Goal: Task Accomplishment & Management: Manage account settings

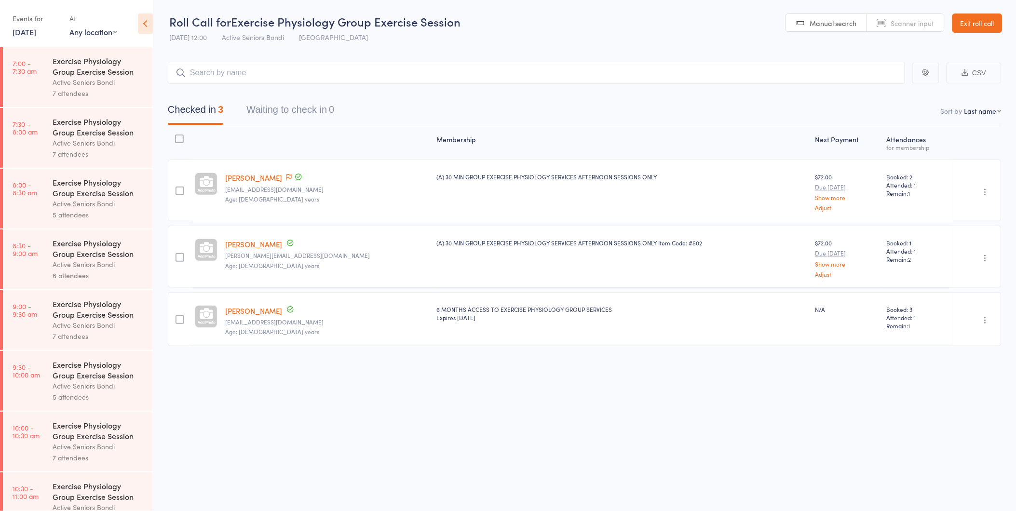
drag, startPoint x: 364, startPoint y: 243, endPoint x: 368, endPoint y: 232, distance: 12.1
click at [367, 235] on member-row "Judith Wyllie jude@wyllies.com.au Age: 77 years (A) 30 MIN GROUP EXERCISE PHYSI…" at bounding box center [584, 257] width 833 height 62
drag, startPoint x: 368, startPoint y: 232, endPoint x: 365, endPoint y: 201, distance: 30.5
click at [432, 201] on div "(A) 30 MIN GROUP EXERCISE PHYSIOLOGY SERVICES AFTERNOON SESSIONS ONLY" at bounding box center [621, 191] width 378 height 62
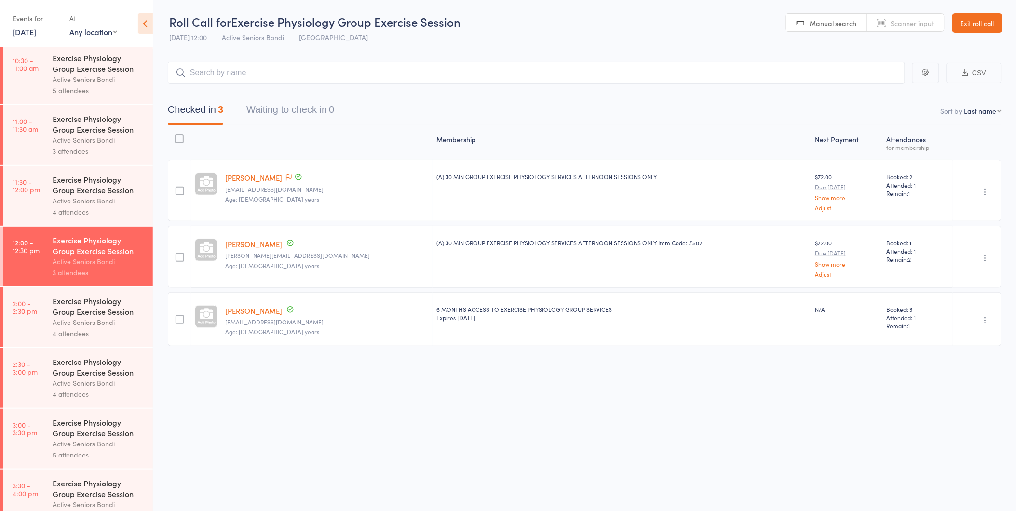
scroll to position [450, 0]
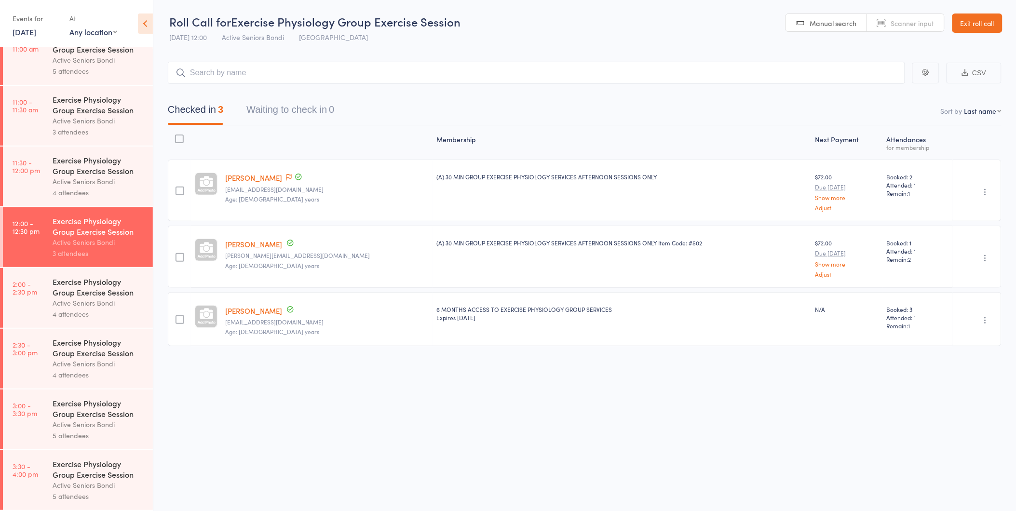
click at [58, 282] on div "Exercise Physiology Group Exercise Session" at bounding box center [99, 286] width 92 height 21
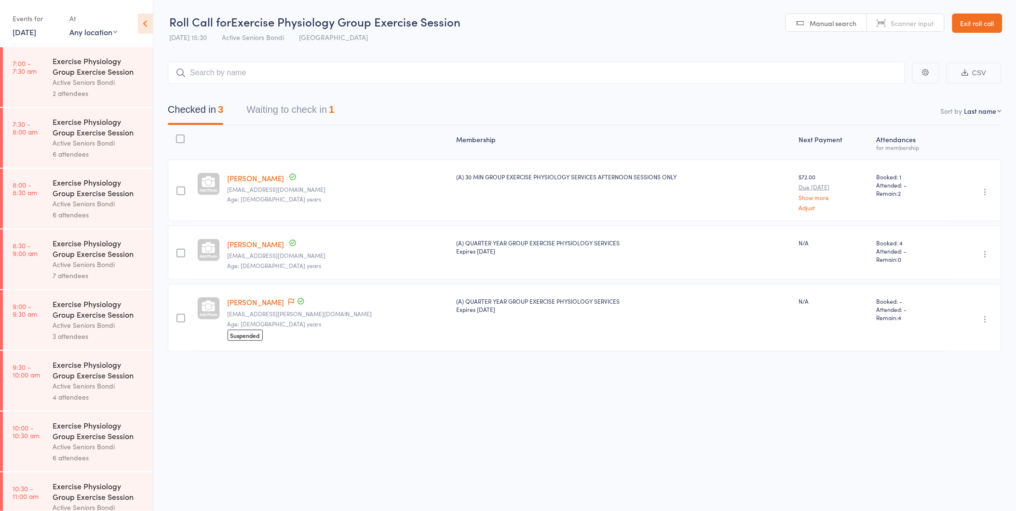
click at [36, 31] on link "8 Aug, 2025" at bounding box center [25, 32] width 24 height 11
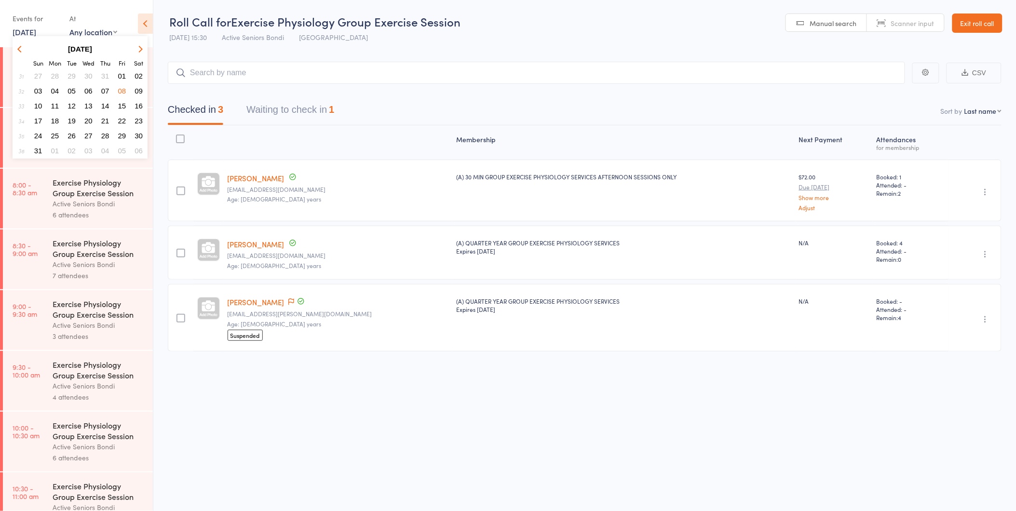
click at [140, 46] on icon "button" at bounding box center [139, 48] width 7 height 7
click at [138, 45] on button "button" at bounding box center [139, 48] width 14 height 13
click at [57, 102] on span "13" at bounding box center [55, 106] width 8 height 8
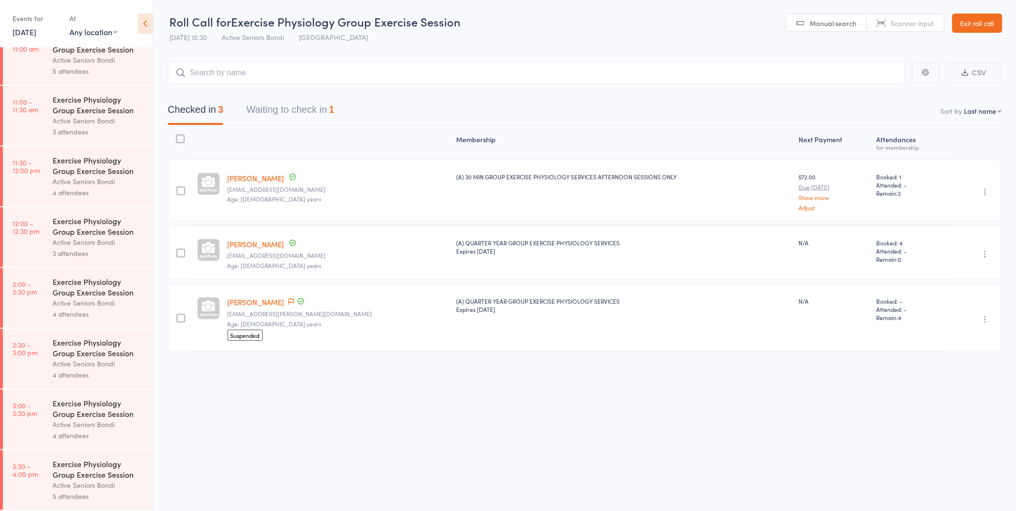
scroll to position [0, 0]
click at [90, 362] on div "Active Seniors Bondi" at bounding box center [99, 363] width 92 height 11
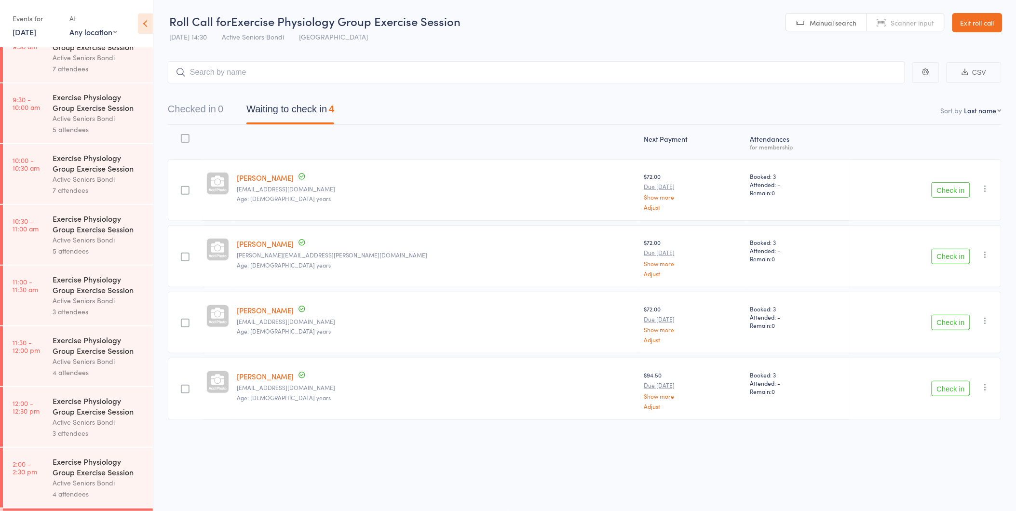
scroll to position [450, 0]
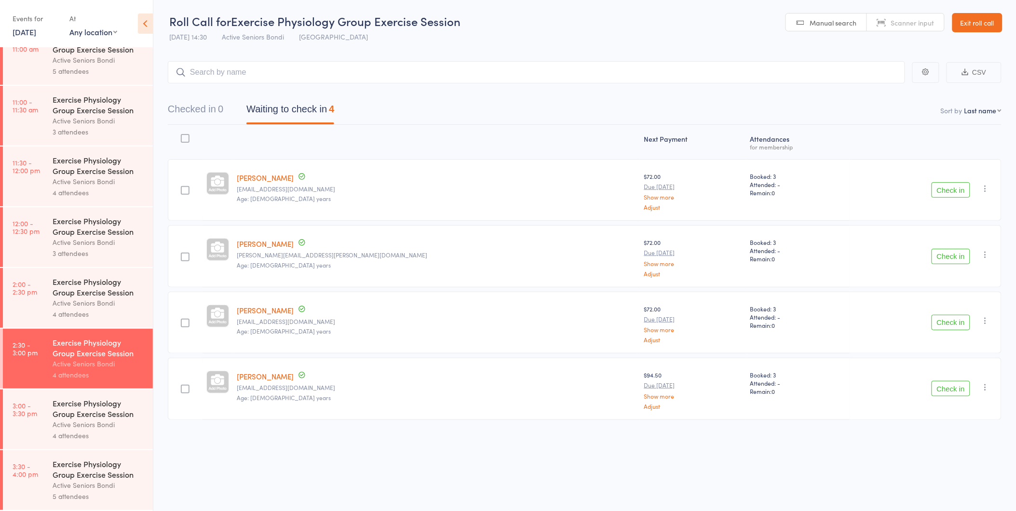
click at [31, 295] on link "2:00 - 2:30 pm Exercise Physiology Group Exercise Session Active Seniors Bondi …" at bounding box center [78, 298] width 150 height 60
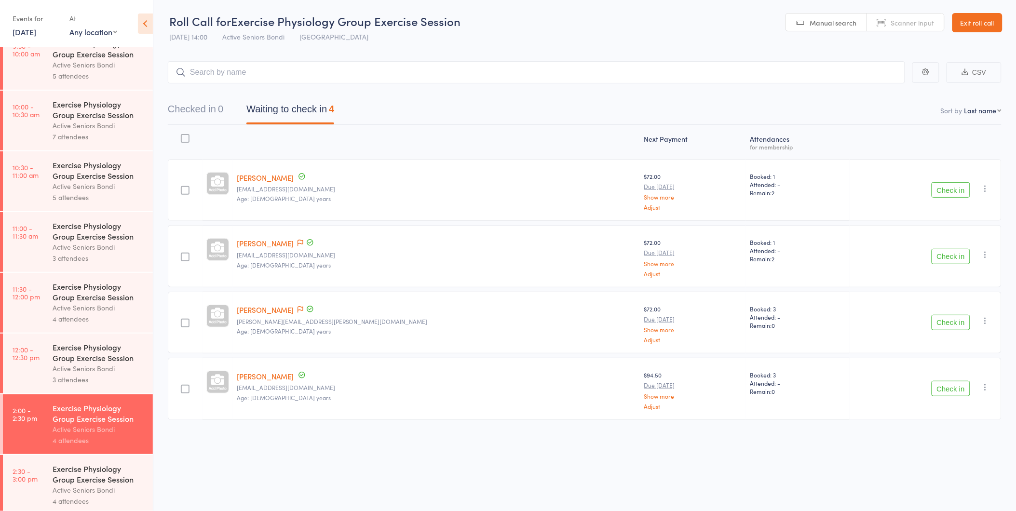
scroll to position [450, 0]
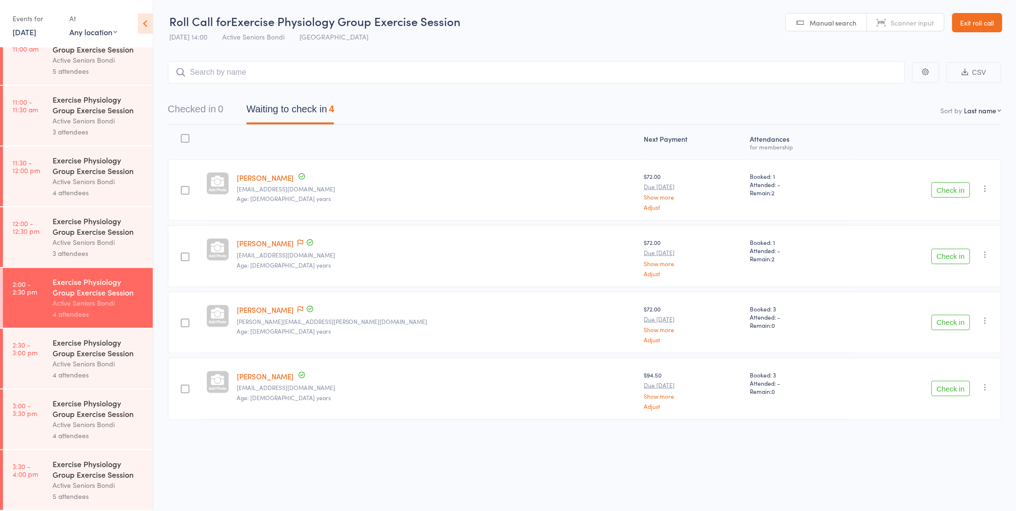
click at [955, 186] on button "Check in" at bounding box center [950, 189] width 39 height 15
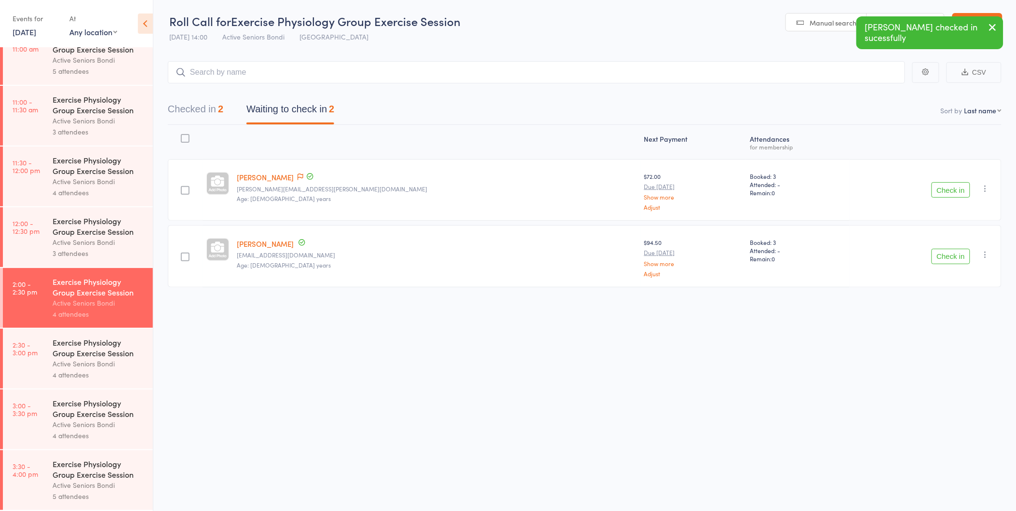
click at [953, 254] on button "Check in" at bounding box center [950, 256] width 39 height 15
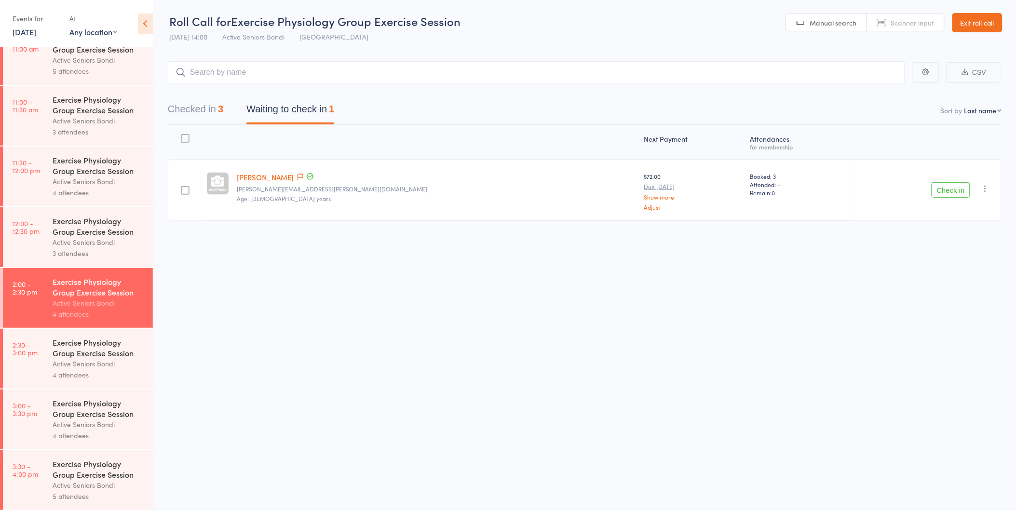
click at [76, 352] on div "Exercise Physiology Group Exercise Session" at bounding box center [99, 347] width 92 height 21
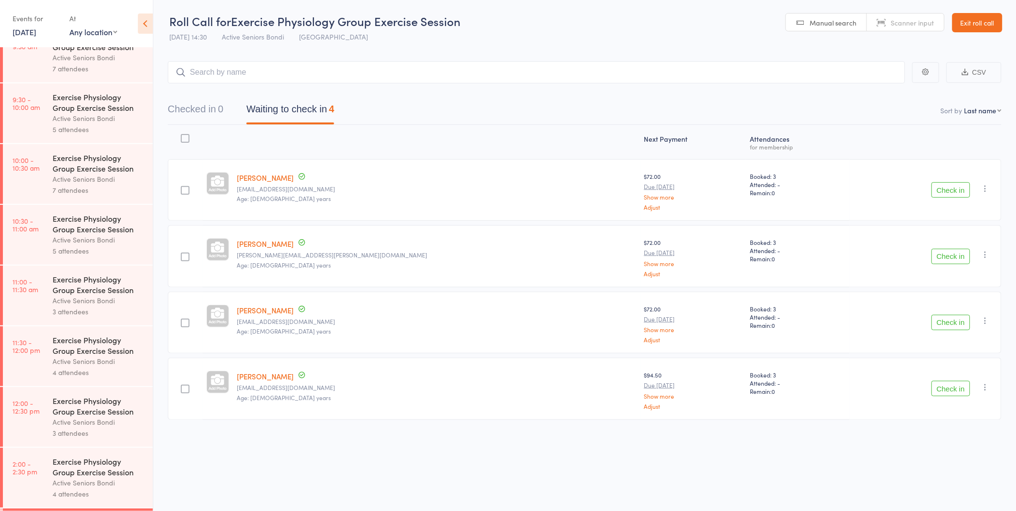
scroll to position [450, 0]
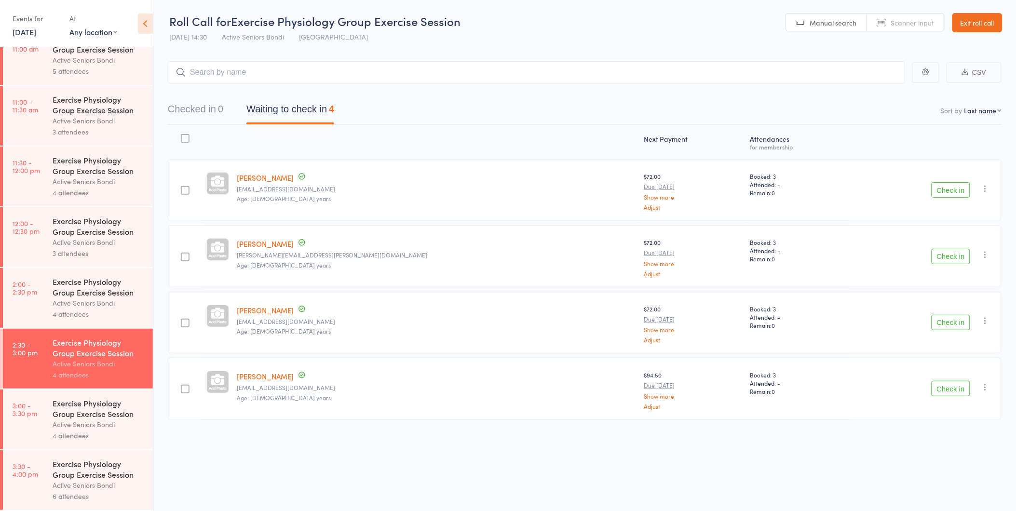
click at [54, 415] on div "Exercise Physiology Group Exercise Session" at bounding box center [99, 408] width 92 height 21
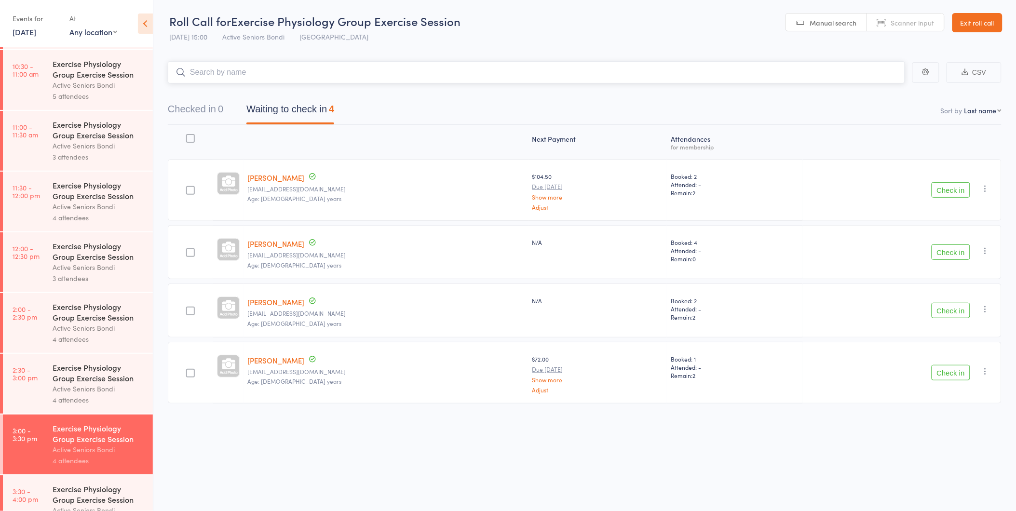
scroll to position [450, 0]
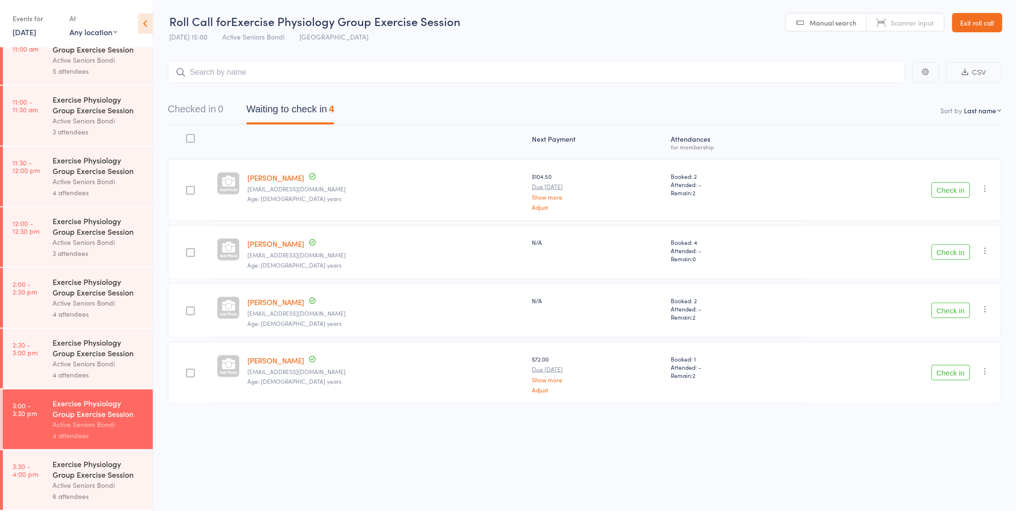
click at [75, 464] on div "Exercise Physiology Group Exercise Session" at bounding box center [99, 468] width 92 height 21
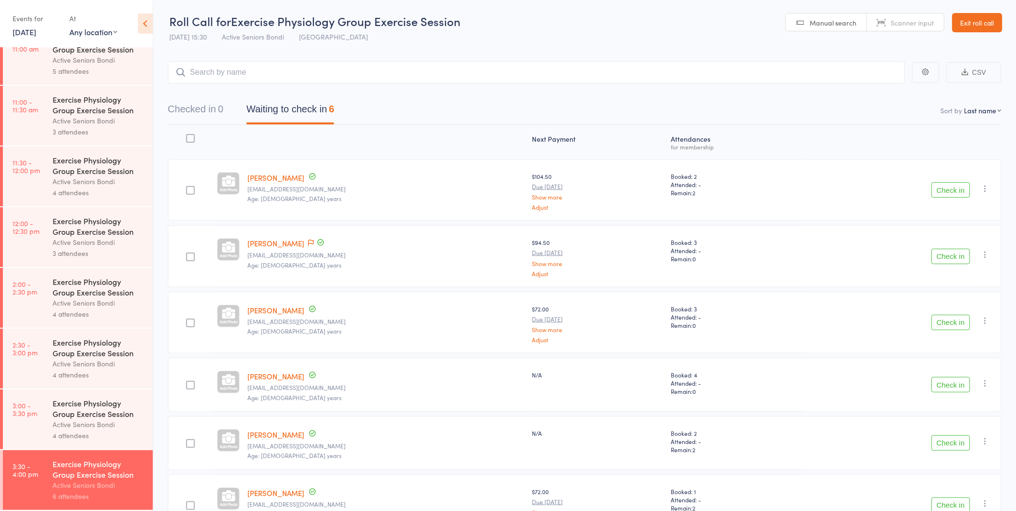
scroll to position [68, 0]
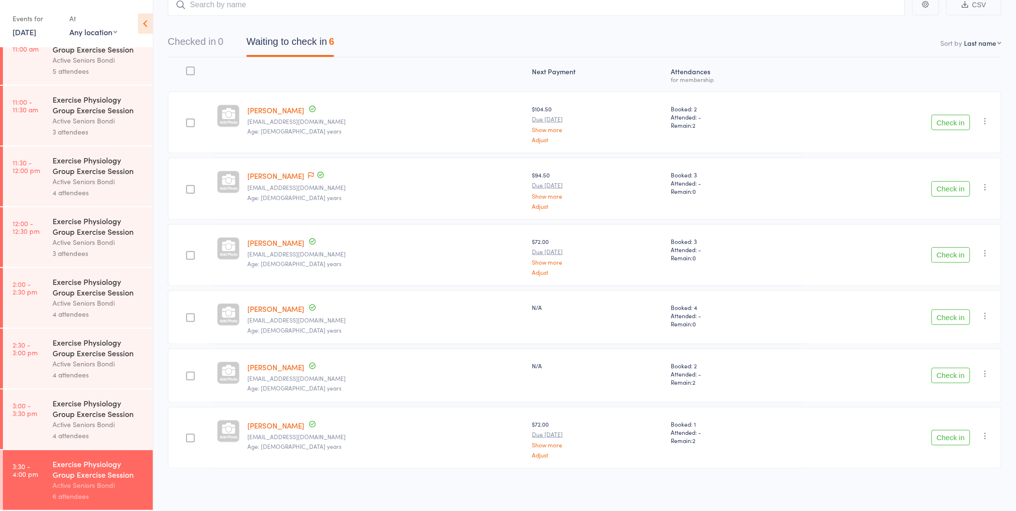
click at [85, 305] on div "Active Seniors Bondi" at bounding box center [99, 302] width 92 height 11
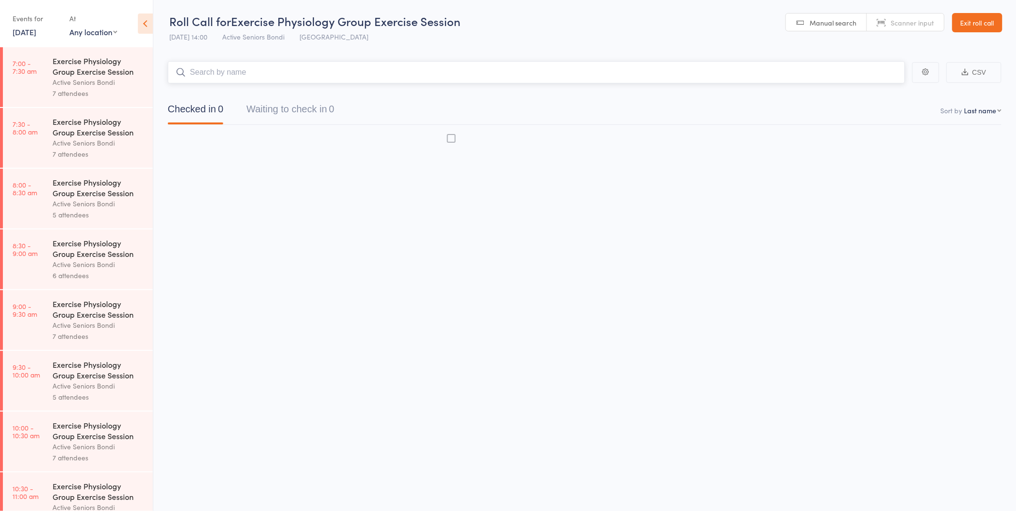
scroll to position [0, 0]
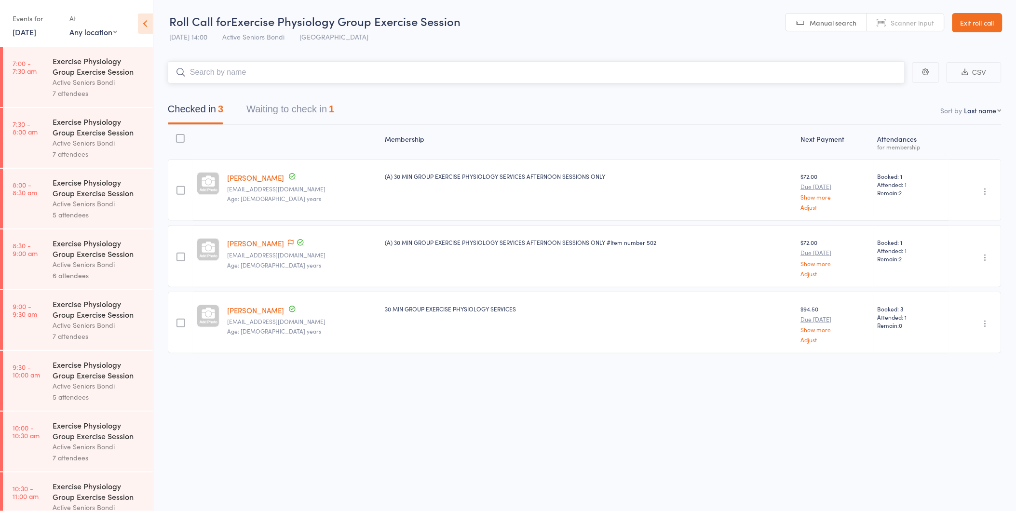
click at [295, 109] on button "Waiting to check in 1" at bounding box center [290, 112] width 88 height 26
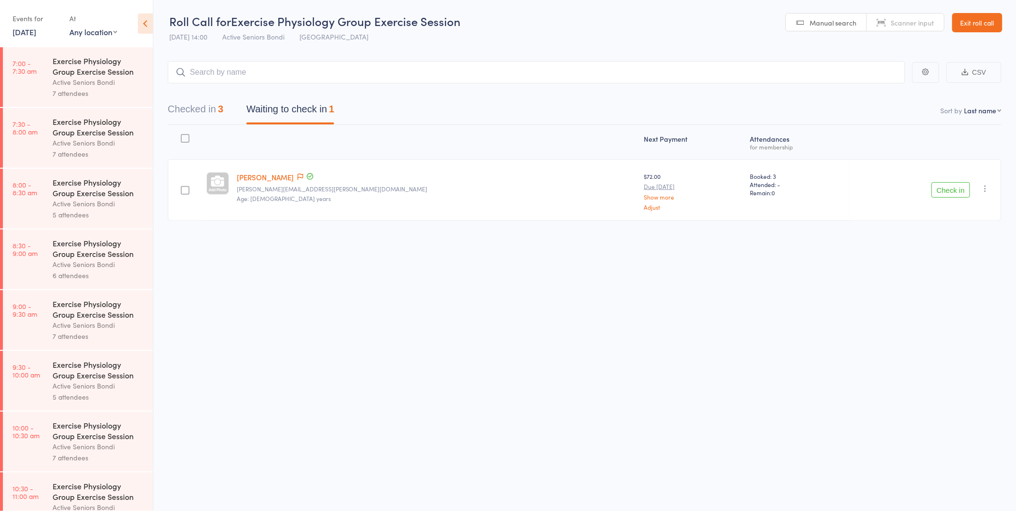
click at [268, 177] on link "Gizela Posa" at bounding box center [265, 177] width 57 height 10
click at [195, 104] on button "Checked in 3" at bounding box center [195, 112] width 55 height 26
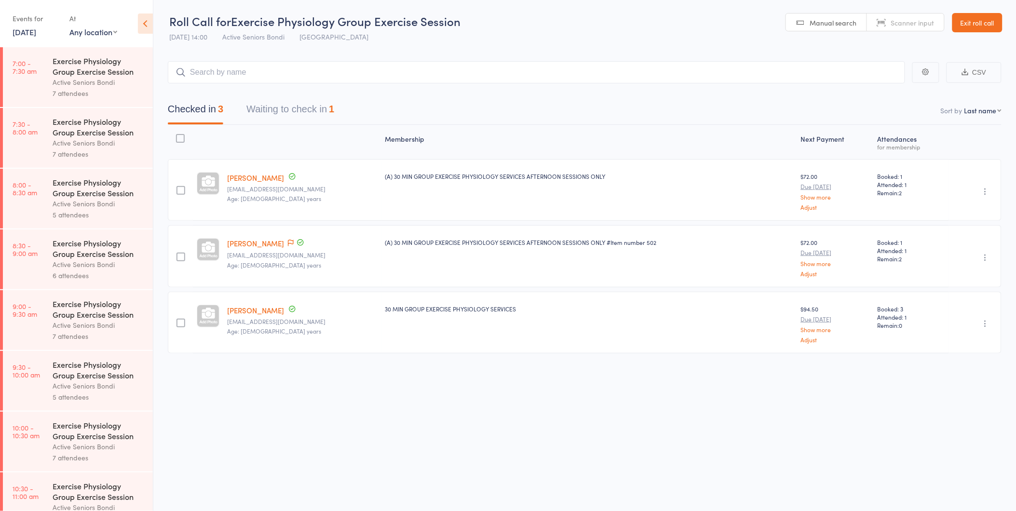
click at [280, 109] on button "Waiting to check in 1" at bounding box center [290, 112] width 88 height 26
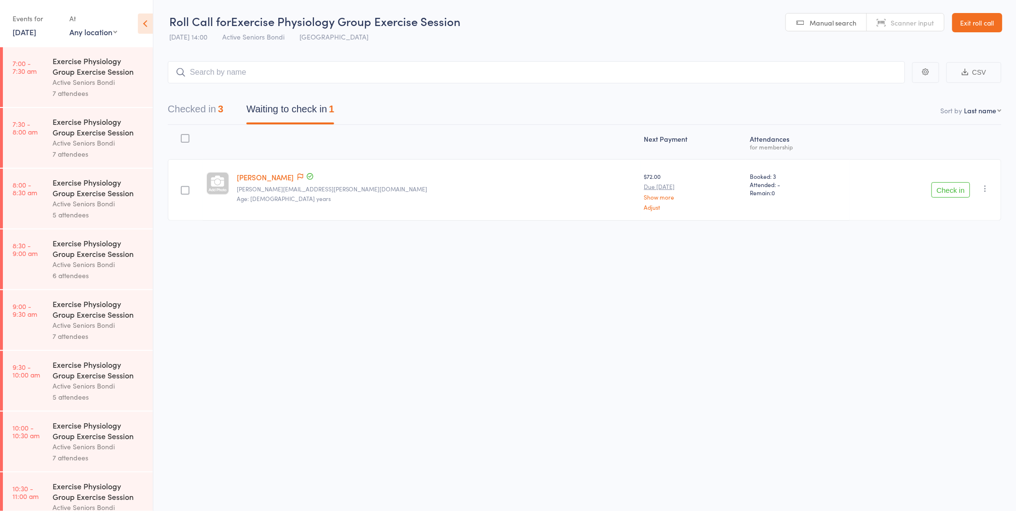
click at [942, 188] on button "Check in" at bounding box center [950, 189] width 39 height 15
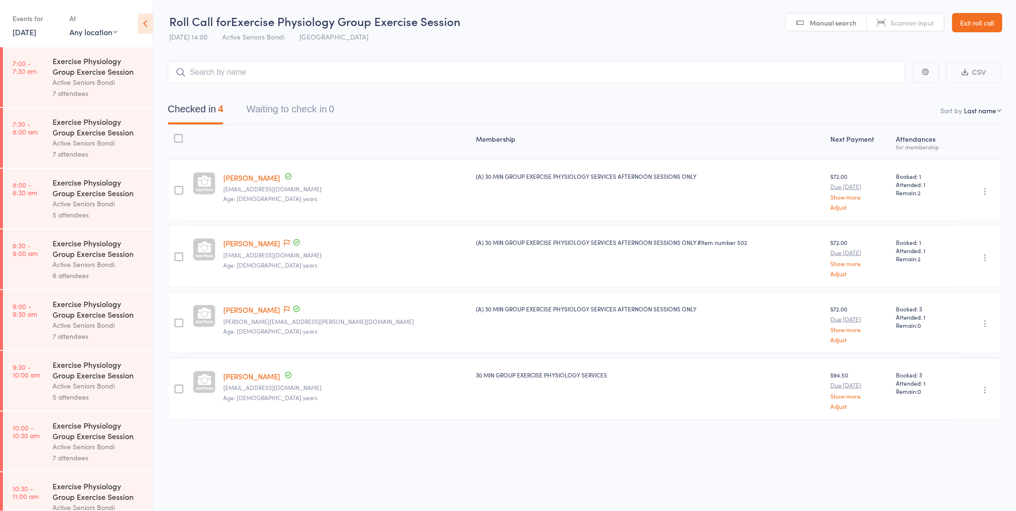
click at [971, 25] on link "Exit roll call" at bounding box center [977, 22] width 50 height 19
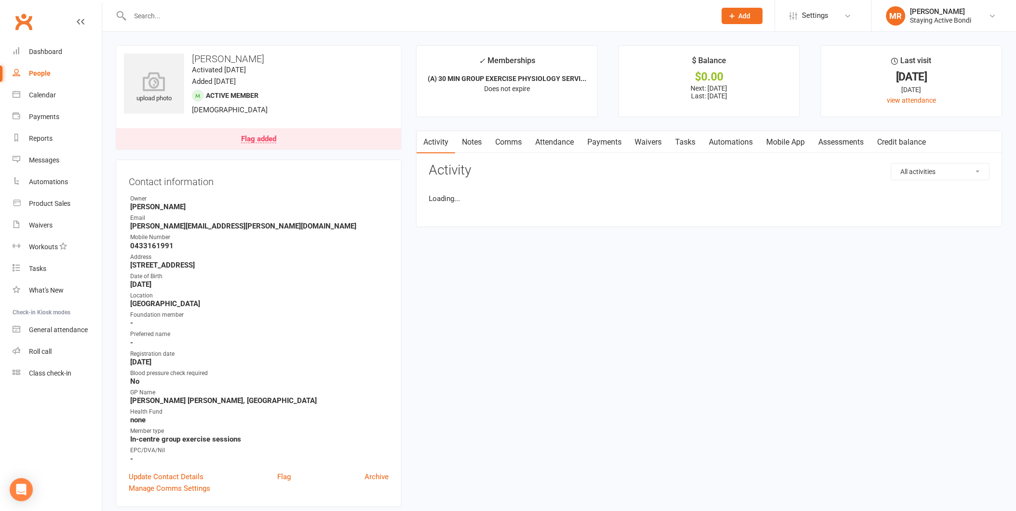
click at [328, 17] on input "text" at bounding box center [418, 15] width 582 height 13
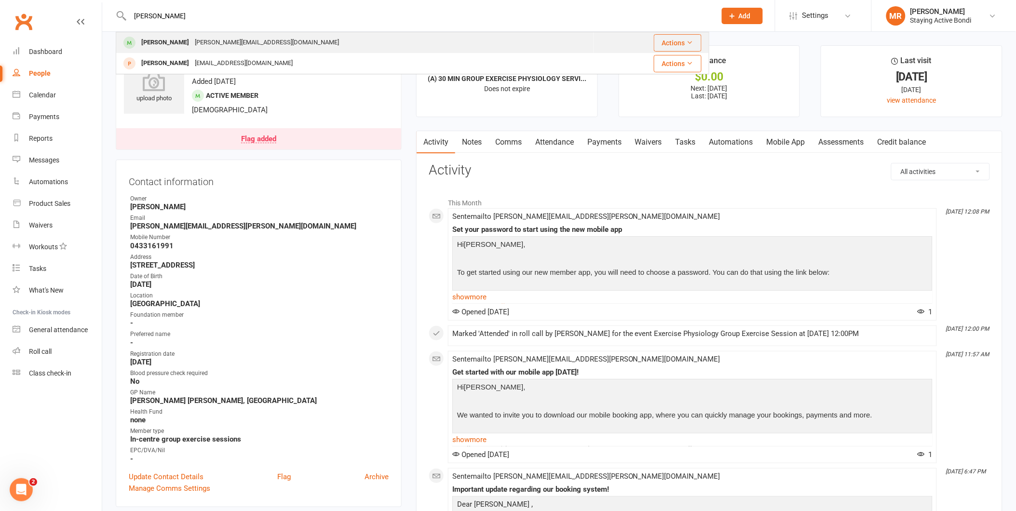
type input "wyllie"
click at [244, 41] on div "jude@wyllies.com.au" at bounding box center [267, 43] width 150 height 14
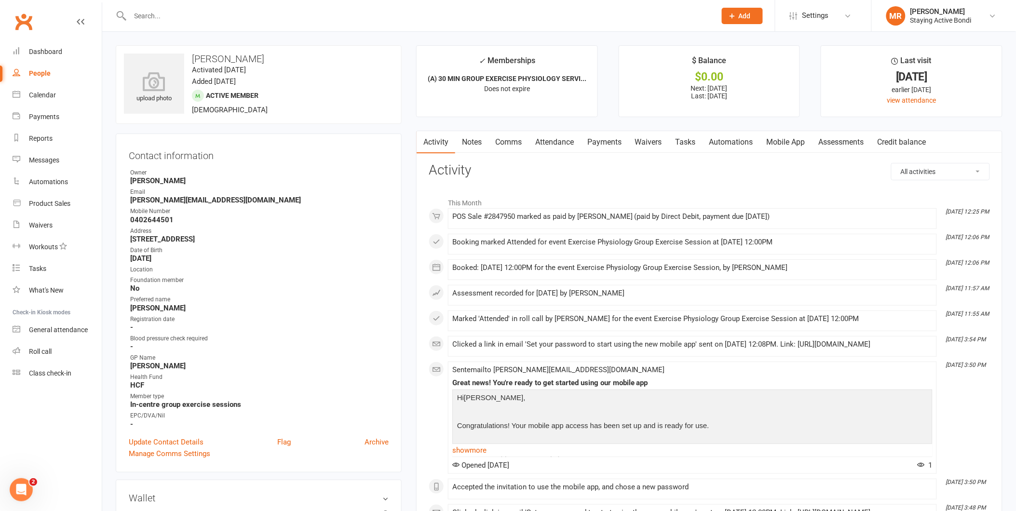
click at [601, 140] on link "Payments" at bounding box center [604, 142] width 48 height 22
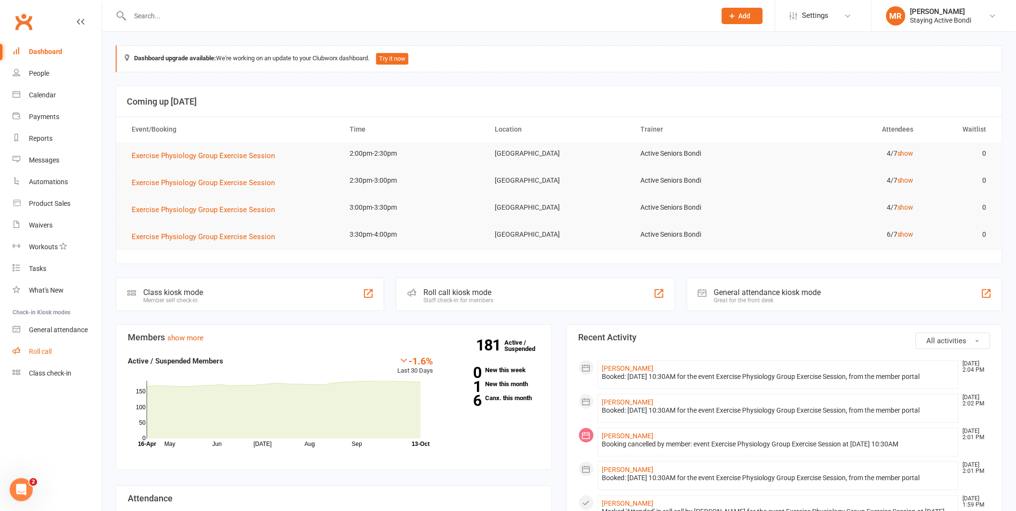
click at [67, 355] on link "Roll call" at bounding box center [57, 352] width 89 height 22
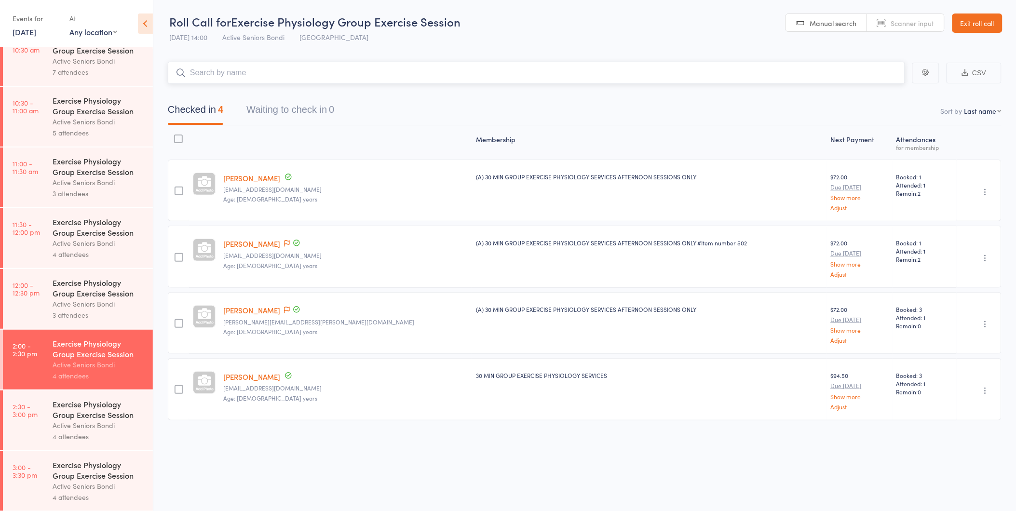
scroll to position [450, 0]
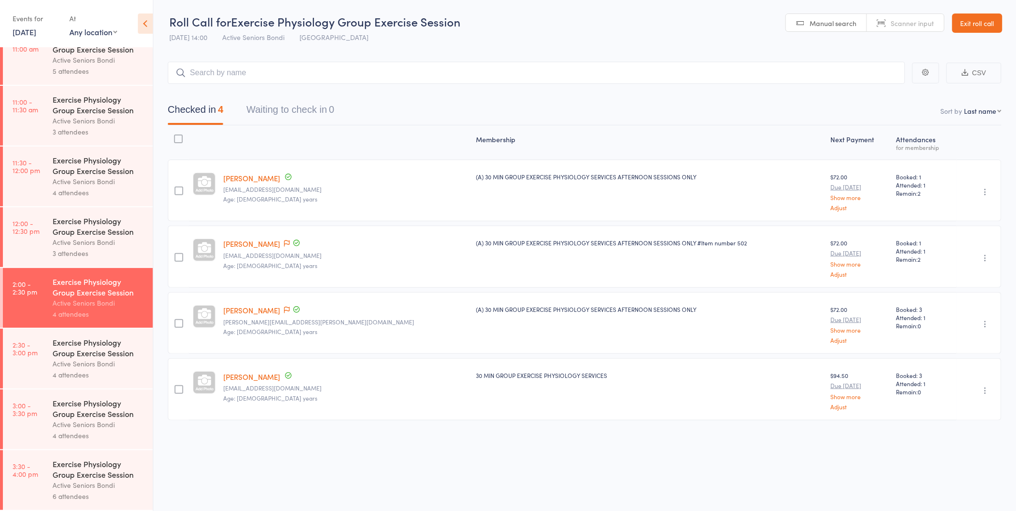
click at [99, 420] on div "Active Seniors Bondi" at bounding box center [99, 424] width 92 height 11
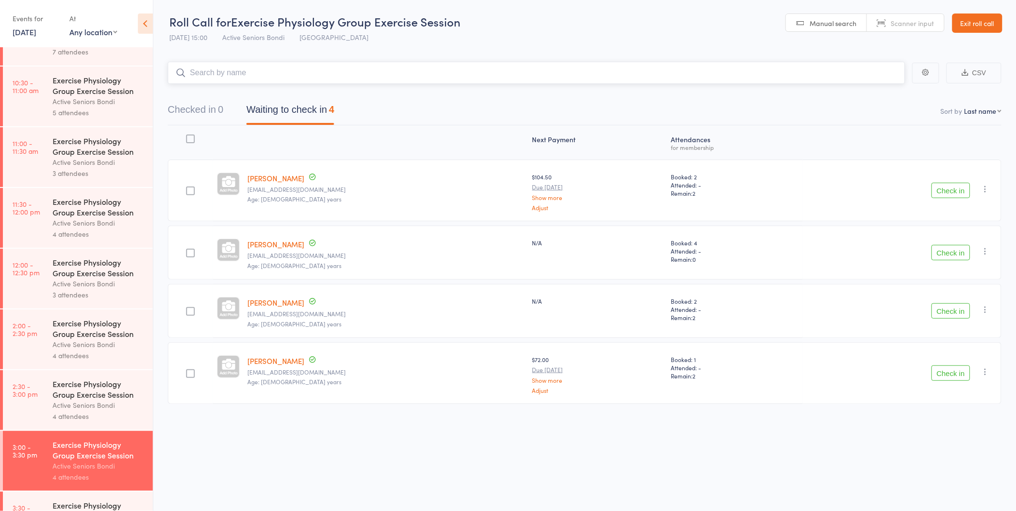
scroll to position [450, 0]
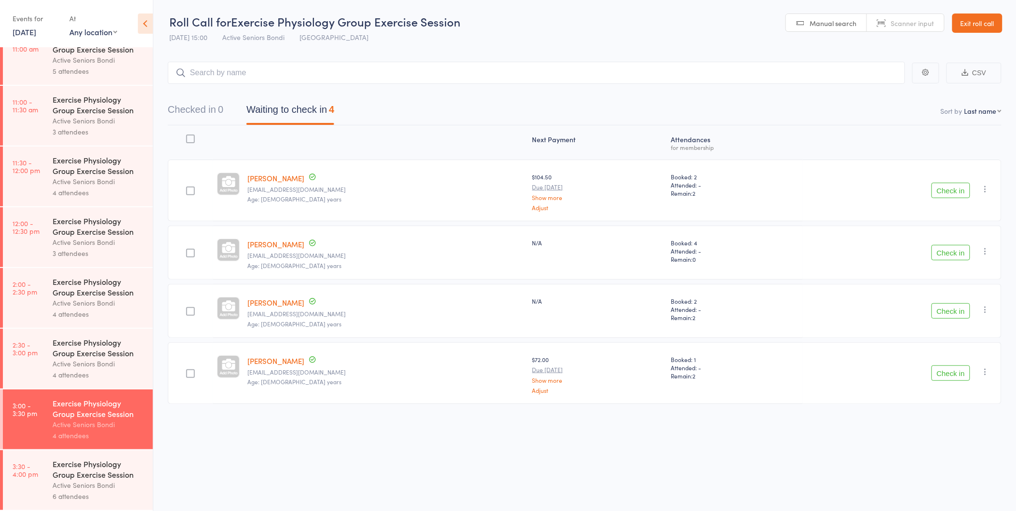
click at [981, 376] on button "button" at bounding box center [986, 372] width 12 height 12
click at [931, 455] on li "Remove" at bounding box center [951, 455] width 80 height 13
click at [35, 370] on link "2:30 - 3:00 pm Exercise Physiology Group Exercise Session Active Seniors Bondi …" at bounding box center [78, 359] width 150 height 60
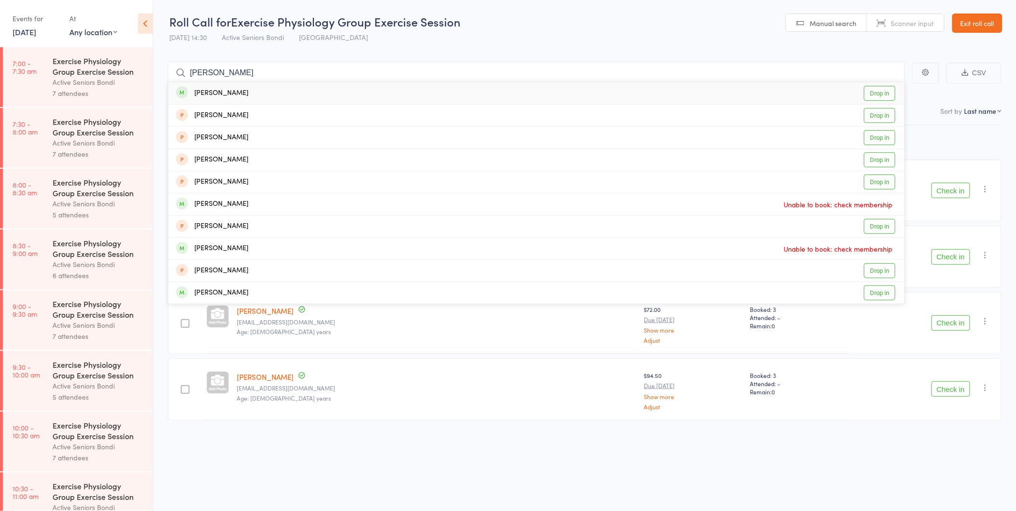
type input "[PERSON_NAME]"
click at [884, 91] on link "Drop in" at bounding box center [879, 93] width 31 height 15
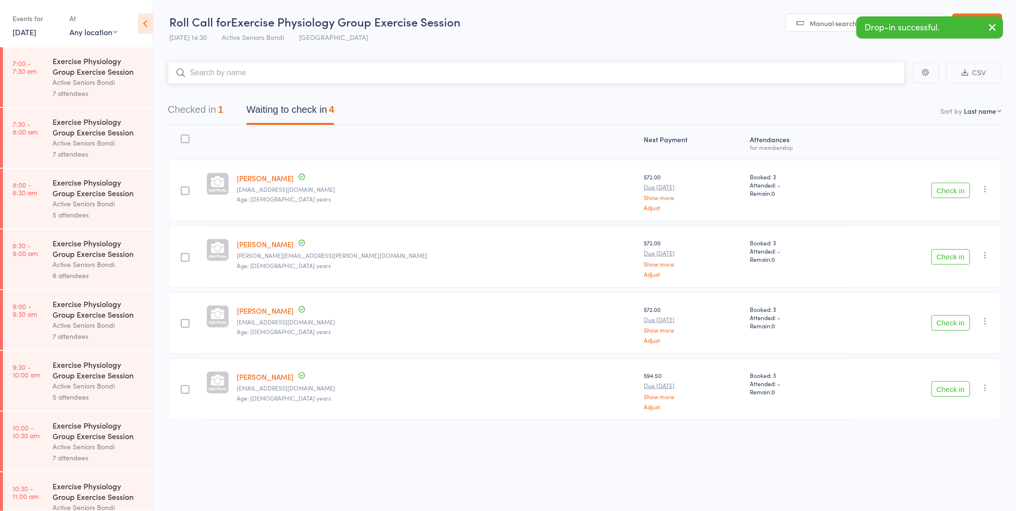
drag, startPoint x: 225, startPoint y: 112, endPoint x: 219, endPoint y: 113, distance: 5.9
click at [224, 112] on div "Checked in 1 Waiting to check in 4" at bounding box center [250, 112] width 189 height 26
click at [219, 113] on button "Checked in 1" at bounding box center [195, 112] width 55 height 26
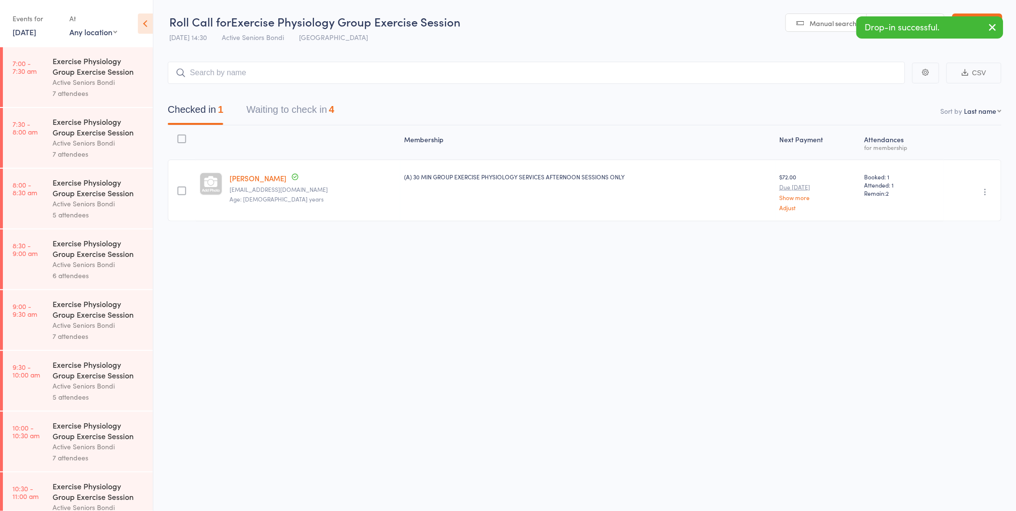
click at [984, 195] on icon "button" at bounding box center [986, 192] width 10 height 10
click at [967, 205] on li "Undo check-in" at bounding box center [951, 211] width 80 height 12
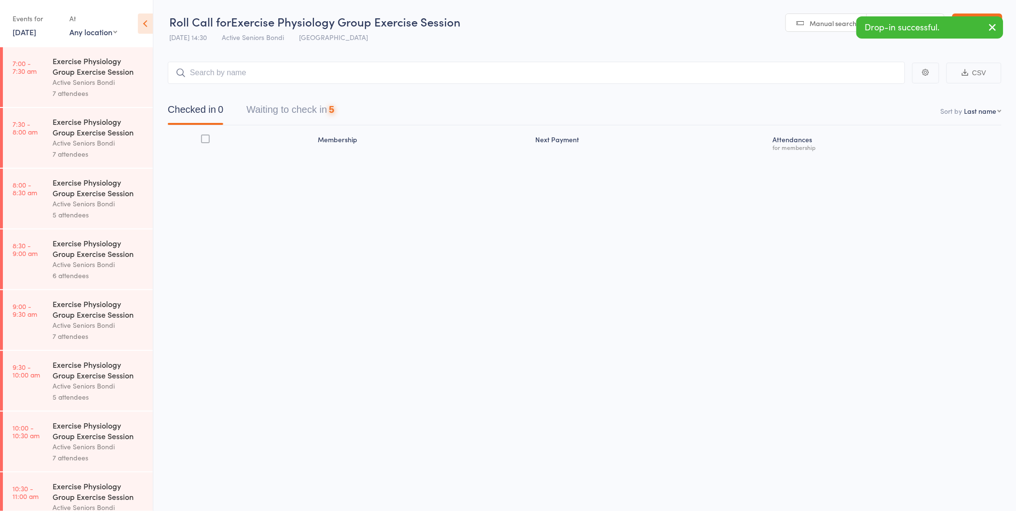
click at [288, 120] on button "Waiting to check in 5" at bounding box center [290, 112] width 88 height 26
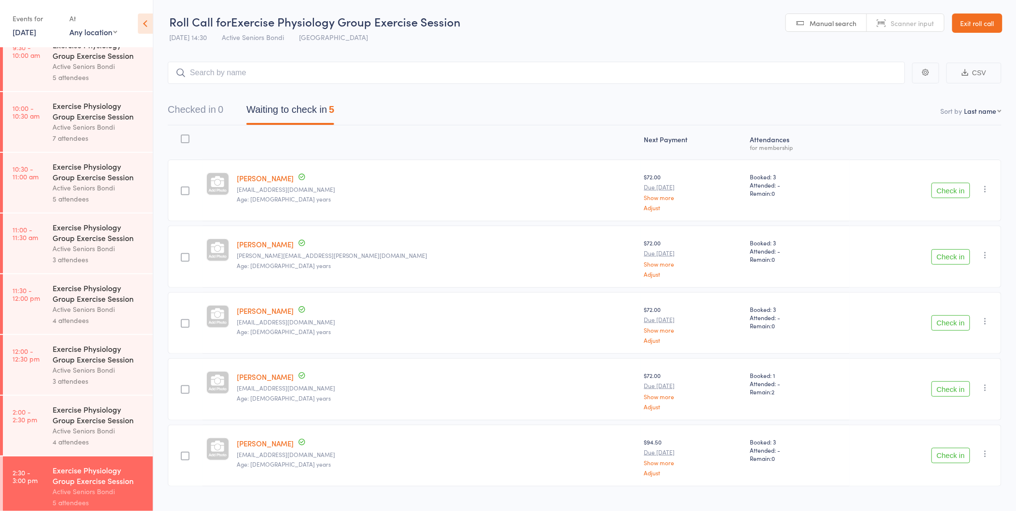
scroll to position [290, 0]
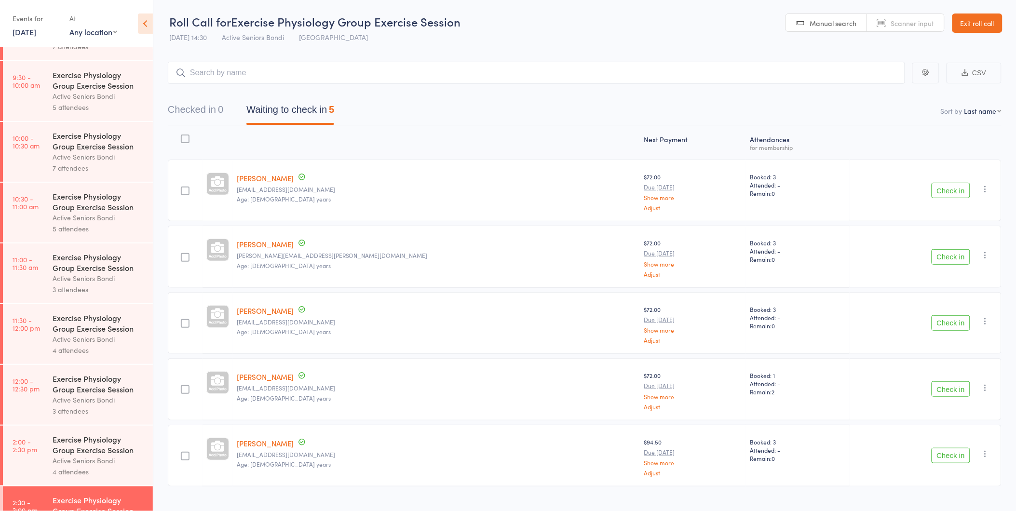
click at [964, 28] on link "Exit roll call" at bounding box center [977, 22] width 50 height 19
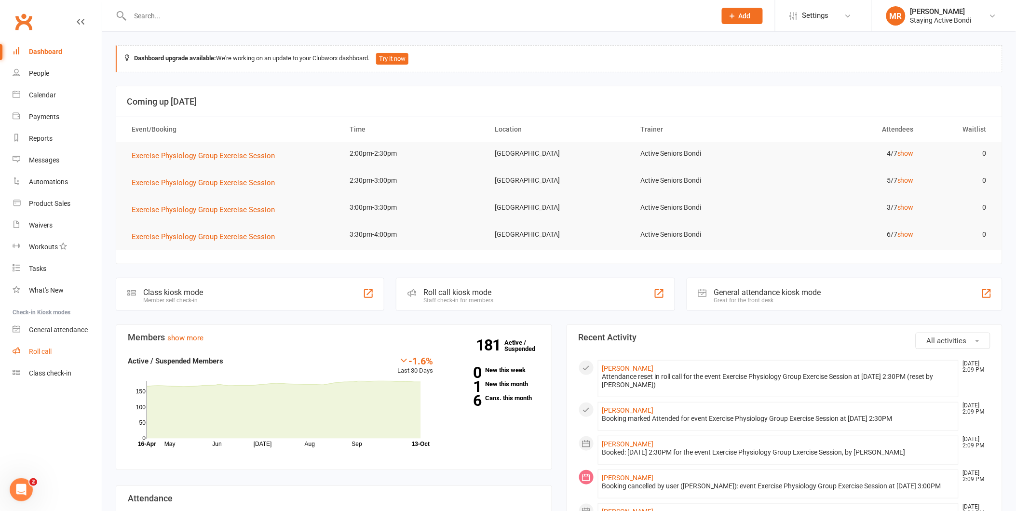
click at [78, 344] on link "Roll call" at bounding box center [57, 352] width 89 height 22
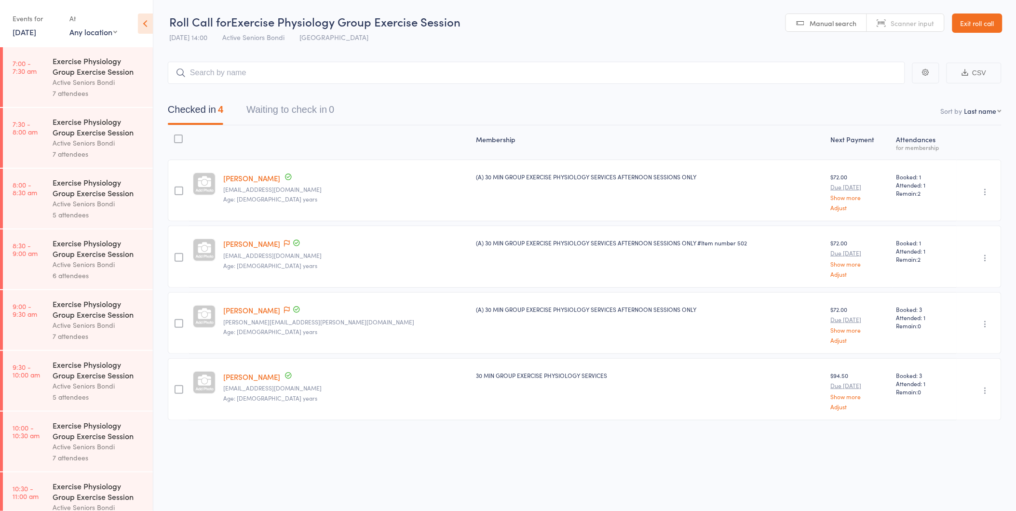
click at [31, 33] on link "[DATE]" at bounding box center [25, 32] width 24 height 11
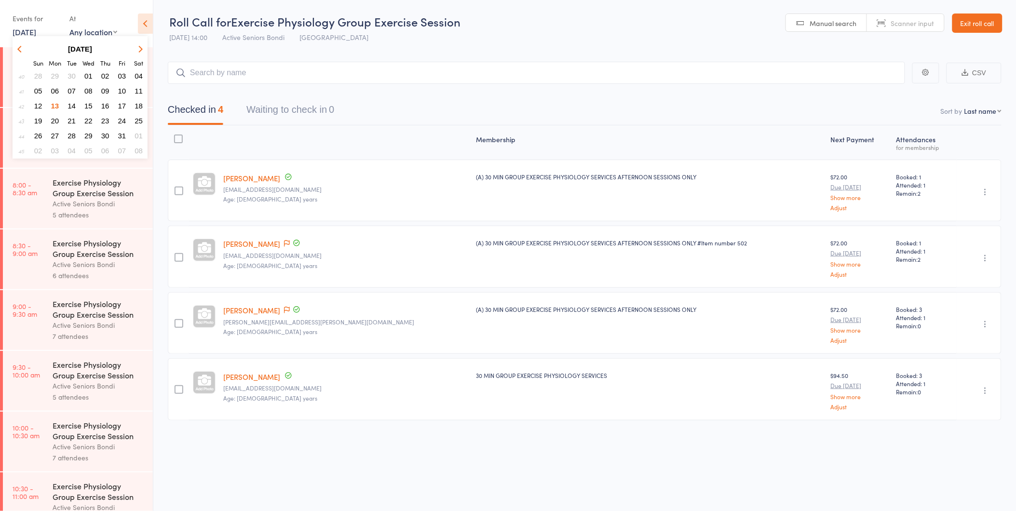
click at [88, 132] on span "29" at bounding box center [88, 136] width 8 height 8
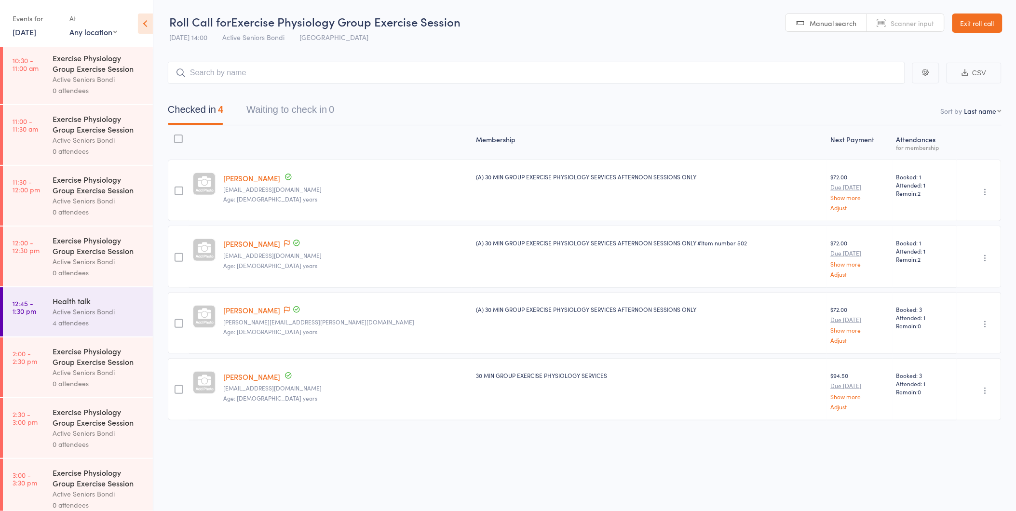
scroll to position [500, 0]
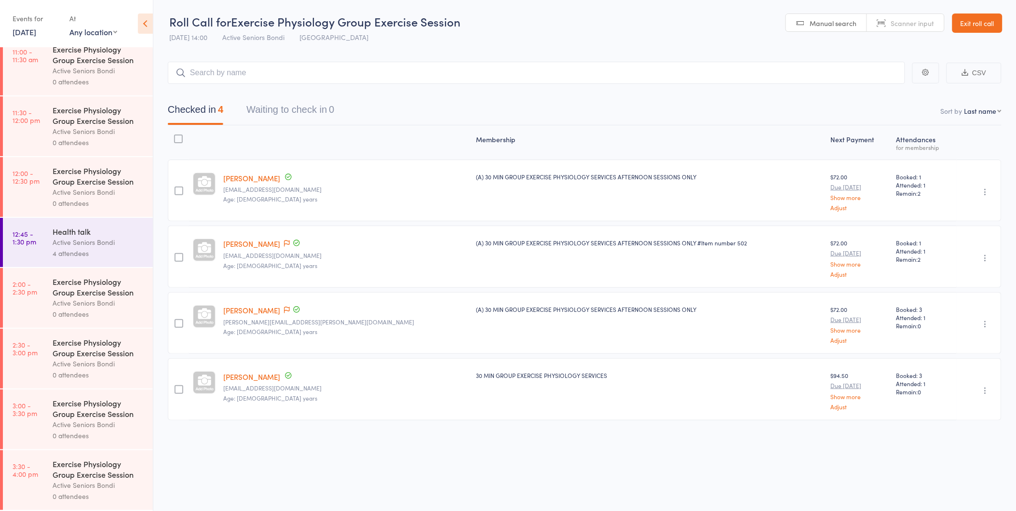
click at [966, 21] on link "Exit roll call" at bounding box center [977, 22] width 50 height 19
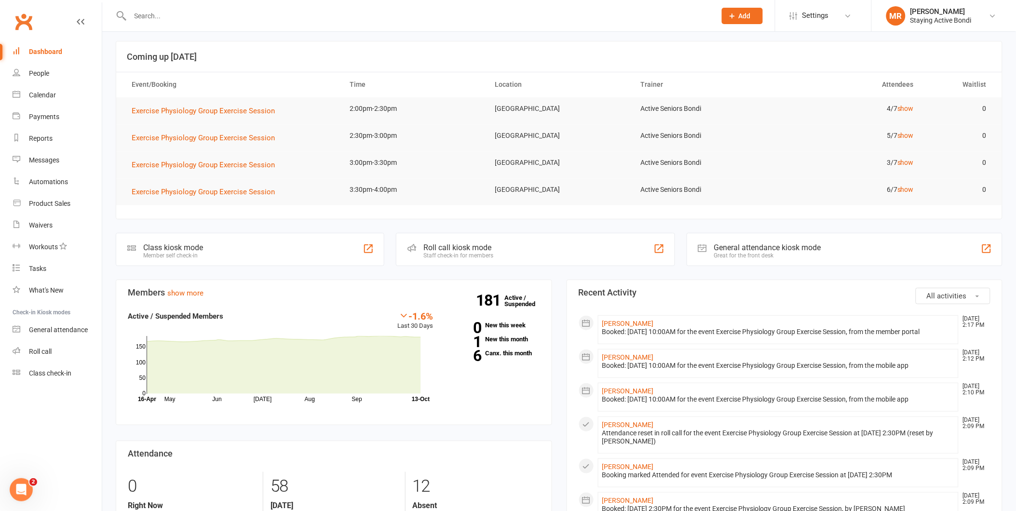
scroll to position [161, 0]
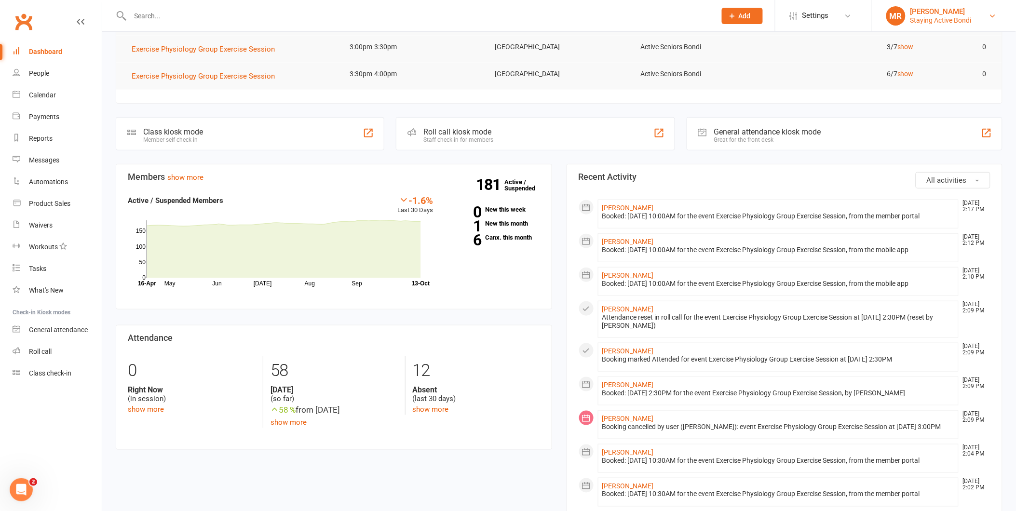
click at [942, 8] on div "Miranda Rudd Hughes" at bounding box center [940, 11] width 61 height 9
click at [198, 332] on section "Attendance 0 Right Now (in session) show more 58 Today (so far) 58 % from yeste…" at bounding box center [334, 387] width 436 height 125
click at [59, 355] on link "Roll call" at bounding box center [57, 352] width 89 height 22
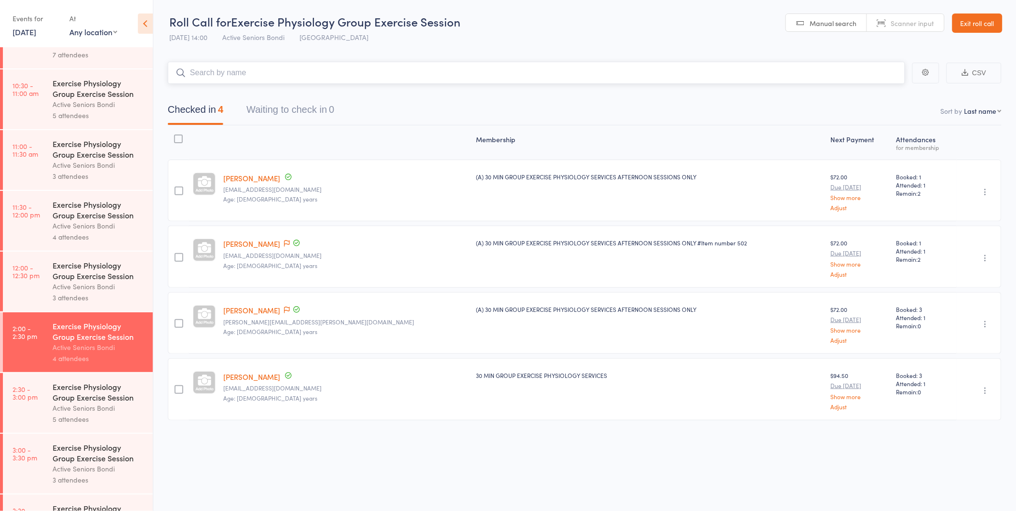
scroll to position [450, 0]
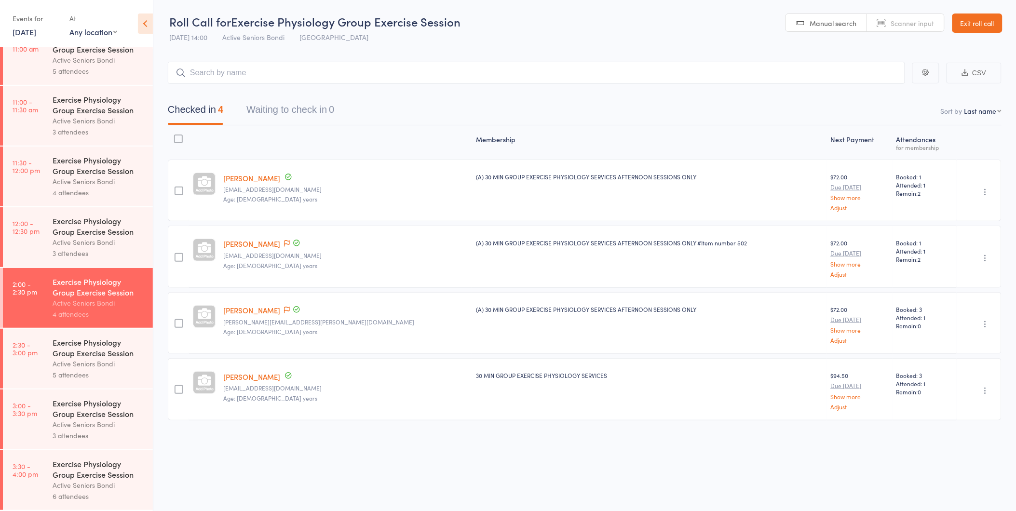
click at [130, 373] on div "5 attendees" at bounding box center [99, 374] width 92 height 11
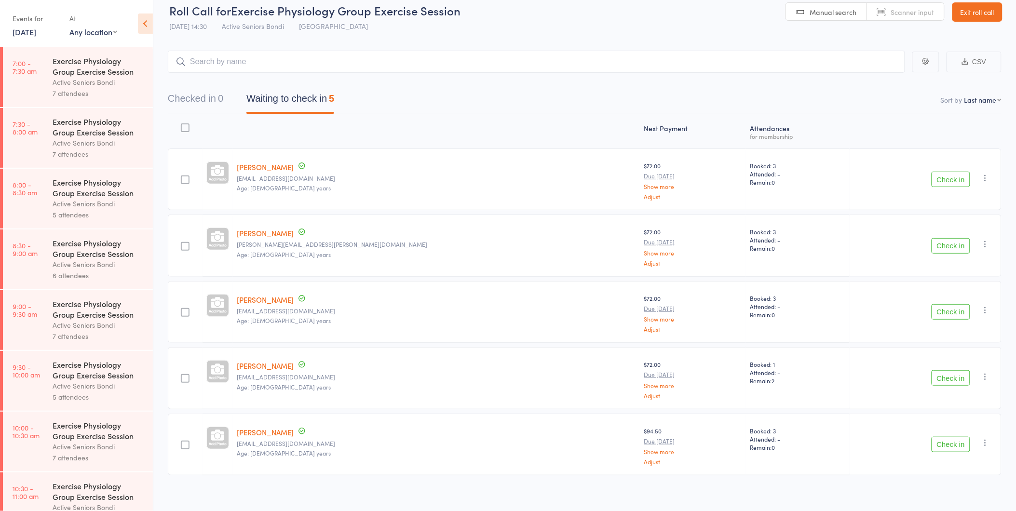
scroll to position [17, 0]
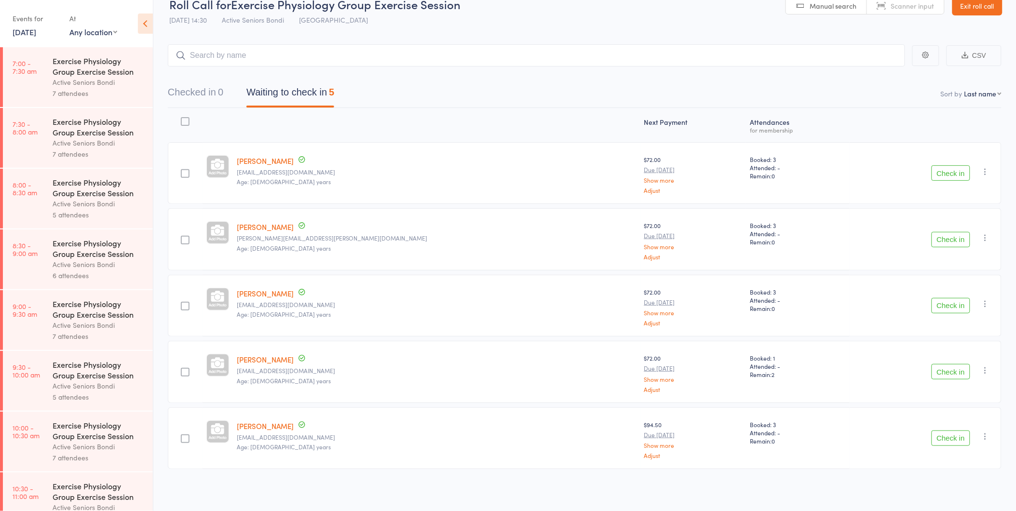
click at [960, 440] on button "Check in" at bounding box center [950, 437] width 39 height 15
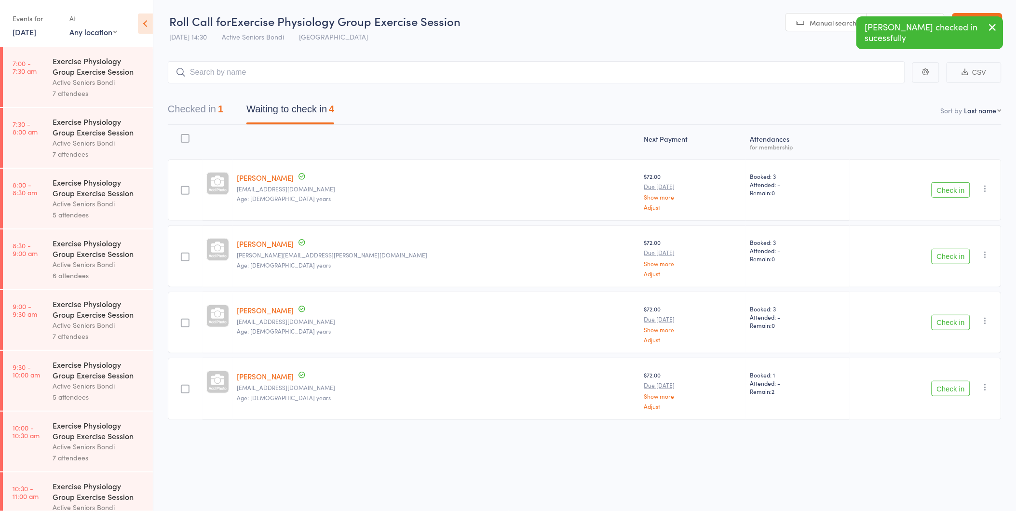
click at [222, 106] on div "1" at bounding box center [220, 109] width 5 height 11
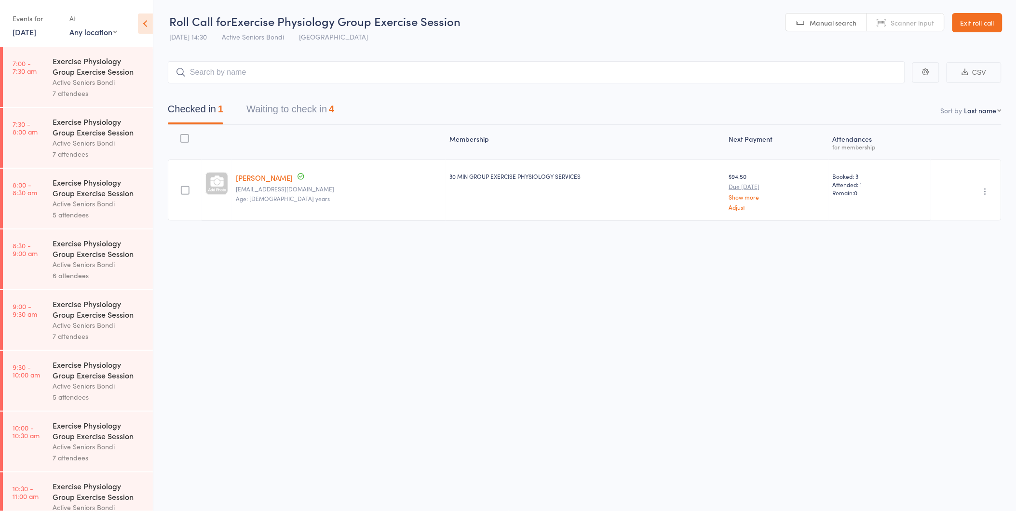
click at [311, 105] on button "Waiting to check in 4" at bounding box center [290, 112] width 88 height 26
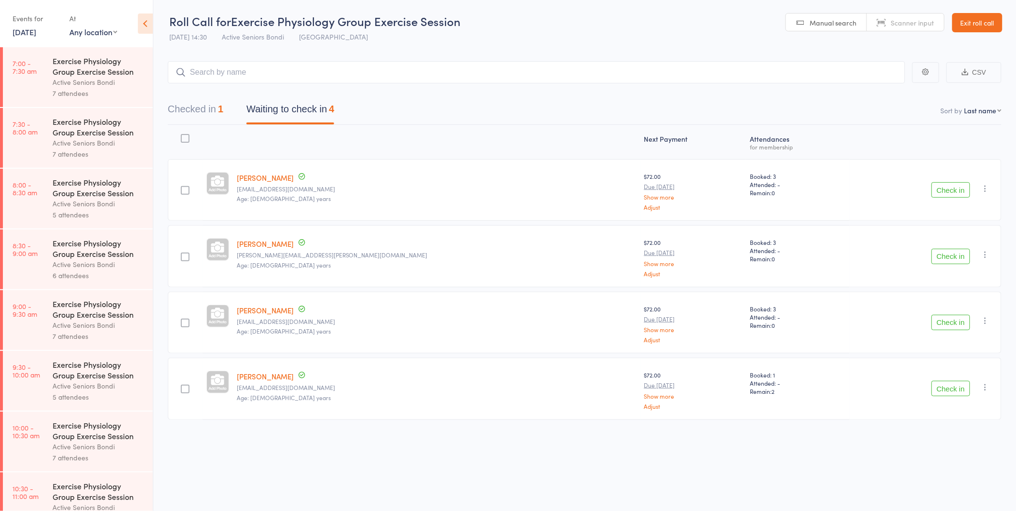
click at [947, 264] on div "Check in Check in Send message Add Note Add Task Add Flag Remove Mark absent" at bounding box center [925, 256] width 152 height 62
click at [945, 256] on button "Check in" at bounding box center [950, 256] width 39 height 15
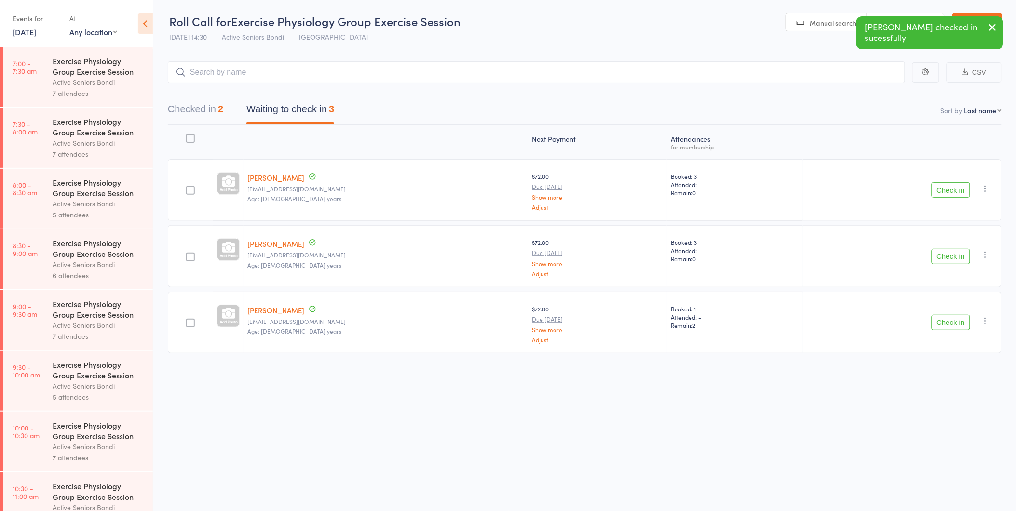
click at [958, 189] on button "Check in" at bounding box center [950, 189] width 39 height 15
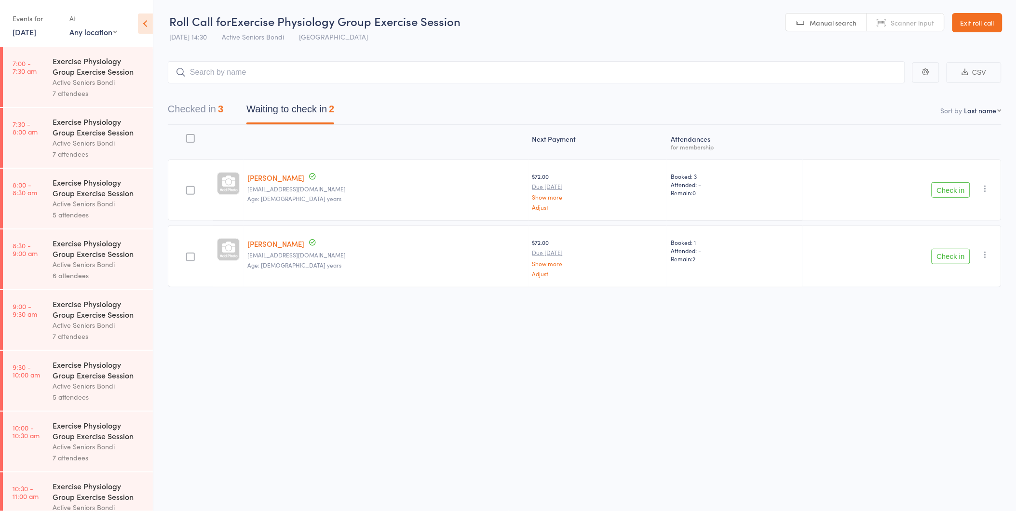
click at [953, 191] on button "Check in" at bounding box center [950, 189] width 39 height 15
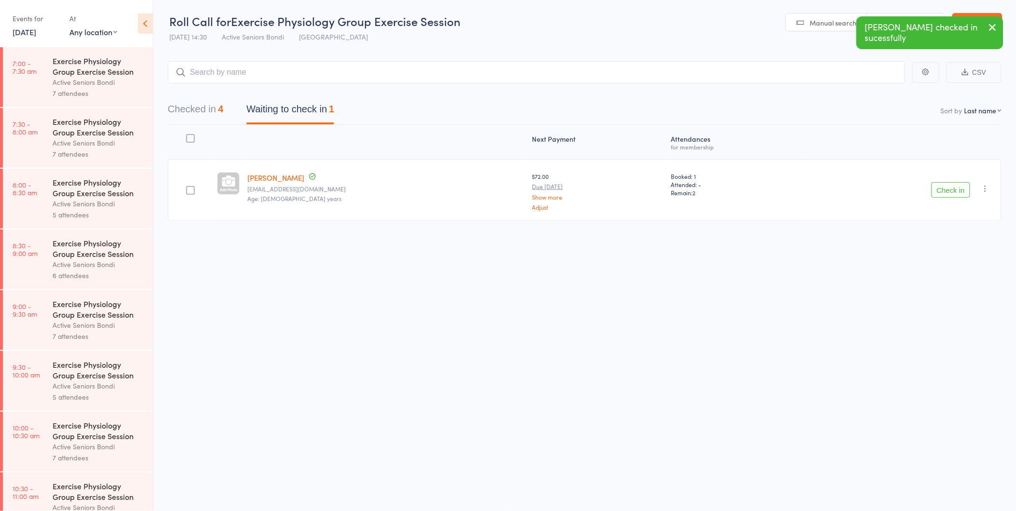
click at [948, 191] on button "Check in" at bounding box center [950, 189] width 39 height 15
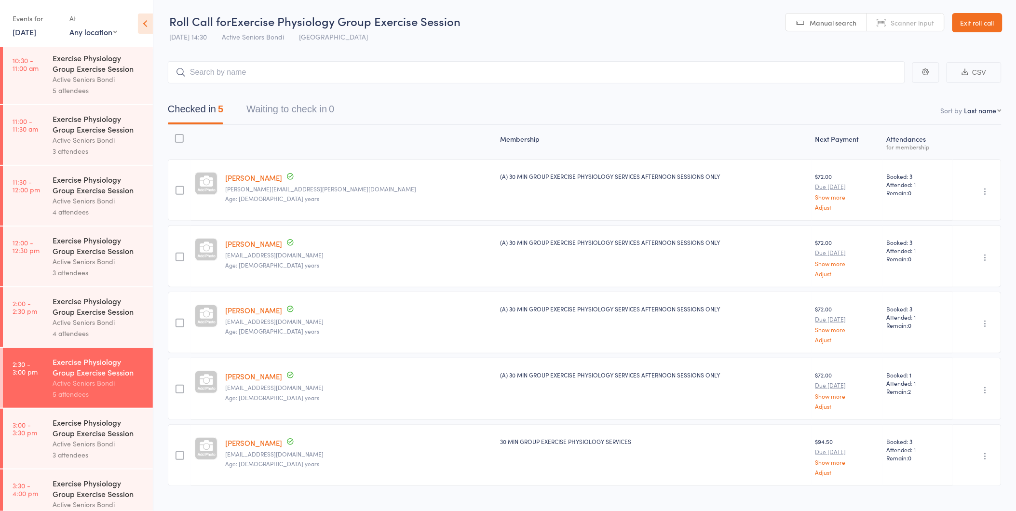
scroll to position [450, 0]
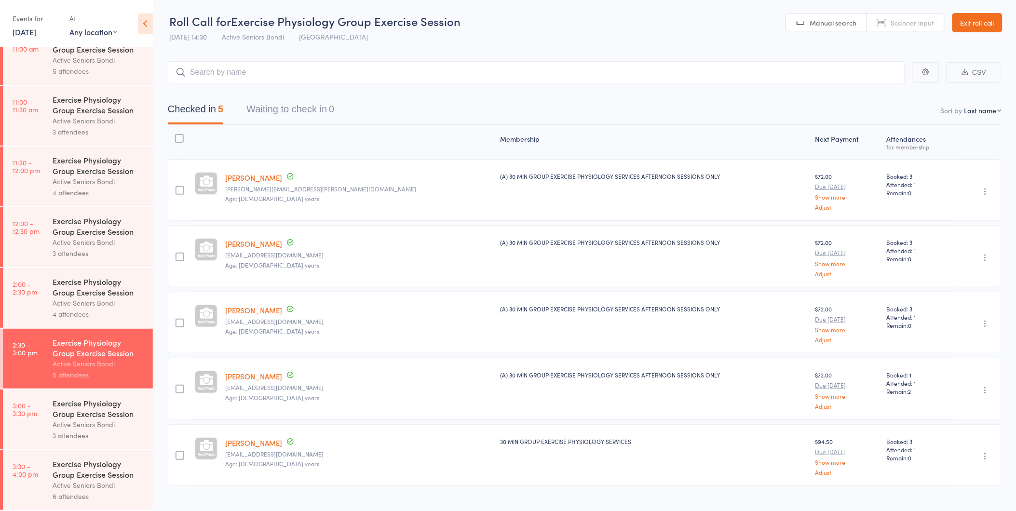
click at [105, 285] on div "Exercise Physiology Group Exercise Session" at bounding box center [99, 286] width 92 height 21
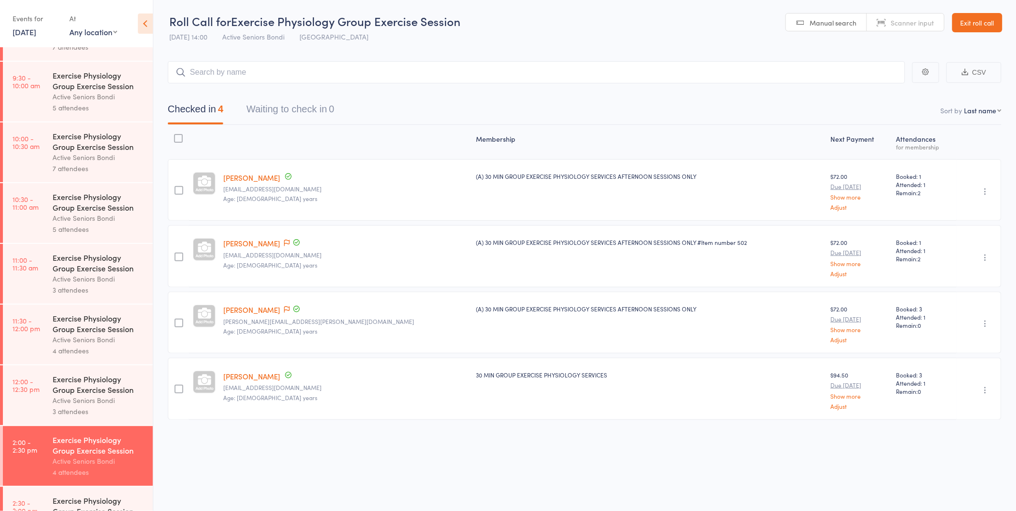
scroll to position [450, 0]
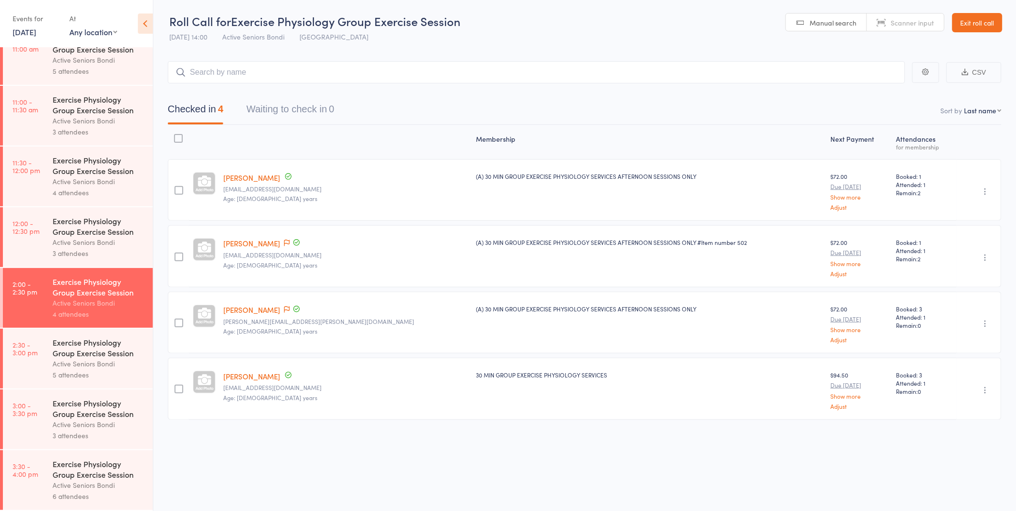
click at [85, 336] on div "Exercise Physiology Group Exercise Session Active Seniors Bondi 5 attendees" at bounding box center [103, 359] width 100 height 60
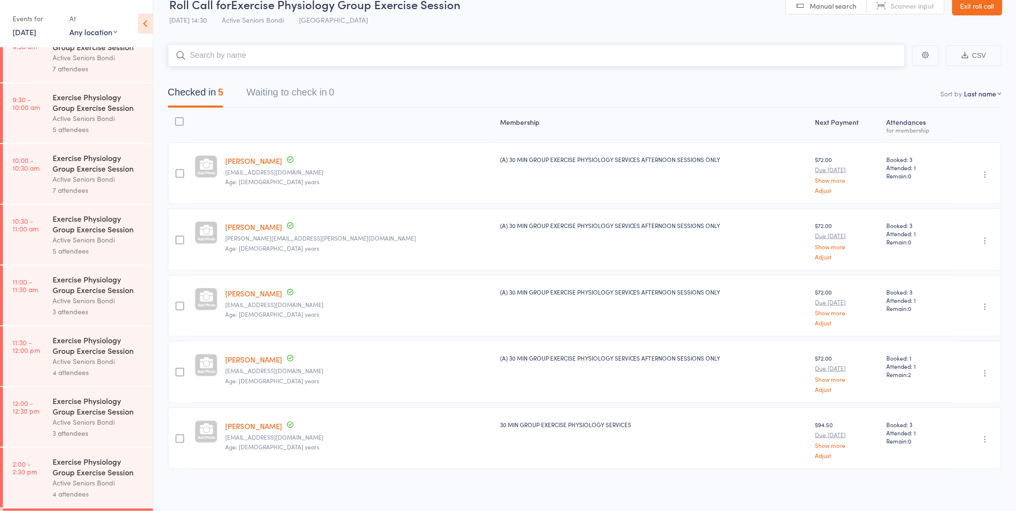
scroll to position [450, 0]
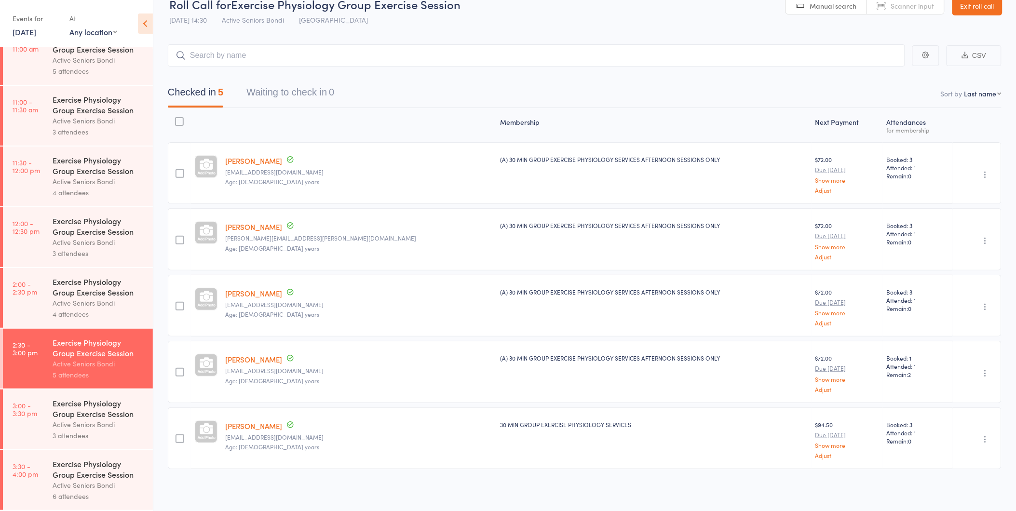
click at [94, 401] on div "Exercise Physiology Group Exercise Session" at bounding box center [99, 408] width 92 height 21
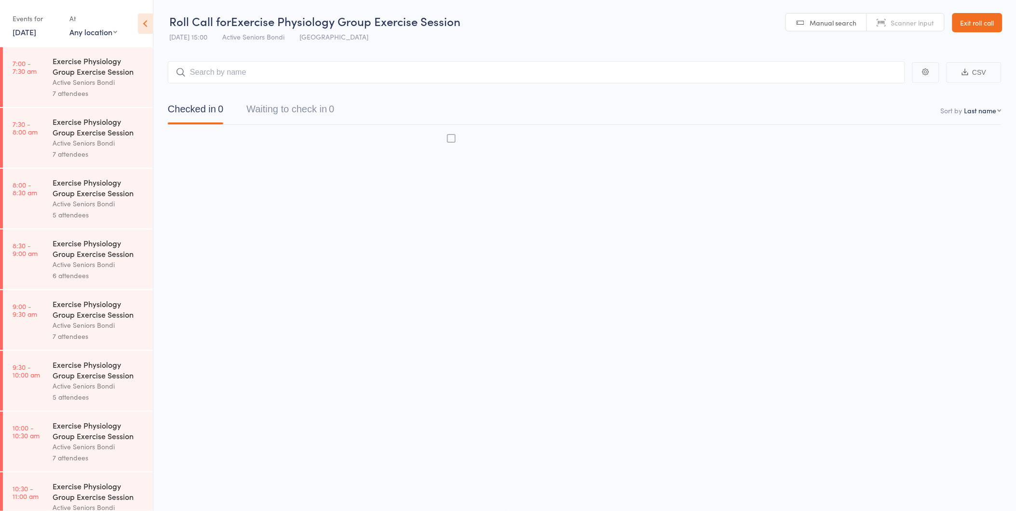
scroll to position [0, 0]
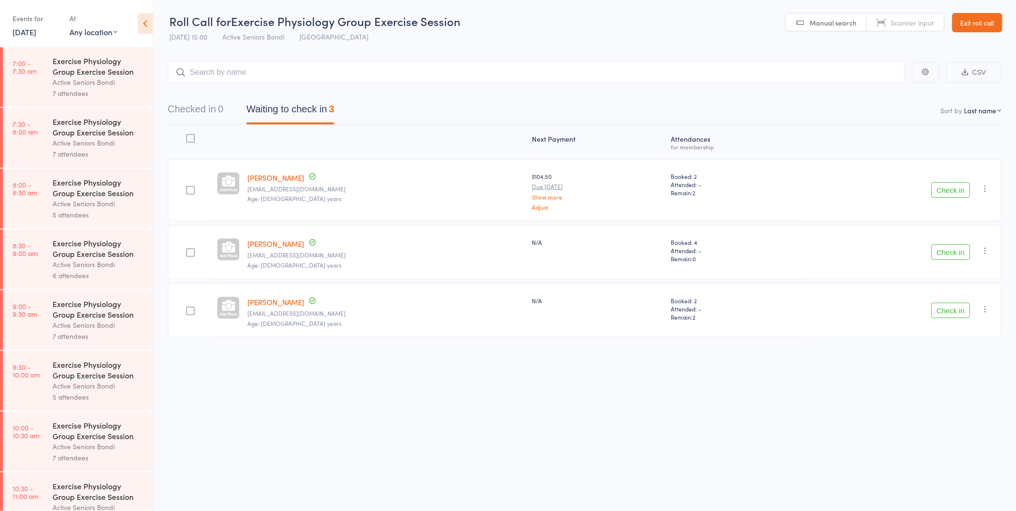
click at [958, 251] on button "Check in" at bounding box center [950, 251] width 39 height 15
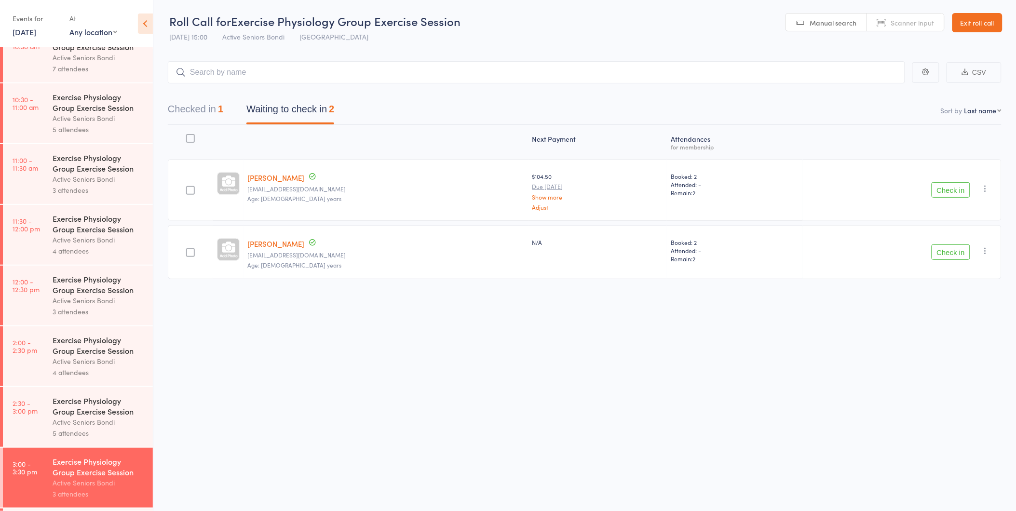
scroll to position [450, 0]
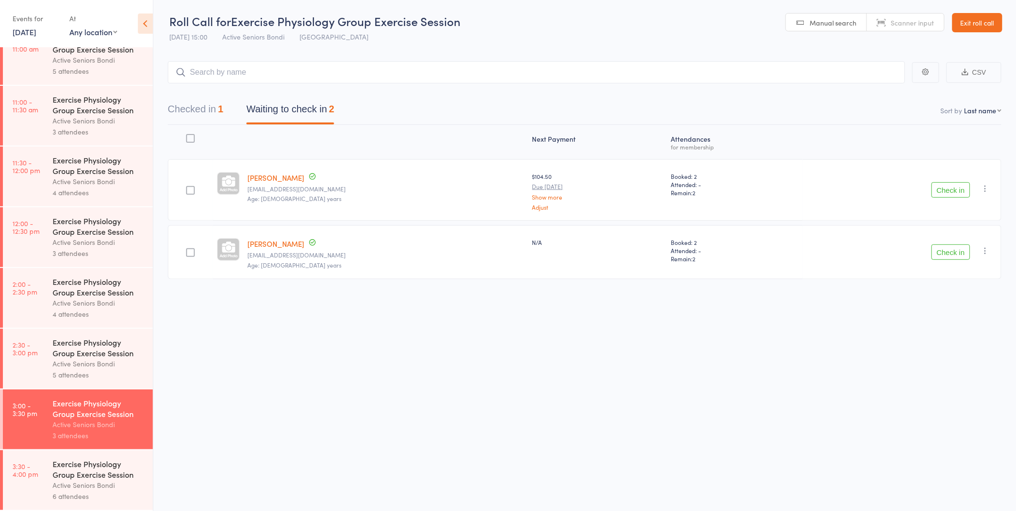
click at [953, 186] on button "Check in" at bounding box center [950, 189] width 39 height 15
click at [201, 103] on button "Checked in 2" at bounding box center [195, 112] width 55 height 26
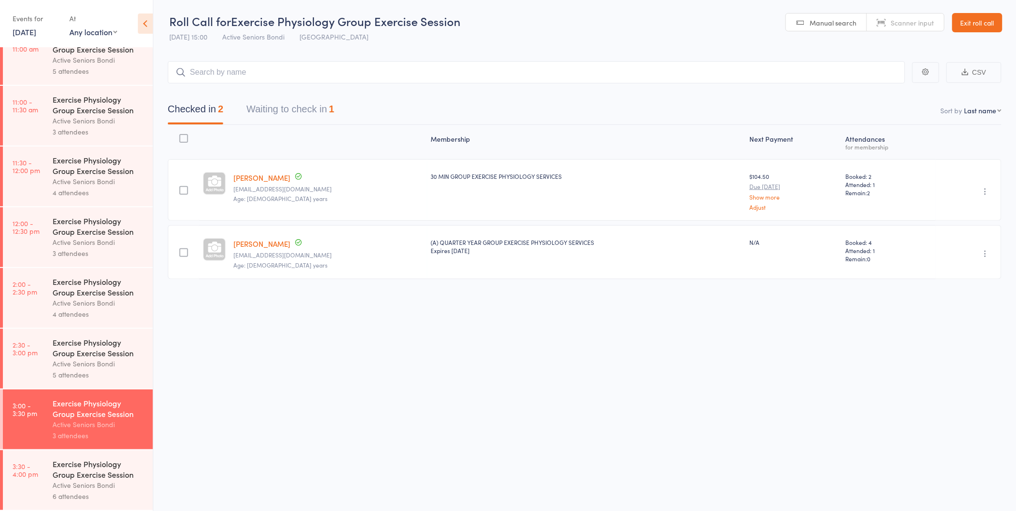
click at [281, 114] on button "Waiting to check in 1" at bounding box center [290, 112] width 88 height 26
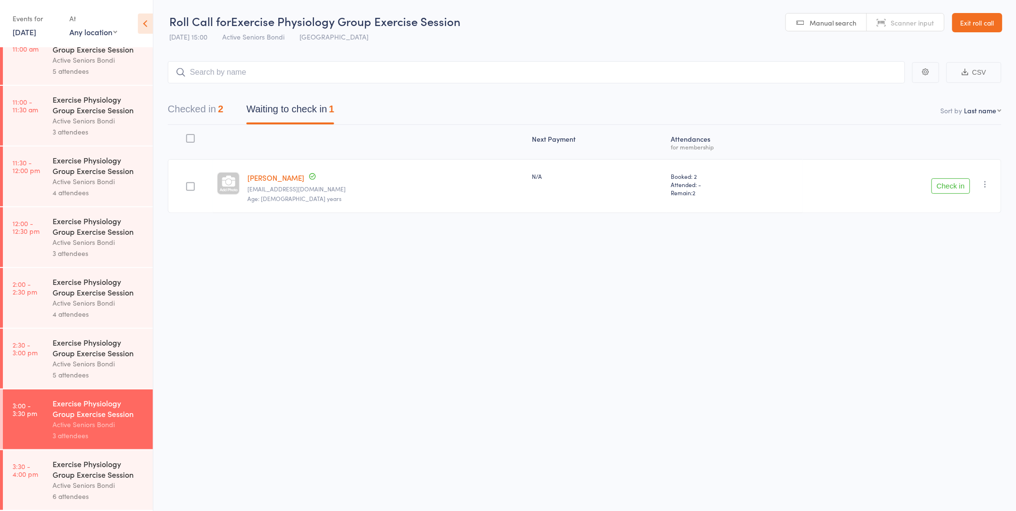
click at [64, 355] on div "Exercise Physiology Group Exercise Session" at bounding box center [99, 347] width 92 height 21
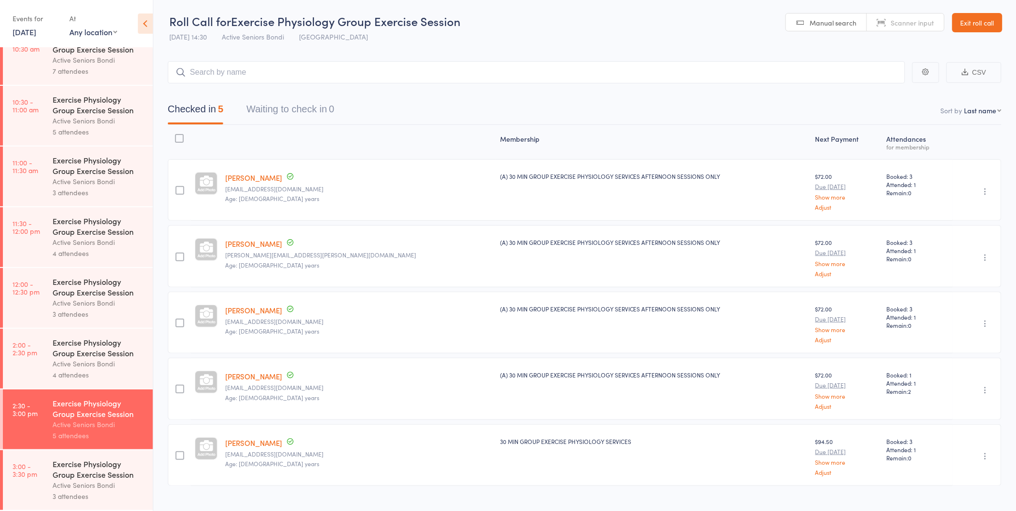
scroll to position [450, 0]
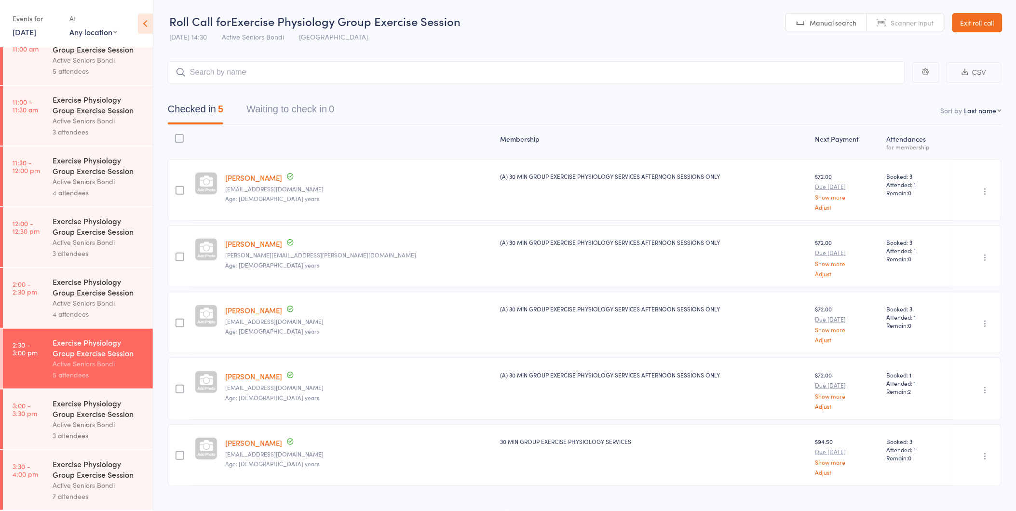
click at [95, 425] on div "Active Seniors Bondi" at bounding box center [99, 424] width 92 height 11
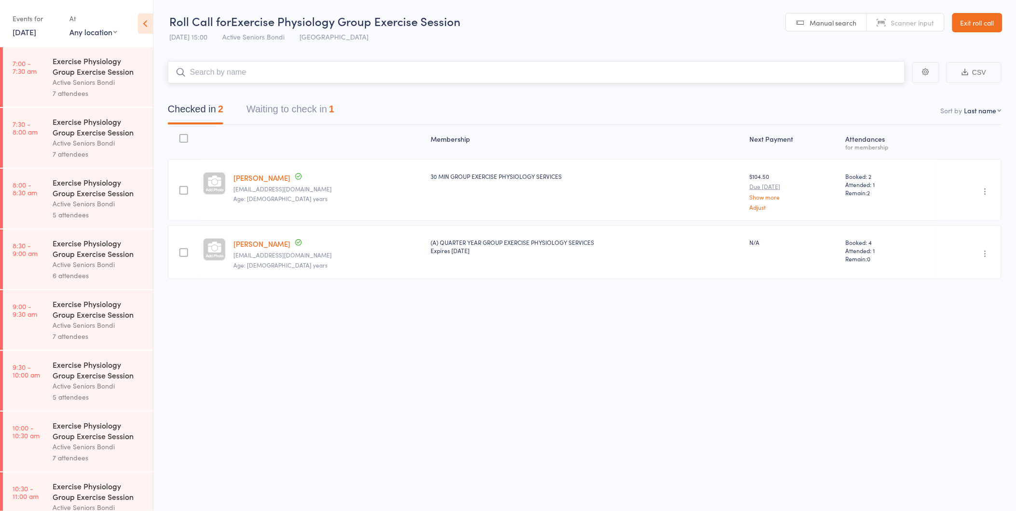
click at [289, 105] on button "Waiting to check in 1" at bounding box center [290, 112] width 88 height 26
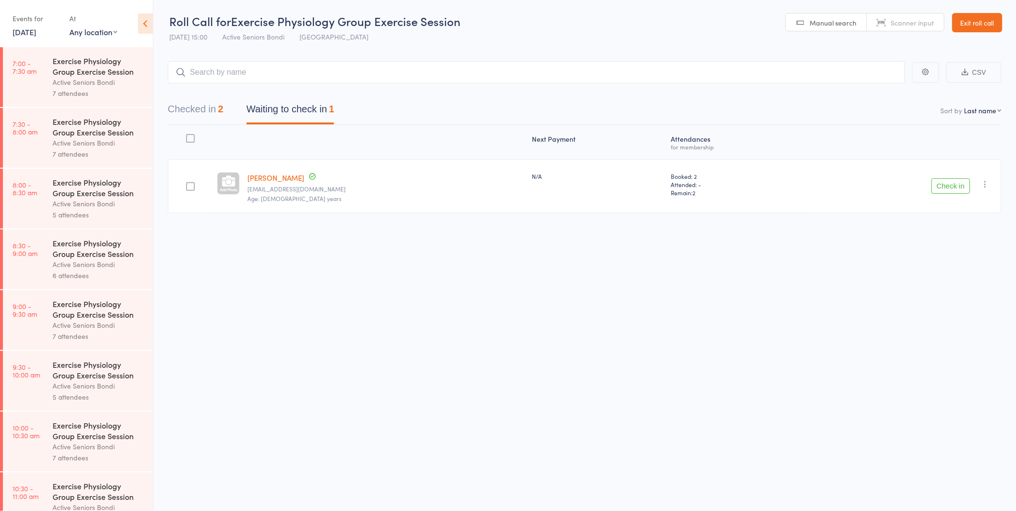
click at [943, 187] on button "Check in" at bounding box center [950, 185] width 39 height 15
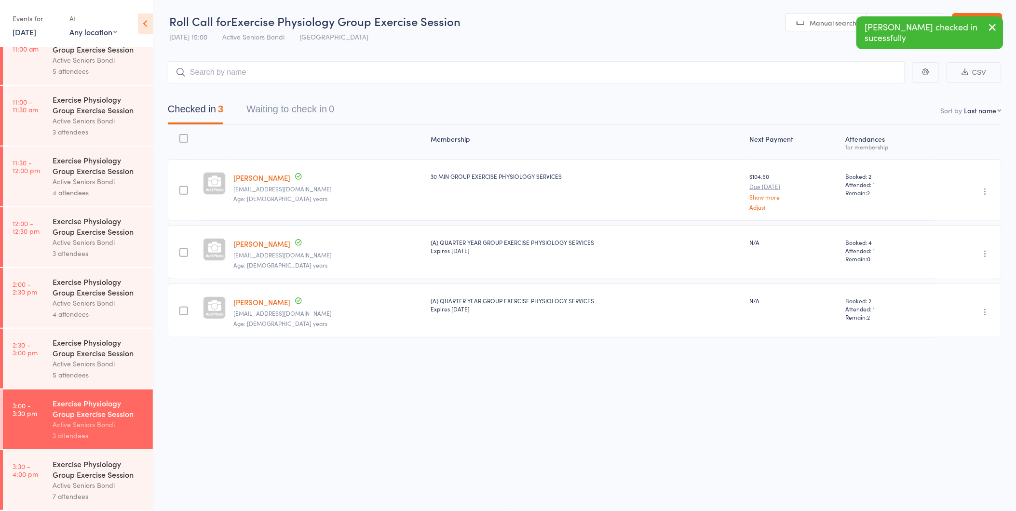
scroll to position [450, 0]
click at [80, 470] on div "Exercise Physiology Group Exercise Session" at bounding box center [99, 468] width 92 height 21
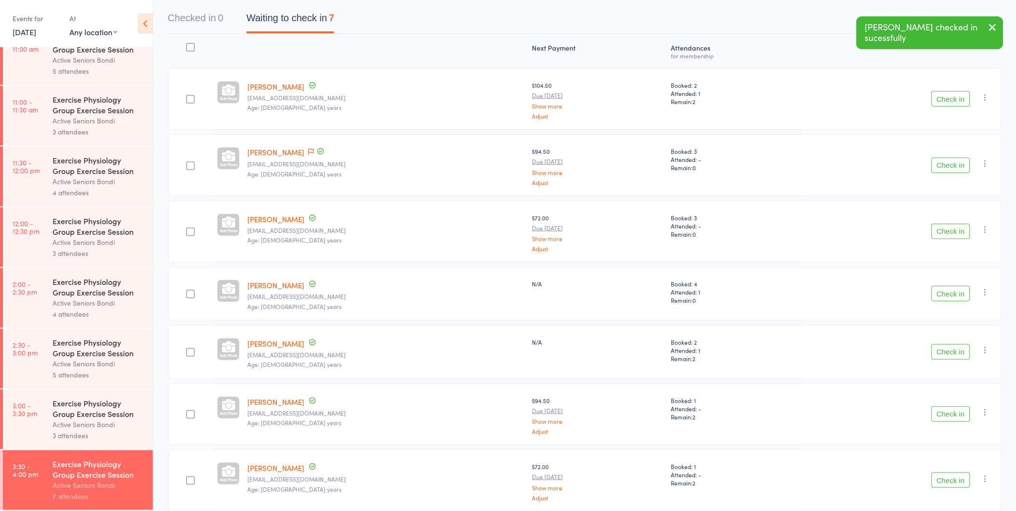
scroll to position [134, 0]
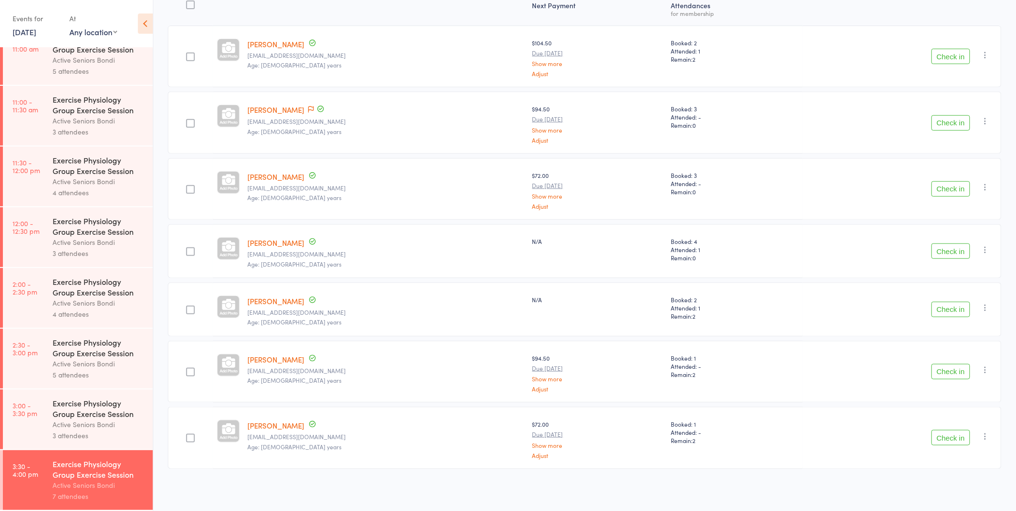
click at [76, 416] on div "Exercise Physiology Group Exercise Session" at bounding box center [99, 408] width 92 height 21
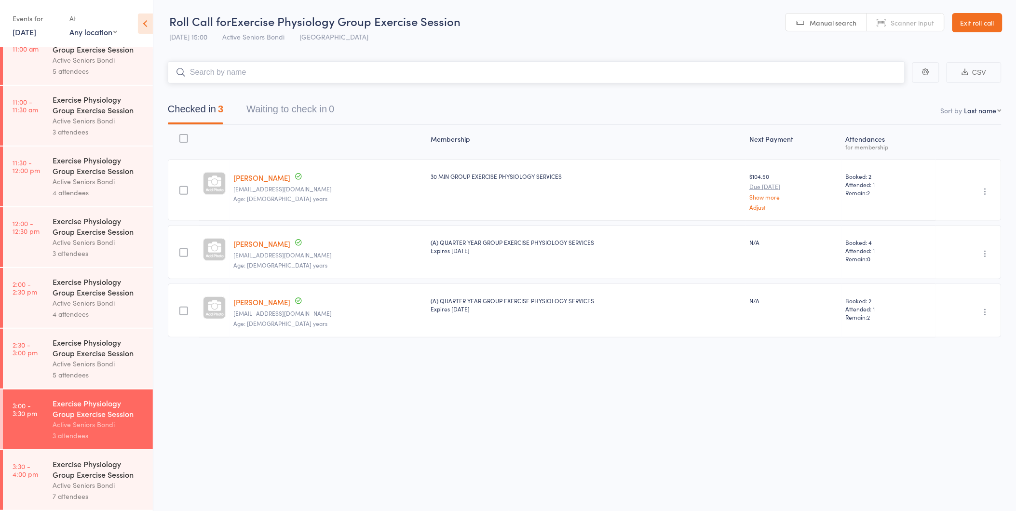
scroll to position [450, 0]
click at [132, 471] on div "Exercise Physiology Group Exercise Session" at bounding box center [99, 468] width 92 height 21
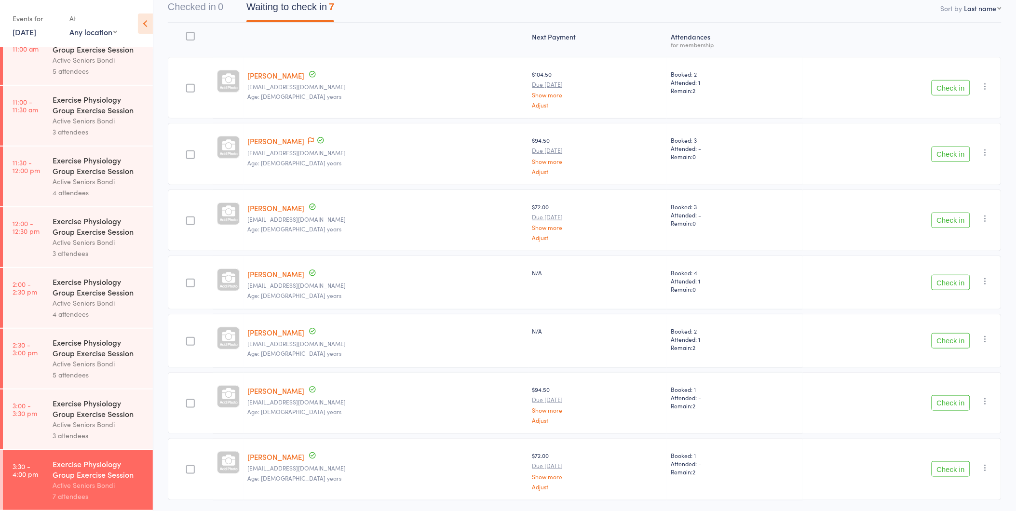
scroll to position [107, 0]
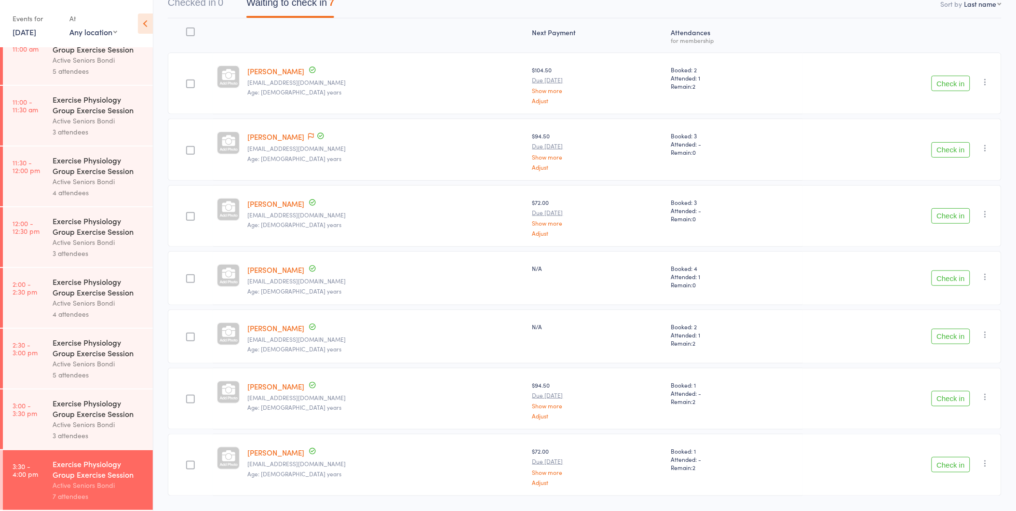
click at [955, 213] on button "Check in" at bounding box center [950, 215] width 39 height 15
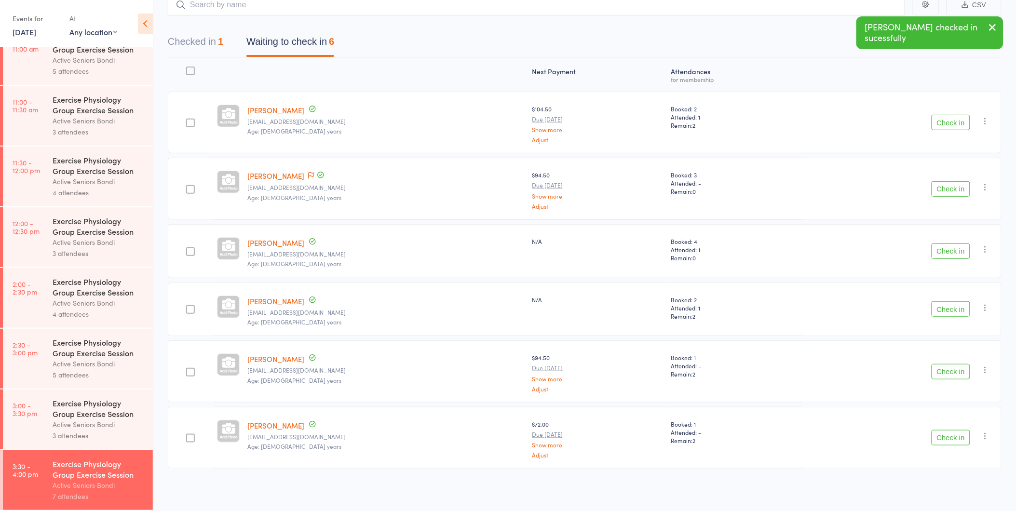
click at [949, 248] on button "Check in" at bounding box center [950, 250] width 39 height 15
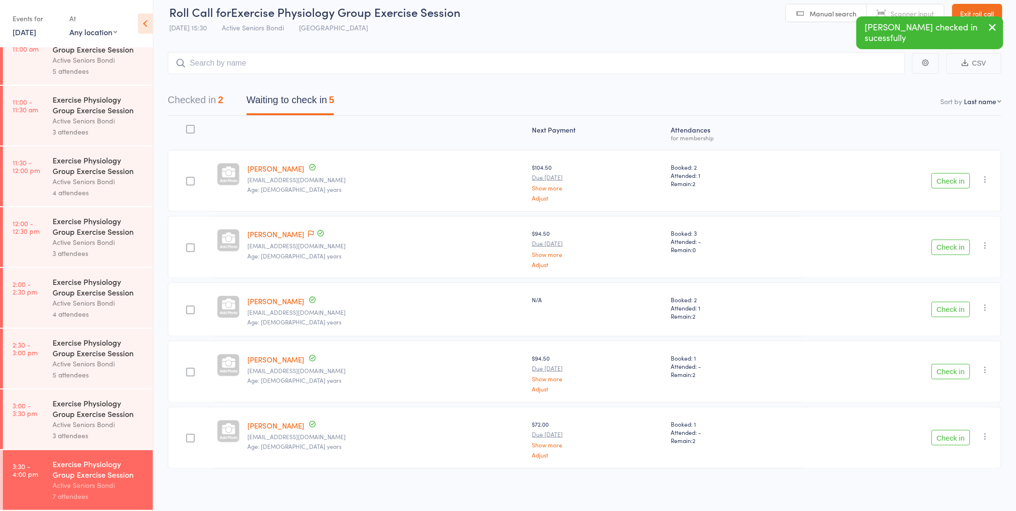
click at [947, 246] on button "Check in" at bounding box center [950, 247] width 39 height 15
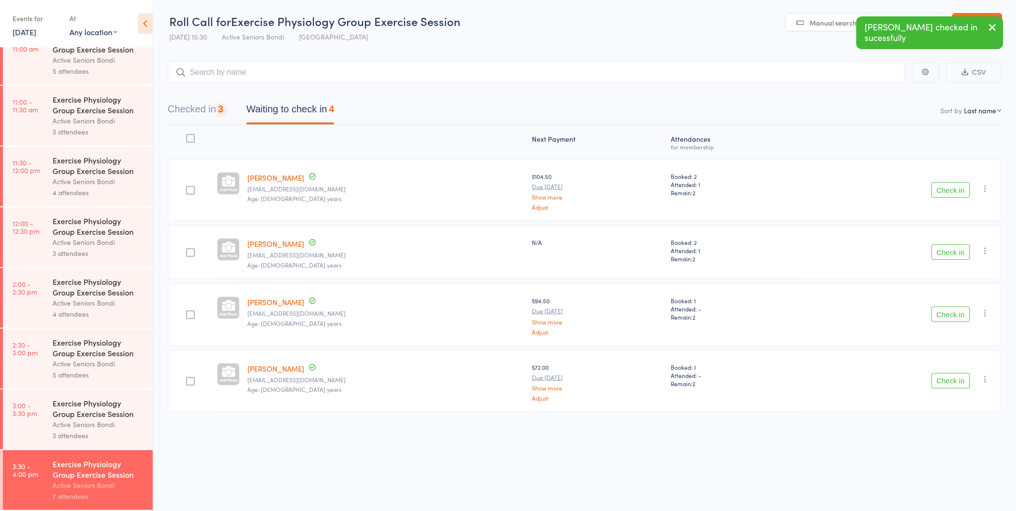
scroll to position [0, 0]
click at [954, 187] on button "Check in" at bounding box center [950, 189] width 39 height 15
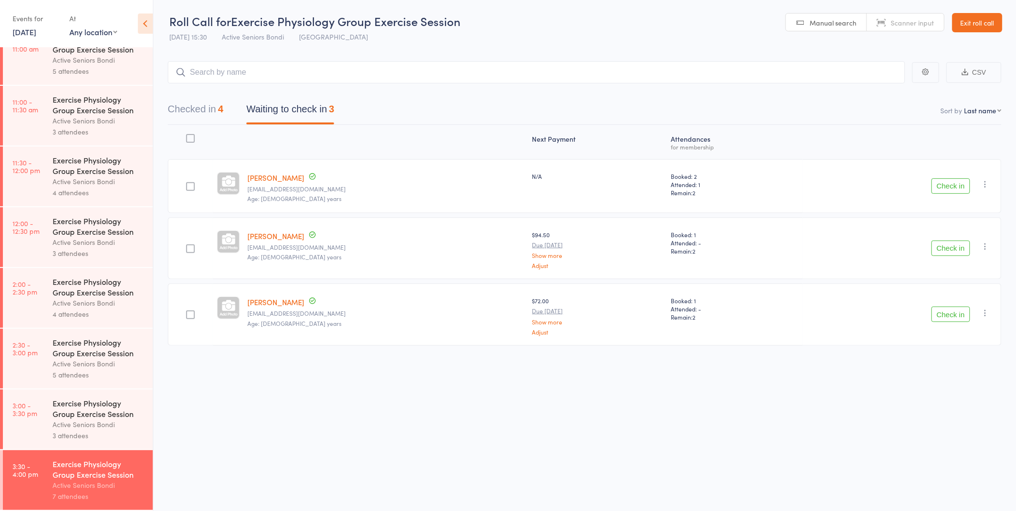
click at [958, 185] on button "Check in" at bounding box center [950, 185] width 39 height 15
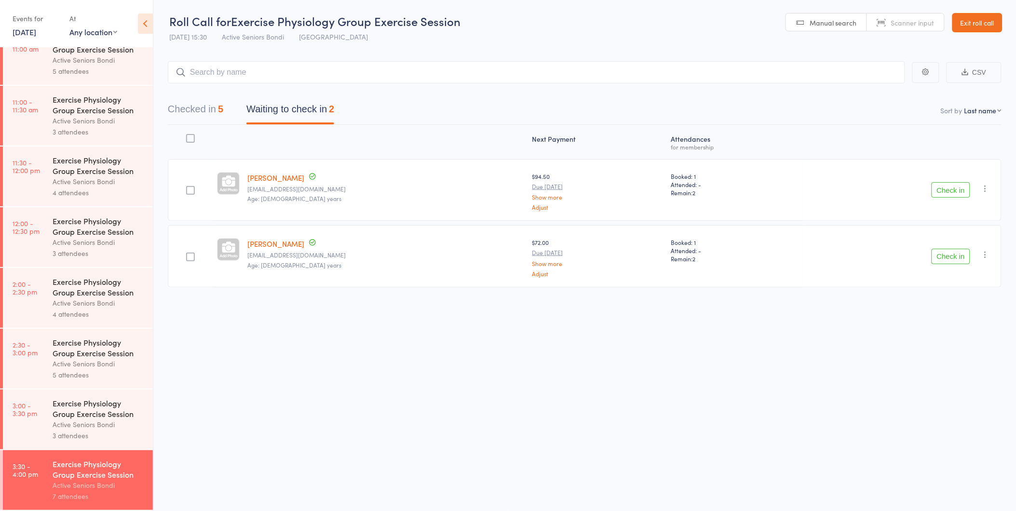
click at [204, 107] on button "Checked in 5" at bounding box center [195, 112] width 55 height 26
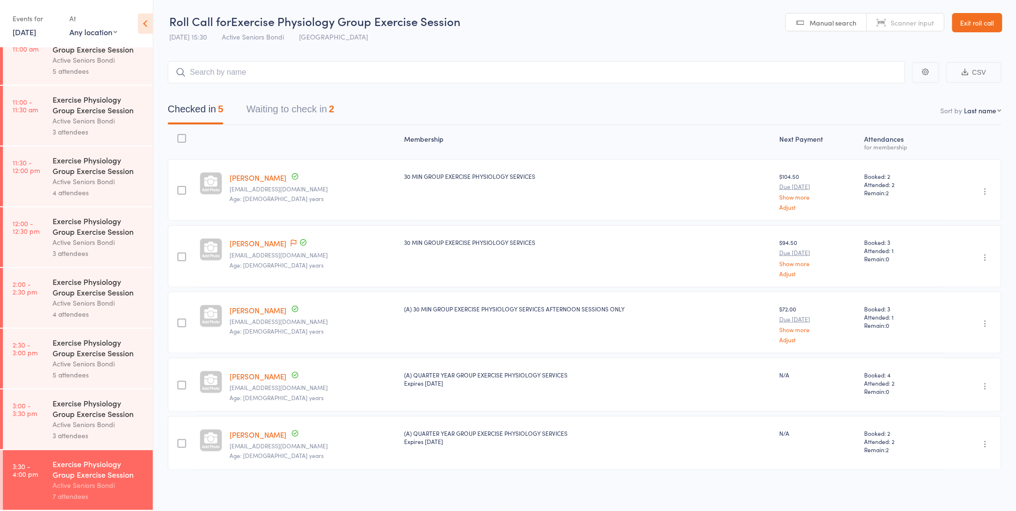
click at [264, 375] on link "[PERSON_NAME]" at bounding box center [258, 376] width 57 height 10
click at [293, 113] on button "Waiting to check in 2" at bounding box center [290, 112] width 88 height 26
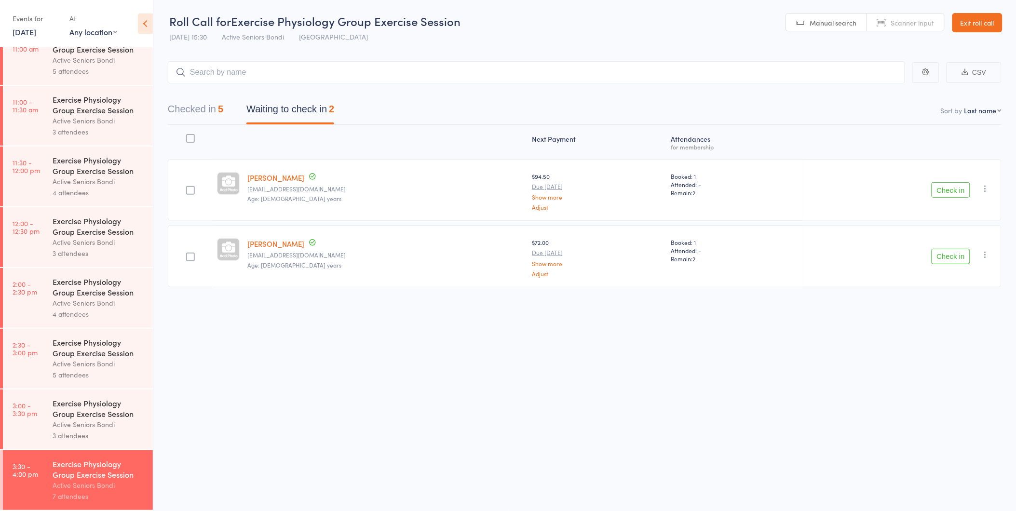
click at [946, 191] on button "Check in" at bounding box center [950, 189] width 39 height 15
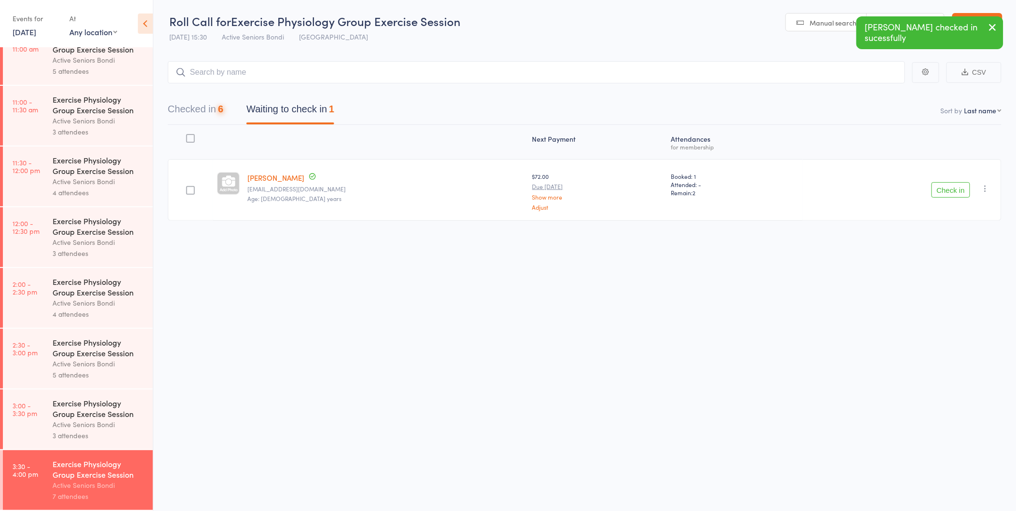
click at [946, 191] on button "Check in" at bounding box center [950, 189] width 39 height 15
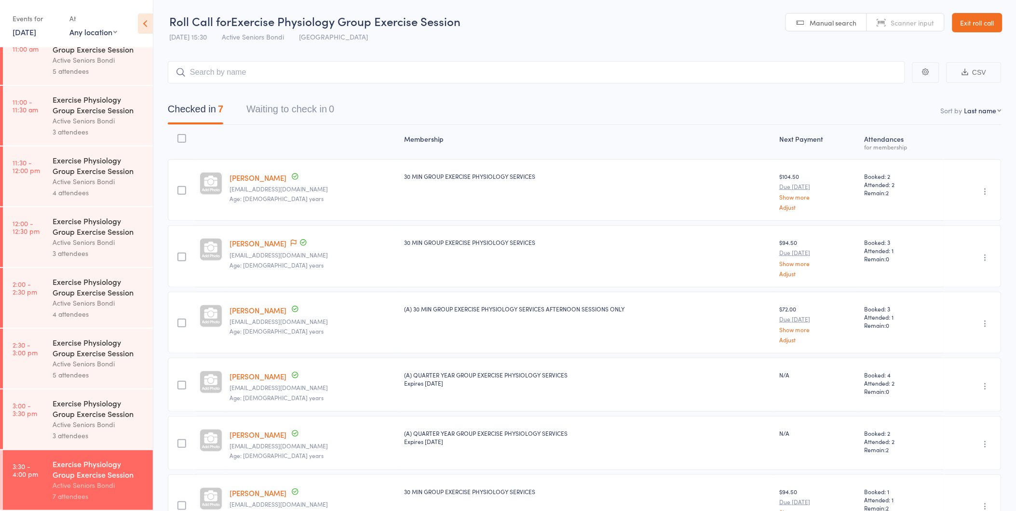
click at [667, 249] on div "30 MIN GROUP EXERCISE PHYSIOLOGY SERVICES" at bounding box center [587, 256] width 375 height 62
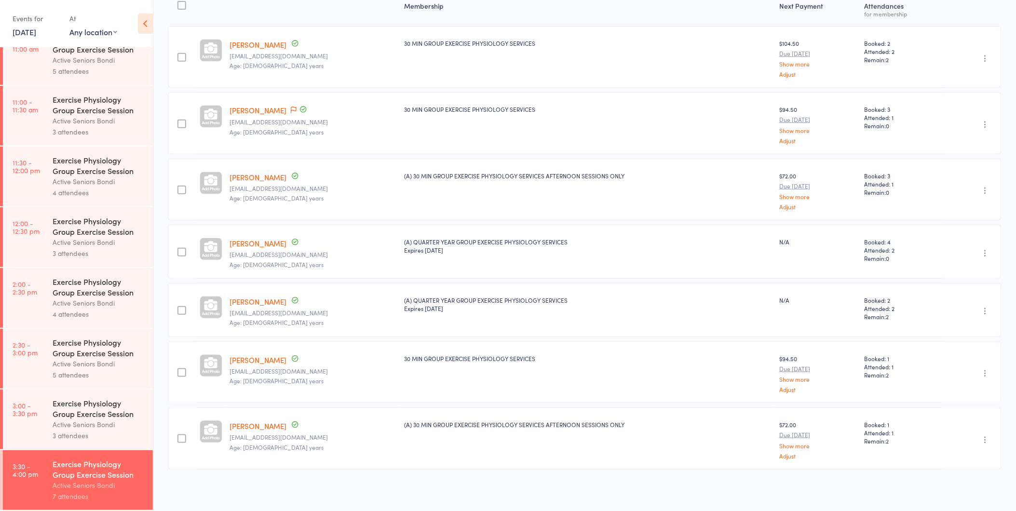
scroll to position [134, 0]
click at [36, 35] on link "13 Oct, 2025" at bounding box center [25, 32] width 24 height 11
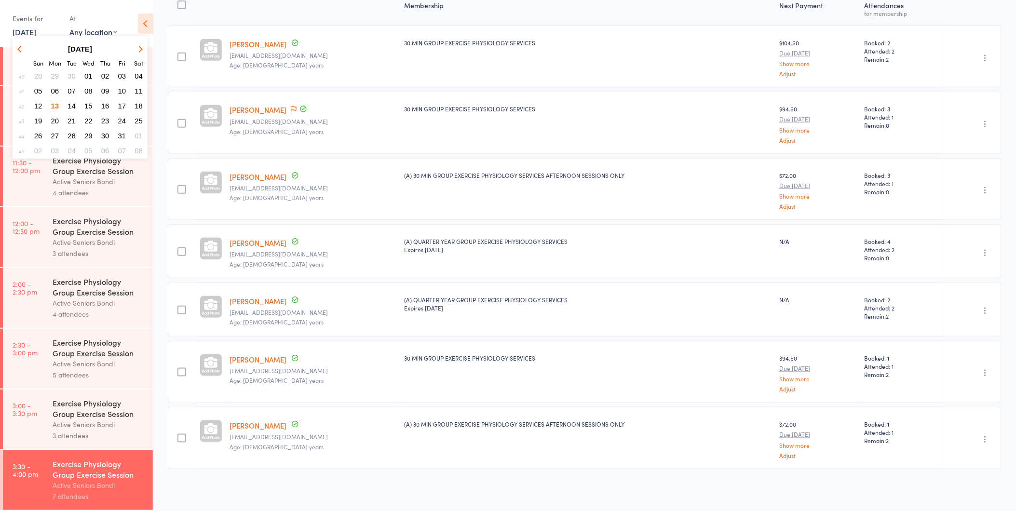
click at [87, 132] on span "29" at bounding box center [88, 136] width 8 height 8
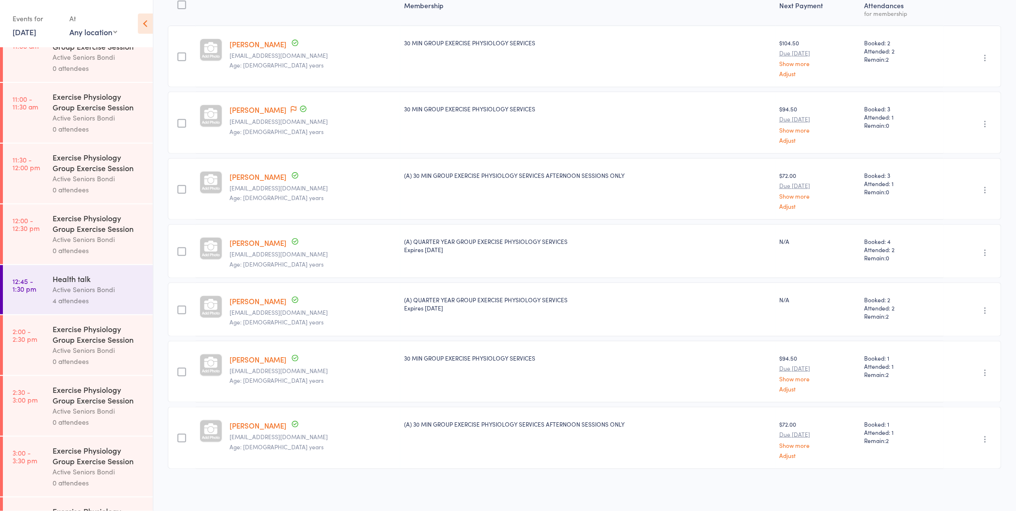
click at [56, 299] on div "4 attendees" at bounding box center [99, 300] width 92 height 11
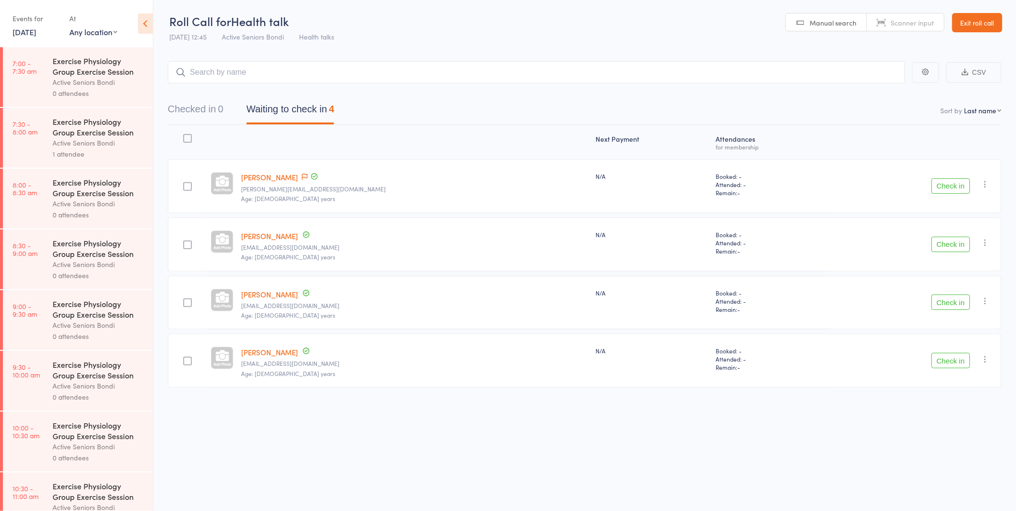
click at [295, 64] on input "search" at bounding box center [536, 72] width 737 height 22
click at [291, 70] on input "search" at bounding box center [536, 72] width 737 height 22
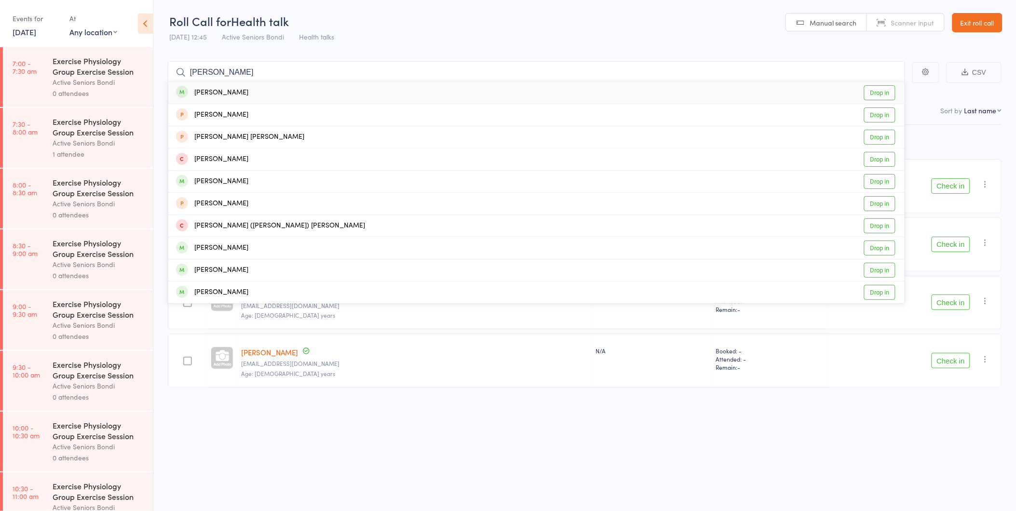
type input "ann"
click at [277, 94] on div "Ann Stuckey Drop in" at bounding box center [536, 92] width 736 height 22
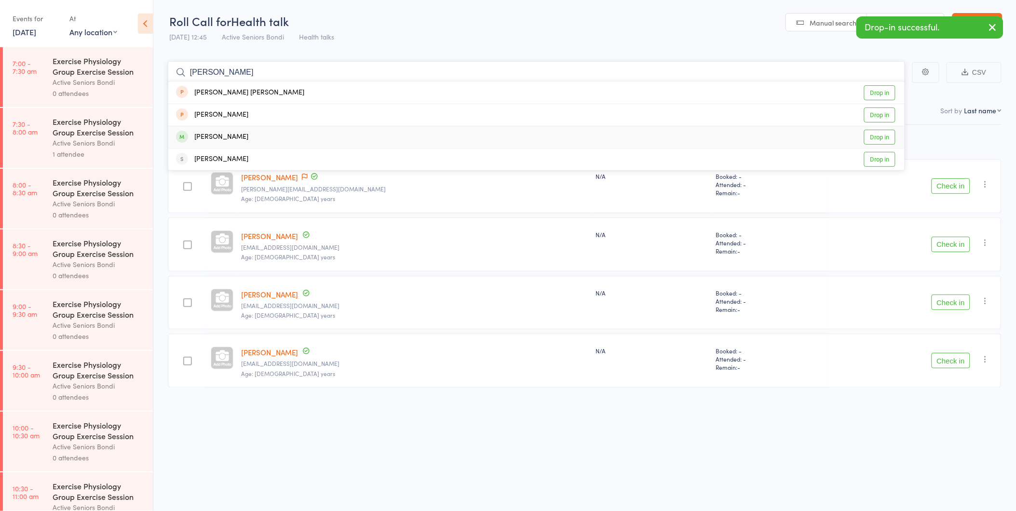
type input "eliza"
click at [259, 130] on div "Elizabeth McDonald Drop in" at bounding box center [536, 137] width 736 height 22
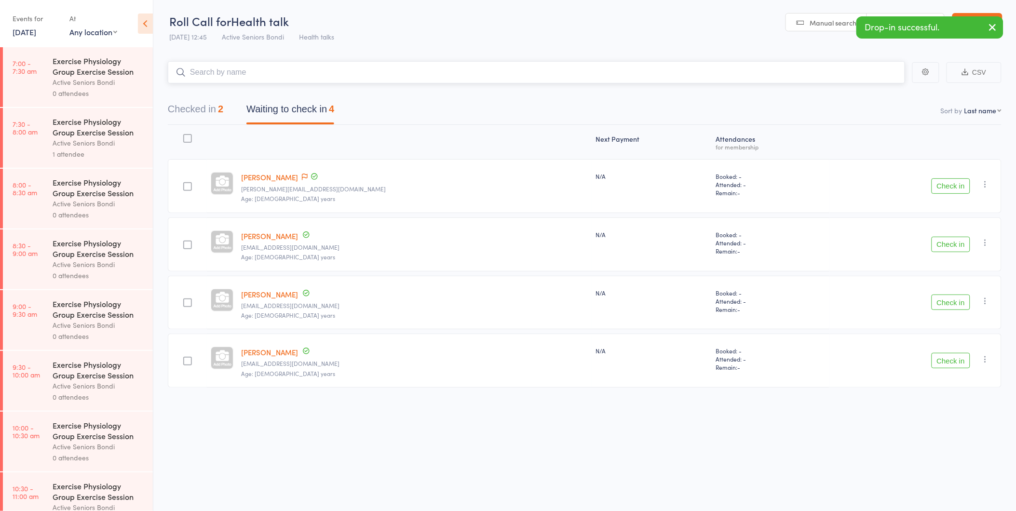
click at [205, 107] on button "Checked in 2" at bounding box center [195, 112] width 55 height 26
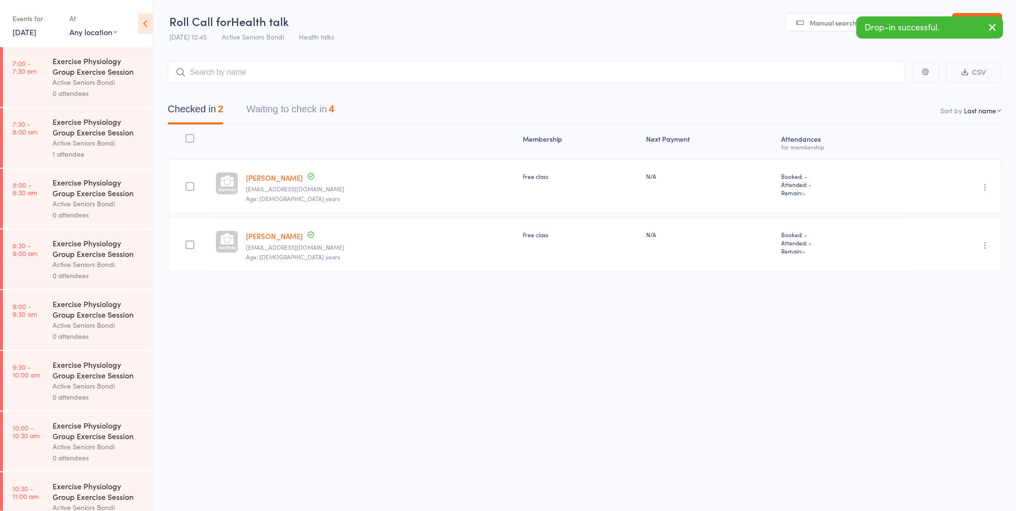
click at [982, 189] on icon "button" at bounding box center [986, 187] width 10 height 10
click at [970, 201] on li "Undo check-in" at bounding box center [951, 206] width 80 height 12
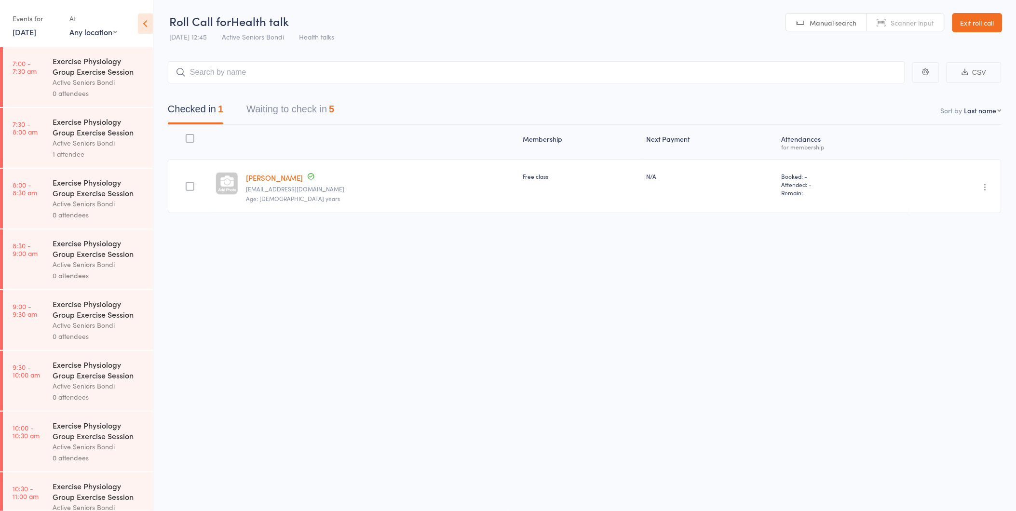
click at [985, 188] on icon "button" at bounding box center [986, 187] width 10 height 10
click at [950, 206] on li "Undo check-in" at bounding box center [951, 206] width 80 height 12
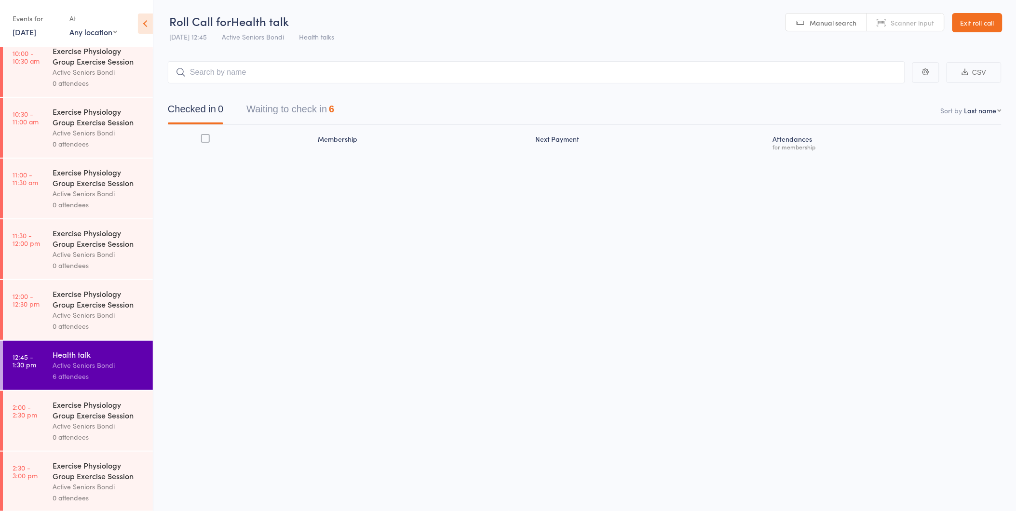
scroll to position [500, 0]
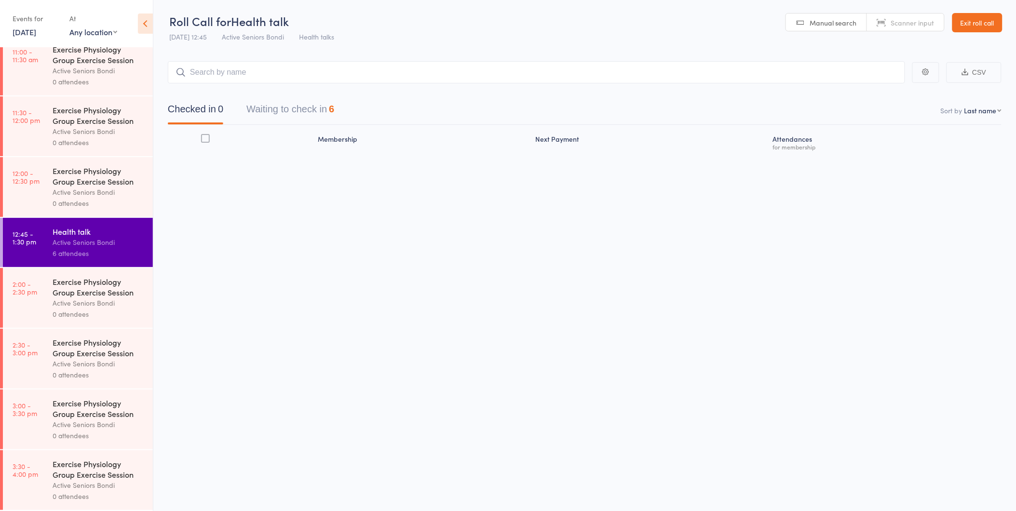
click at [36, 29] on link "29 Oct, 2025" at bounding box center [25, 32] width 24 height 11
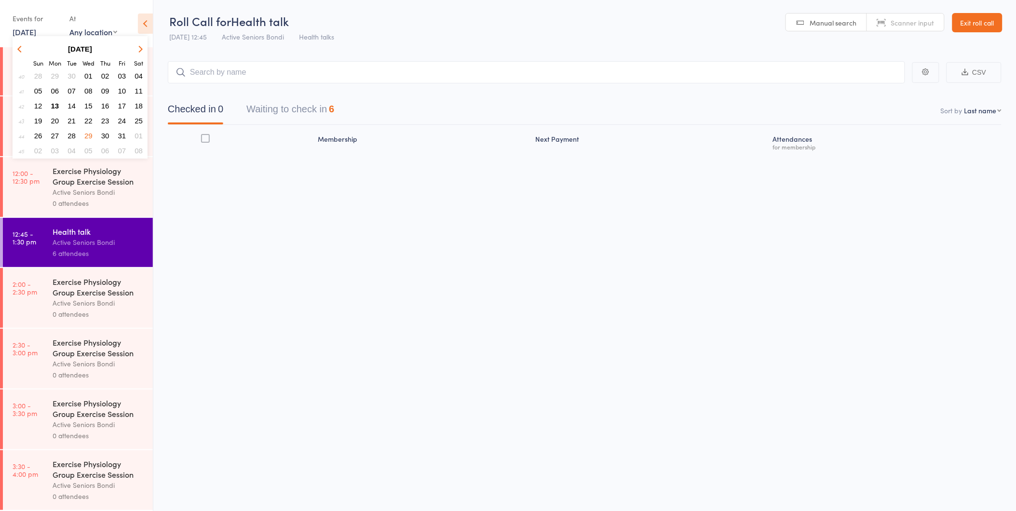
click at [54, 102] on span "13" at bounding box center [55, 106] width 8 height 8
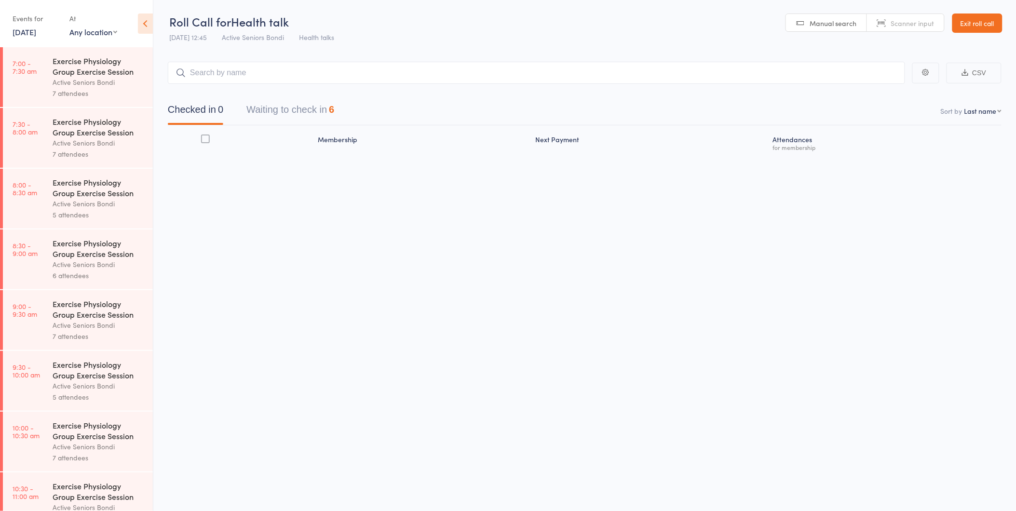
scroll to position [0, 0]
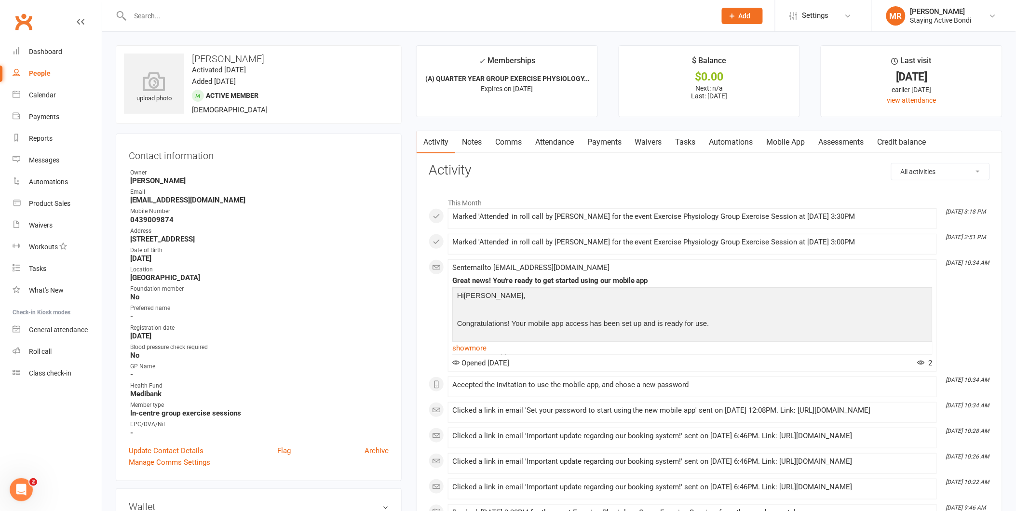
click at [613, 143] on link "Payments" at bounding box center [604, 142] width 48 height 22
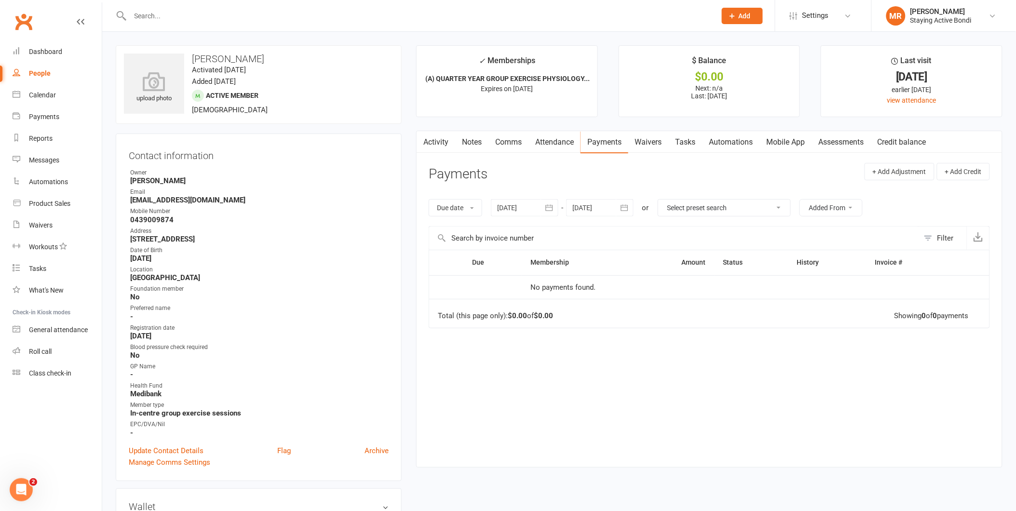
click at [548, 206] on icon "button" at bounding box center [549, 208] width 10 height 10
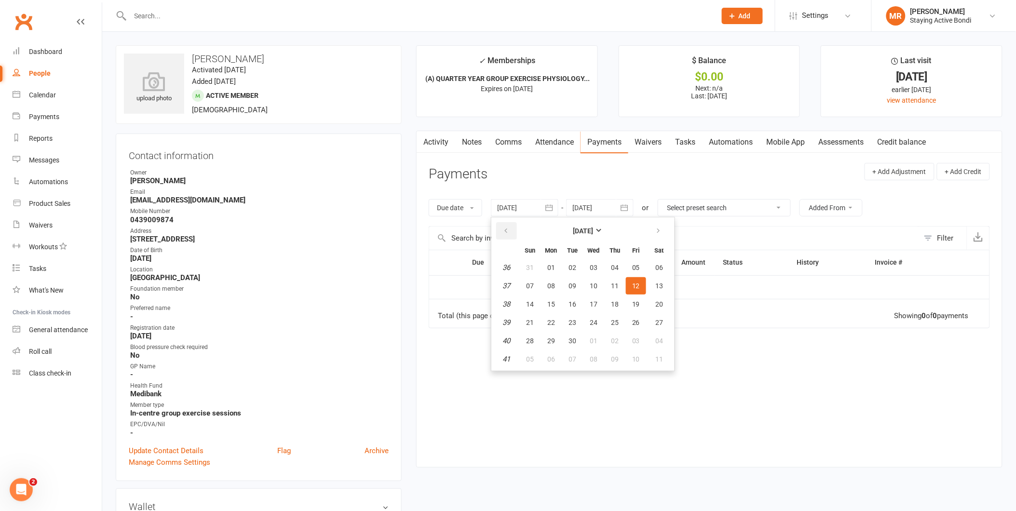
click at [508, 224] on button "button" at bounding box center [506, 230] width 21 height 17
click at [528, 264] on span "29" at bounding box center [530, 268] width 8 height 8
type input "[DATE]"
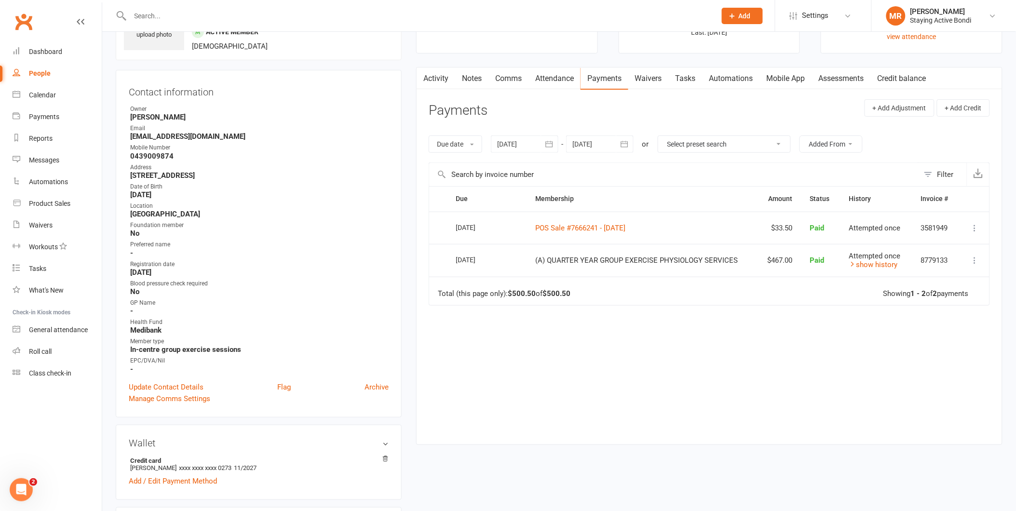
scroll to position [107, 0]
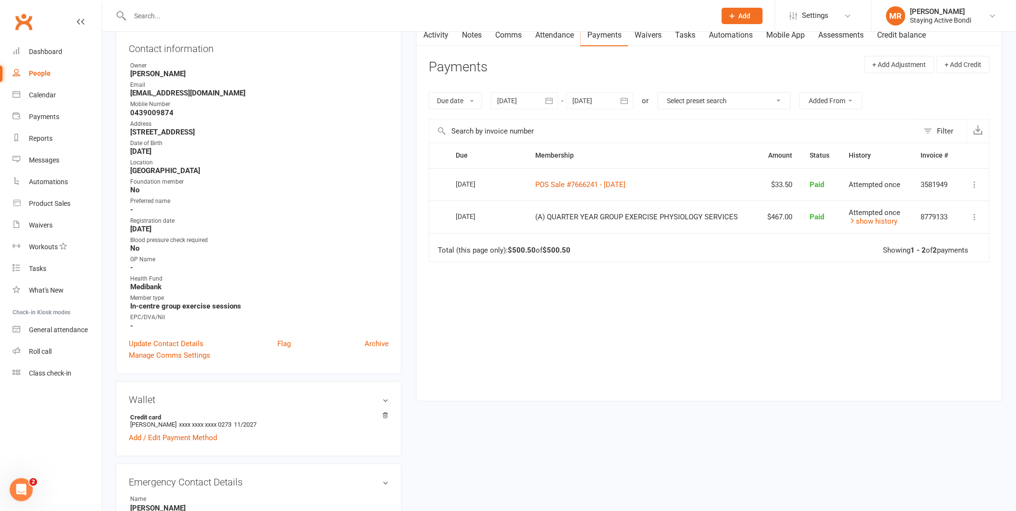
click at [638, 358] on div "Due Contact Membership Amount Status History Invoice # Select this [DATE] [PERS…" at bounding box center [709, 265] width 561 height 244
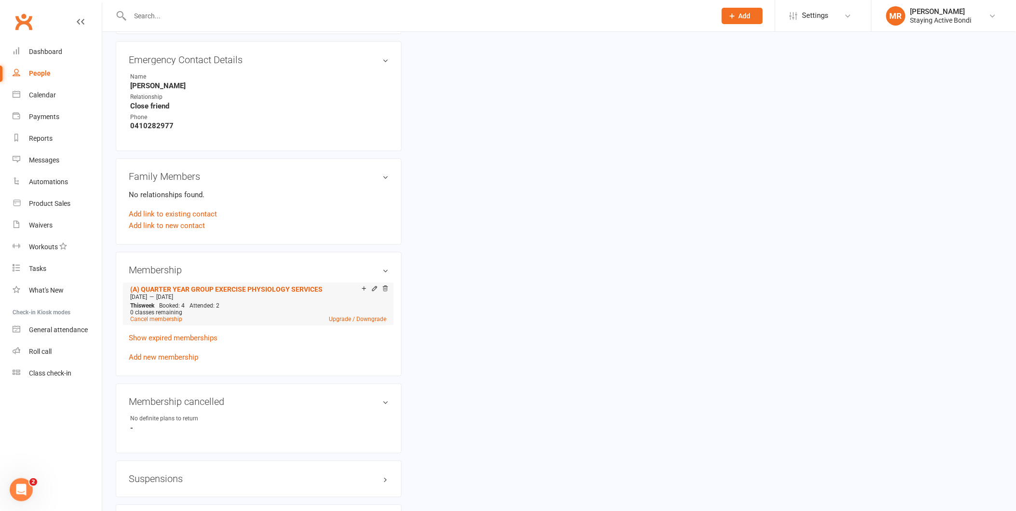
scroll to position [536, 0]
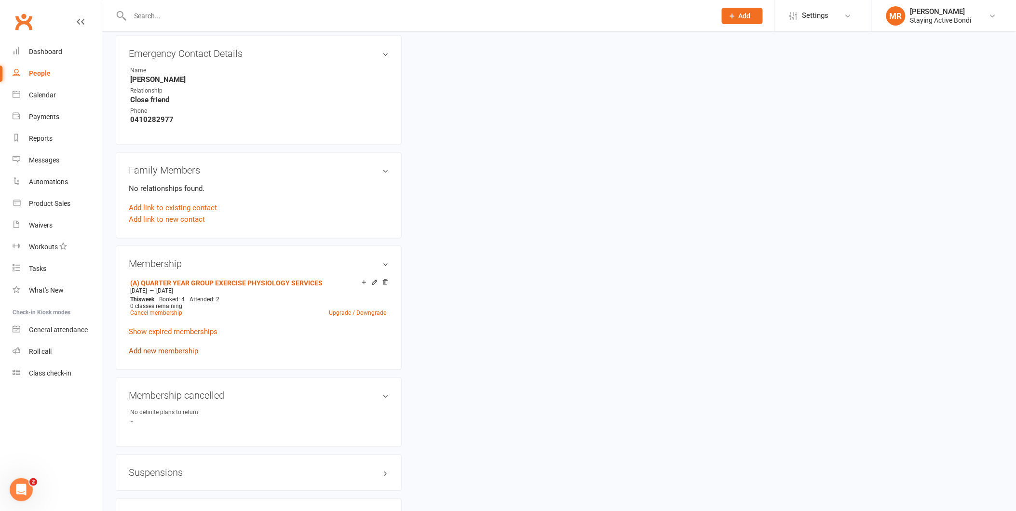
click at [161, 351] on link "Add new membership" at bounding box center [163, 351] width 69 height 9
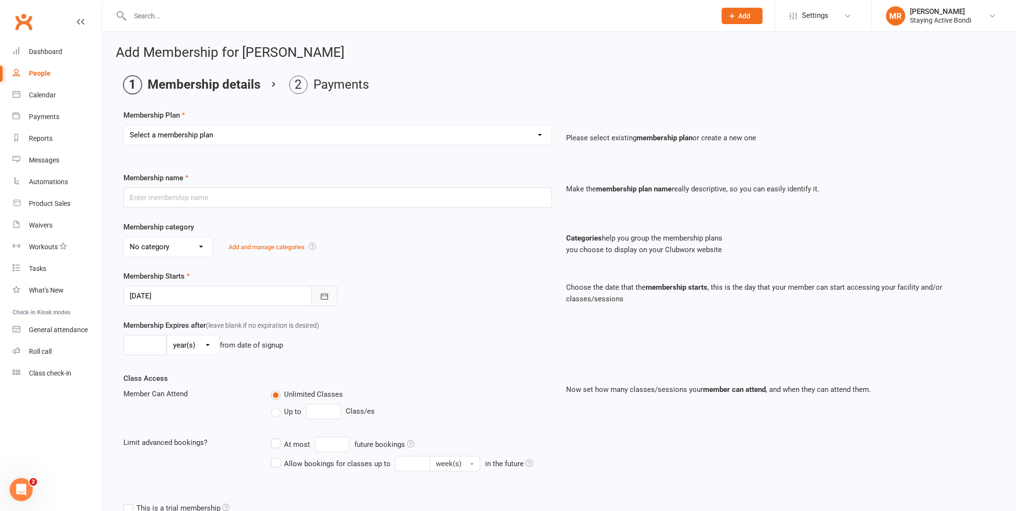
click at [328, 295] on icon "button" at bounding box center [325, 297] width 10 height 10
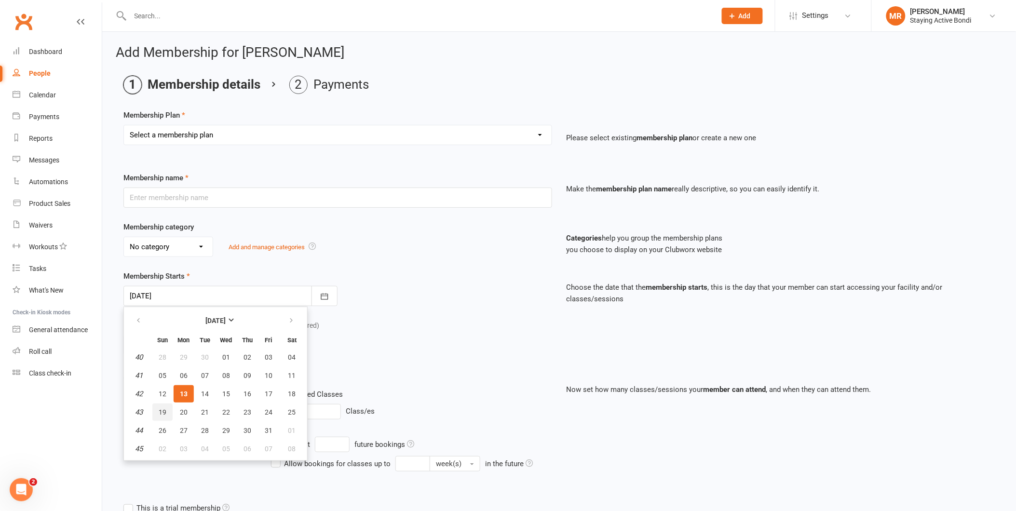
click at [161, 410] on span "19" at bounding box center [163, 412] width 8 height 8
type input "[DATE]"
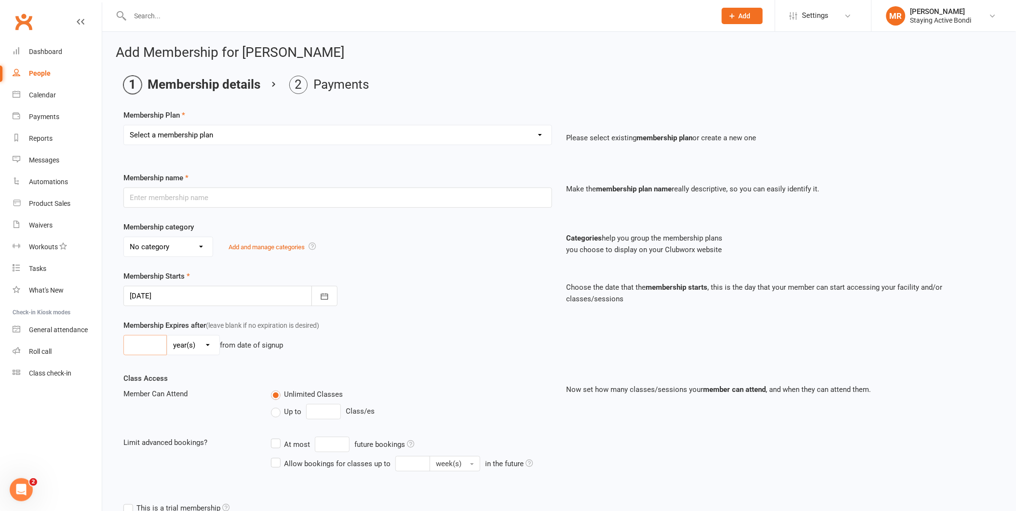
click at [141, 340] on input "number" at bounding box center [144, 345] width 43 height 20
click at [355, 324] on div "Membership Expires after (leave blank if no expiration is desired) day(s) week(…" at bounding box center [337, 340] width 443 height 40
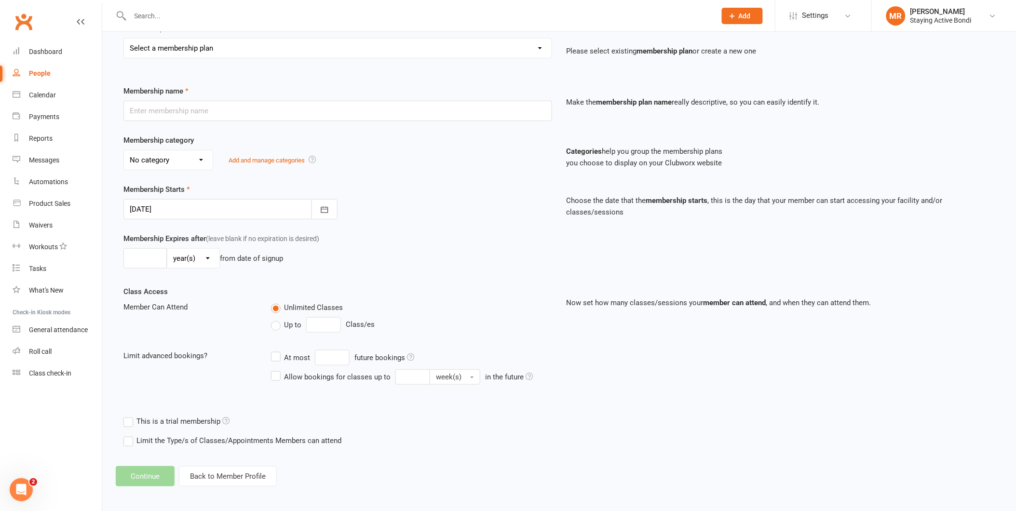
scroll to position [90, 0]
click at [274, 323] on label "Up to" at bounding box center [286, 322] width 30 height 12
click at [274, 316] on input "Up to" at bounding box center [274, 316] width 6 height 0
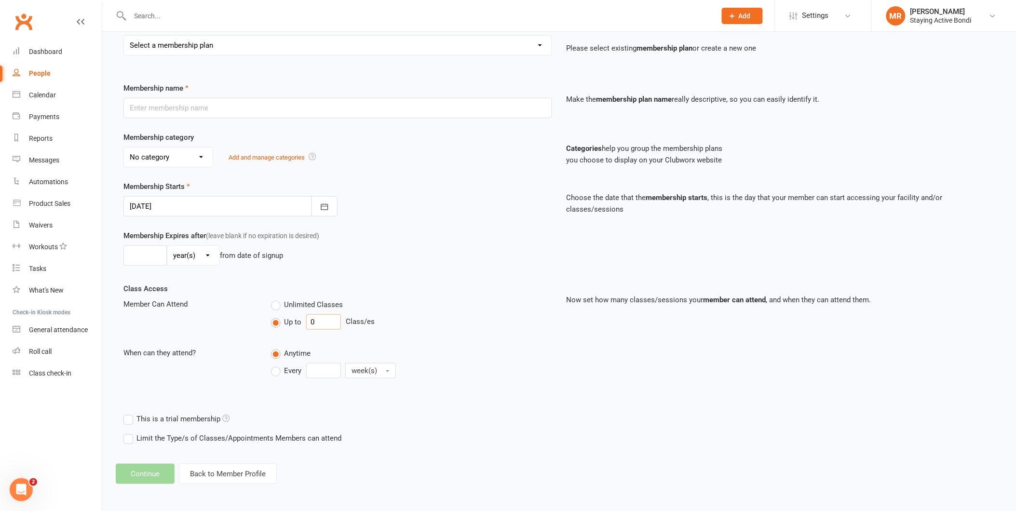
drag, startPoint x: 323, startPoint y: 322, endPoint x: 283, endPoint y: 325, distance: 40.1
click at [283, 325] on div "Up to 0 Class/es" at bounding box center [411, 321] width 281 height 15
type input "4"
click at [274, 372] on label "Every" at bounding box center [286, 371] width 30 height 12
click at [274, 363] on input "Every" at bounding box center [274, 363] width 6 height 0
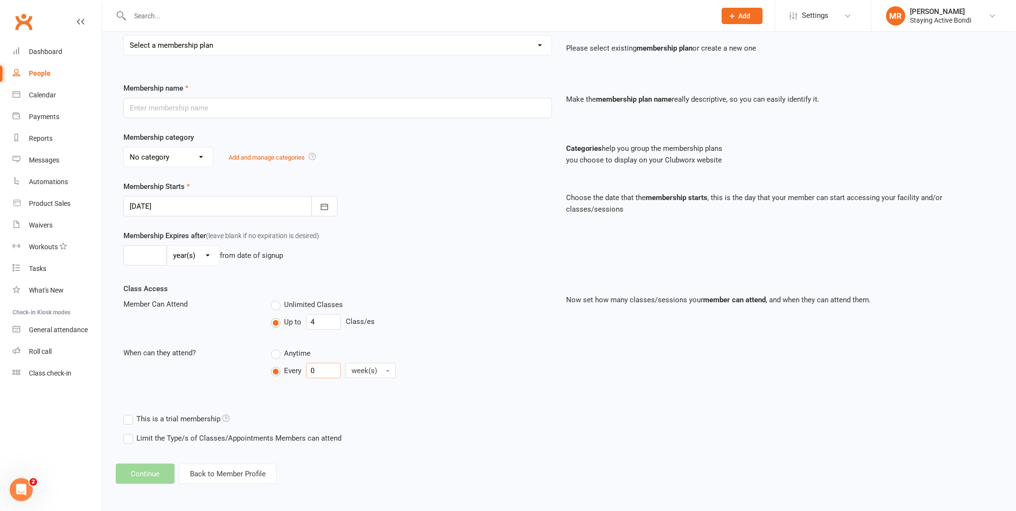
drag, startPoint x: 324, startPoint y: 373, endPoint x: 289, endPoint y: 373, distance: 34.7
click at [289, 373] on div "Every 0 week(s)" at bounding box center [338, 370] width 134 height 15
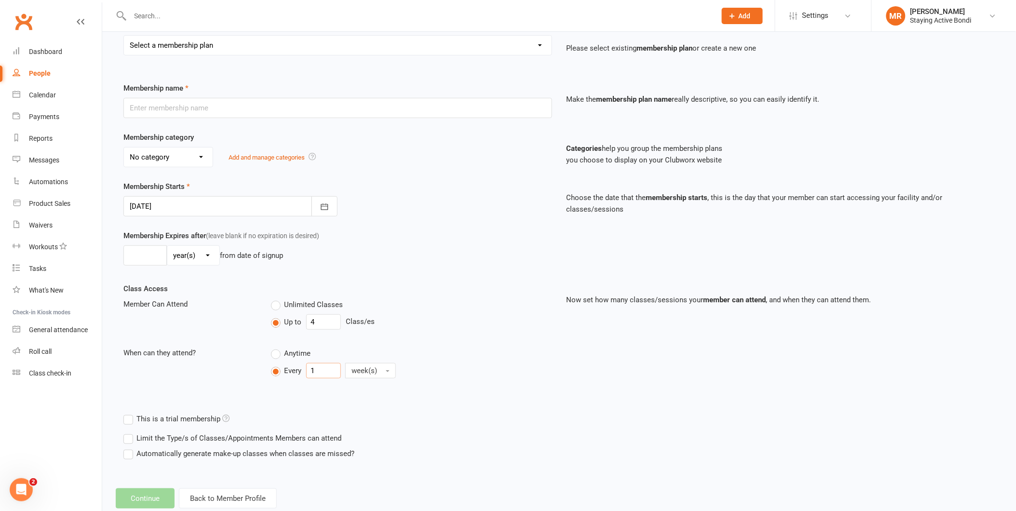
type input "1"
click at [227, 383] on div "Class Access Member Can Attend Unlimited Classes Up to 4 Class/es When can they…" at bounding box center [337, 339] width 443 height 113
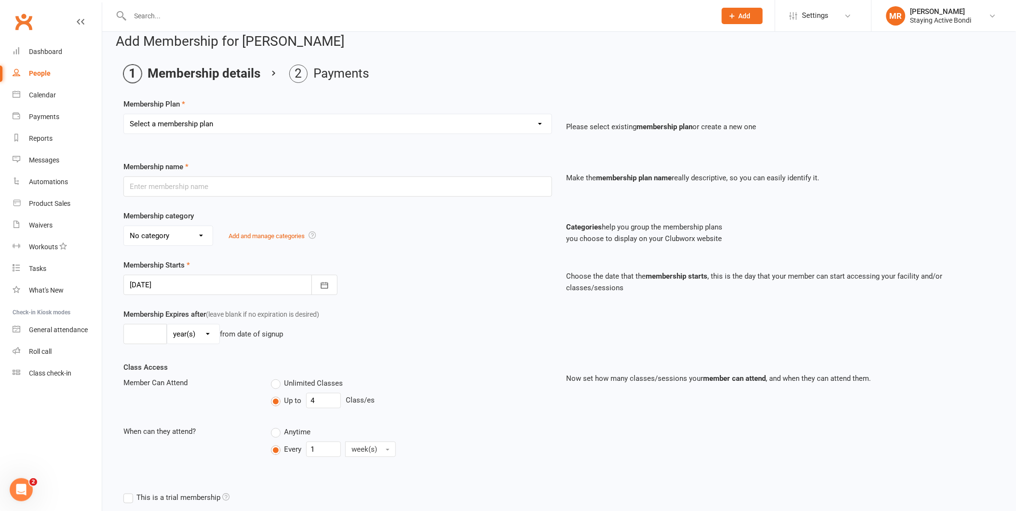
scroll to position [0, 0]
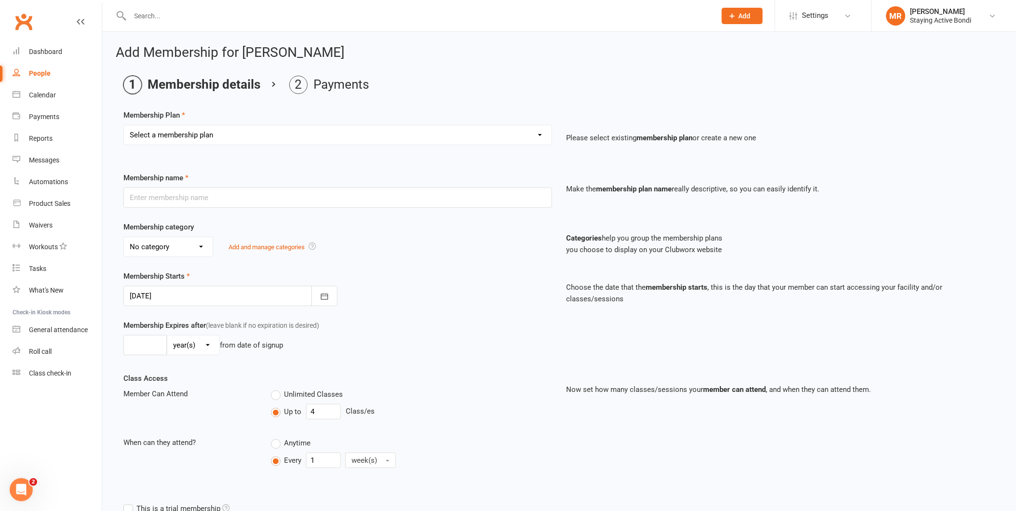
click at [176, 131] on select "Select a membership plan Create new Membership Plan 30 MIN GROUP EXERCISE PHYSI…" at bounding box center [338, 134] width 428 height 19
select select "9"
click at [124, 125] on select "Select a membership plan Create new Membership Plan 30 MIN GROUP EXERCISE PHYSI…" at bounding box center [338, 134] width 428 height 19
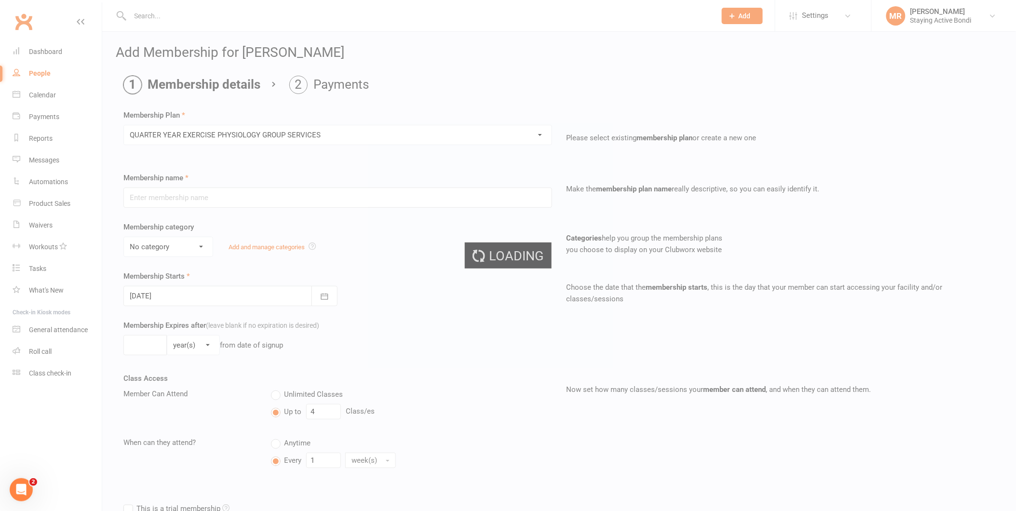
type input "QUARTER YEAR EXERCISE PHYSIOLOGY GROUP SERVICES"
select select "1"
type input "13"
select select "1"
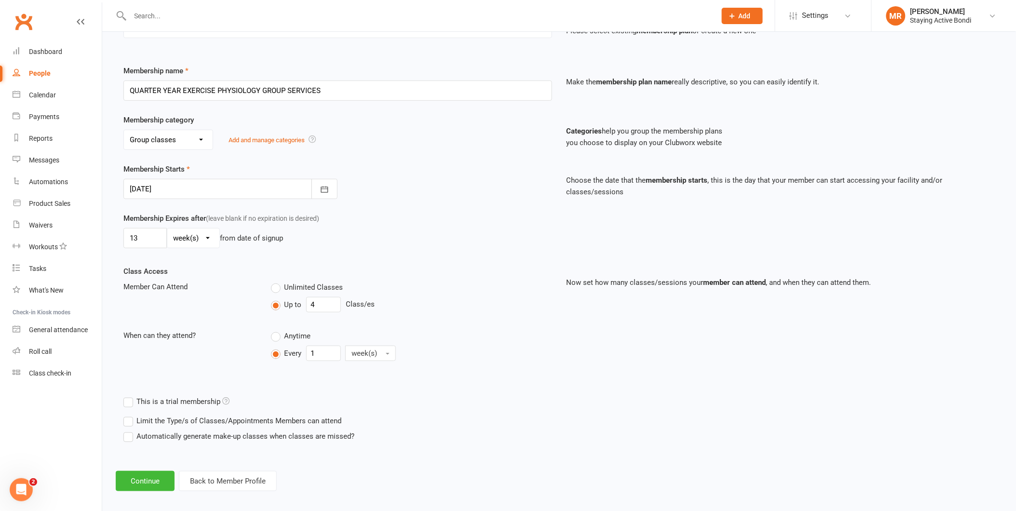
scroll to position [114, 0]
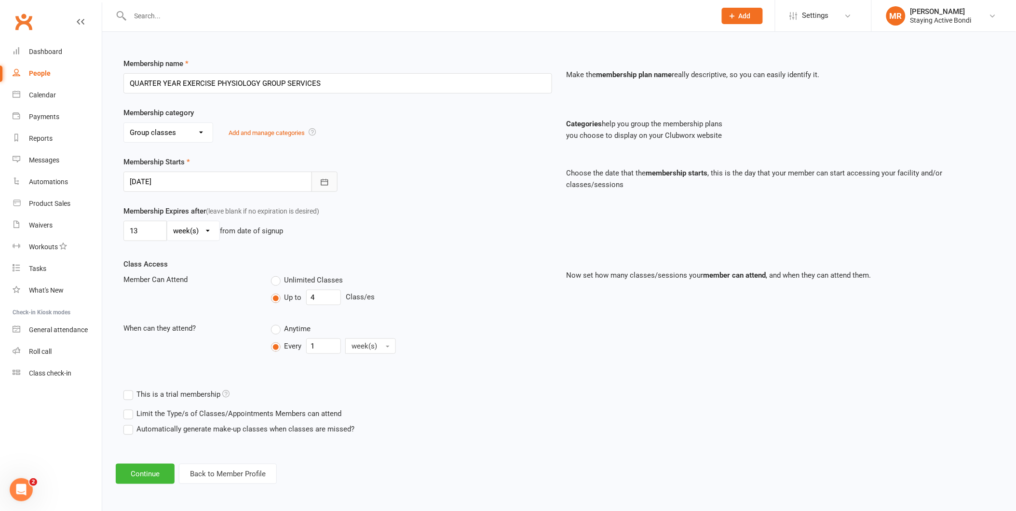
click at [321, 187] on button "button" at bounding box center [324, 182] width 26 height 20
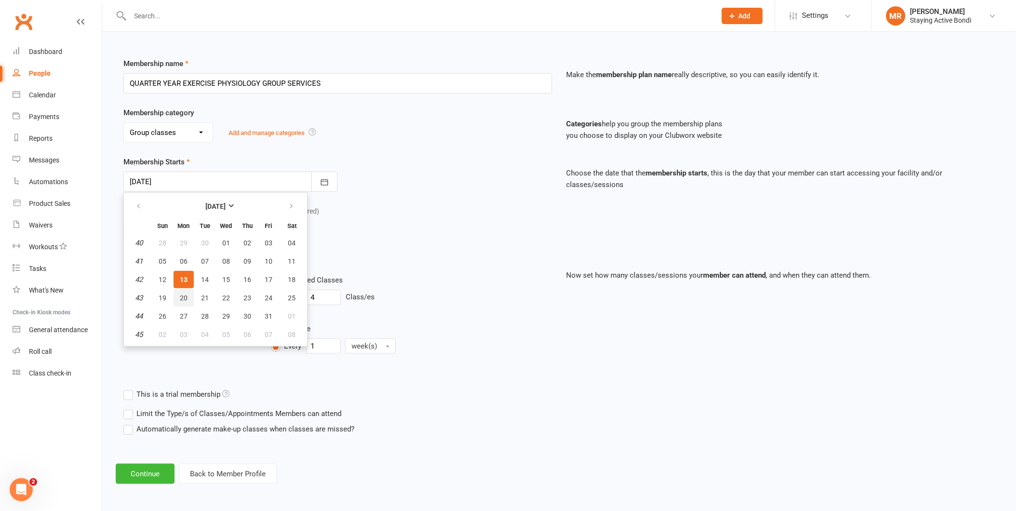
click at [177, 294] on button "20" at bounding box center [184, 297] width 20 height 17
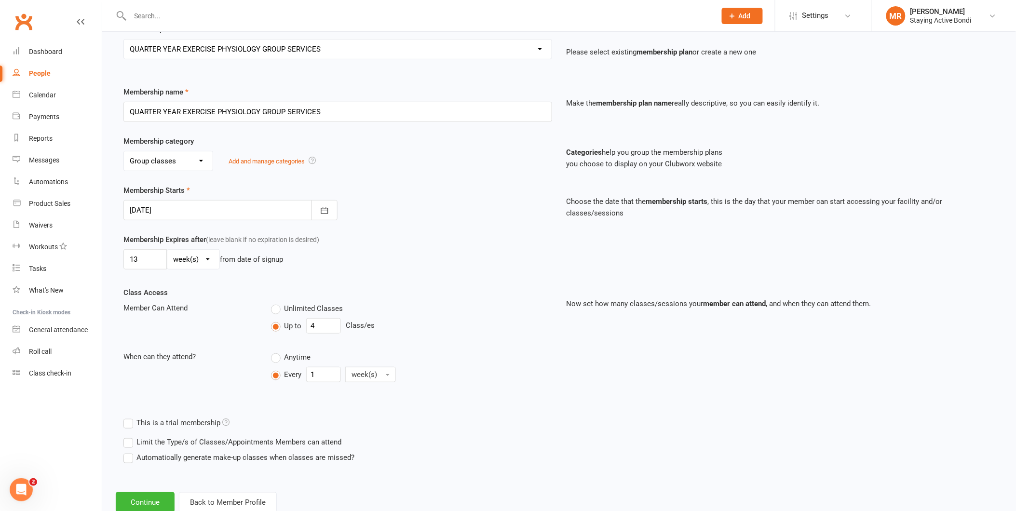
scroll to position [61, 0]
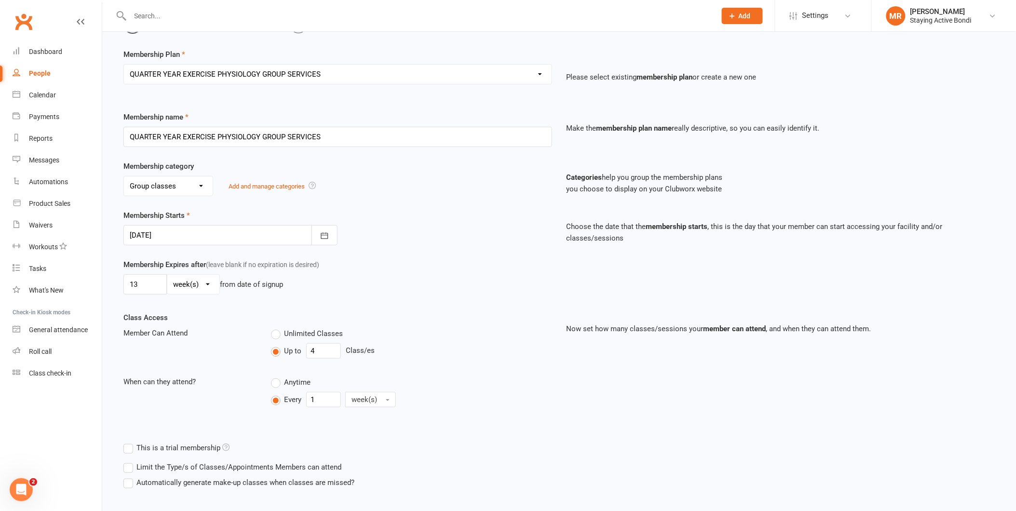
click at [172, 228] on div at bounding box center [230, 235] width 214 height 20
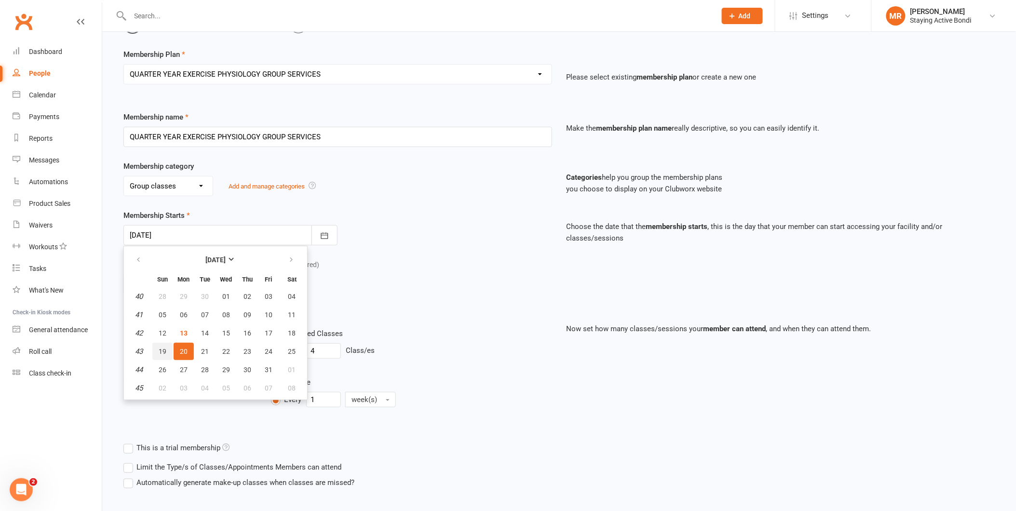
click at [158, 354] on button "19" at bounding box center [162, 351] width 20 height 17
type input "[DATE]"
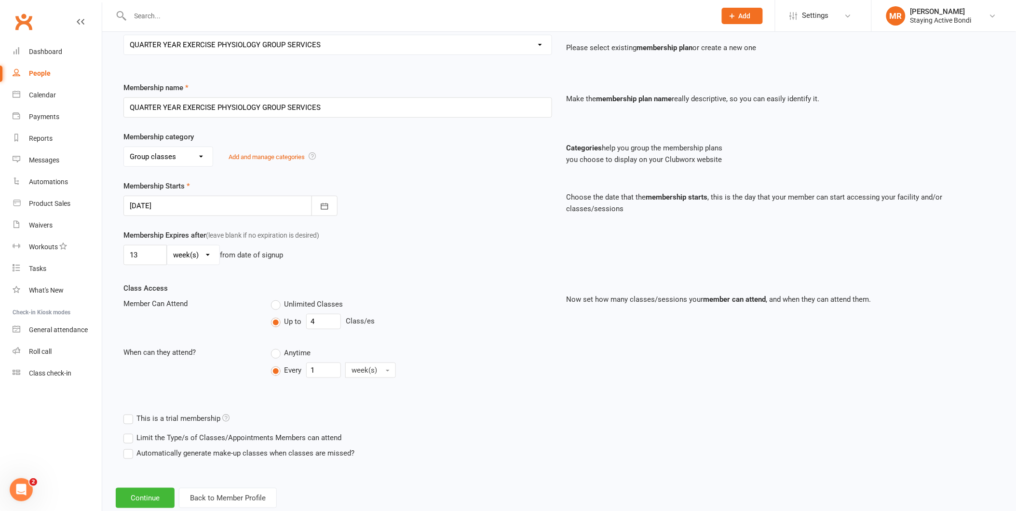
scroll to position [114, 0]
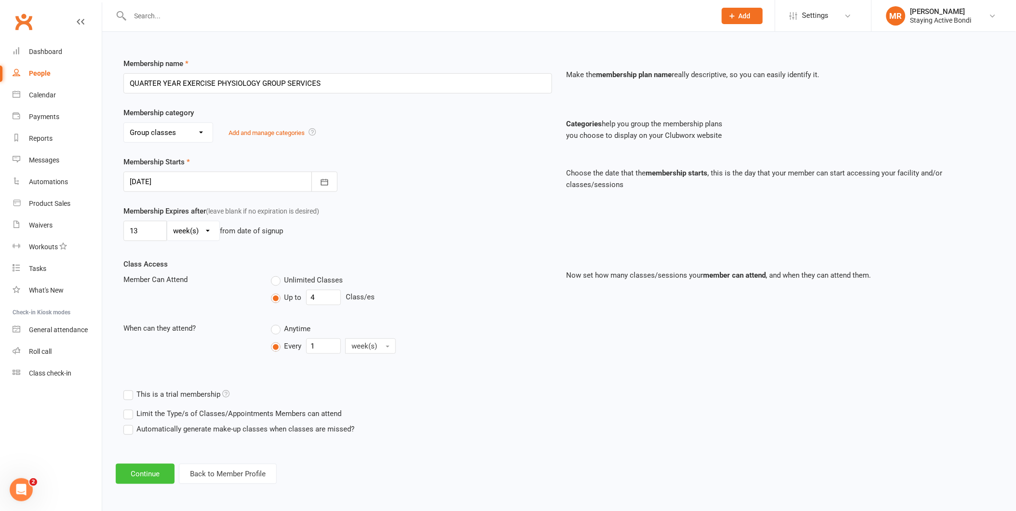
click at [148, 470] on button "Continue" at bounding box center [145, 474] width 59 height 20
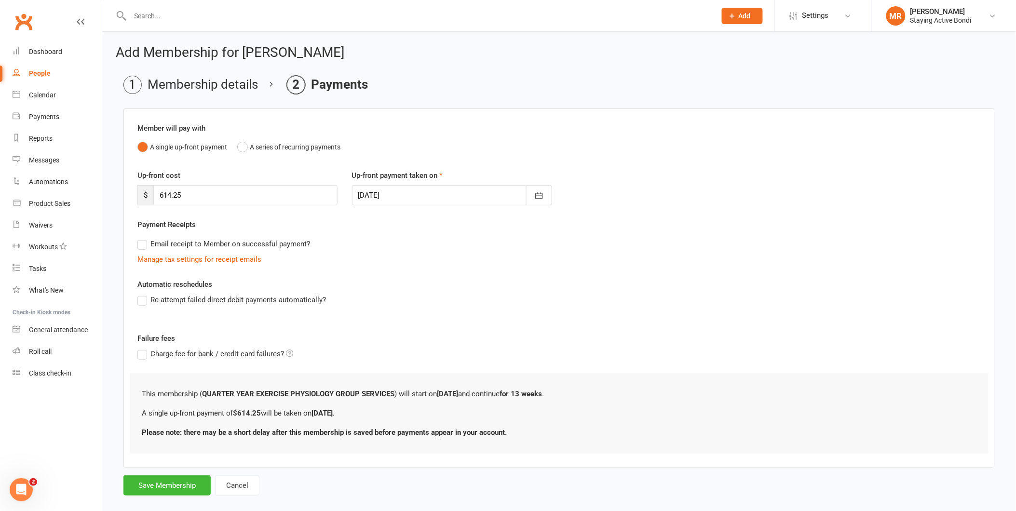
scroll to position [14, 0]
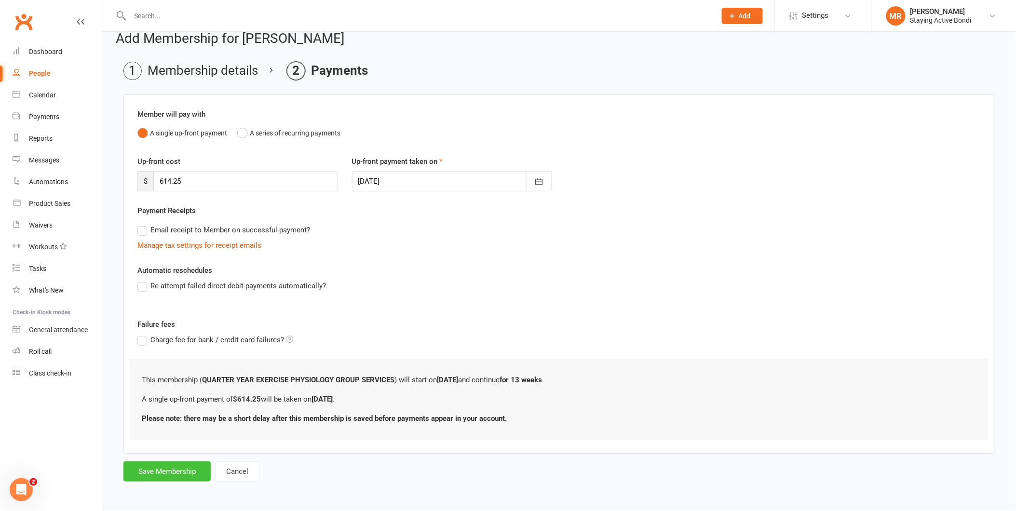
click at [161, 466] on button "Save Membership" at bounding box center [166, 471] width 87 height 20
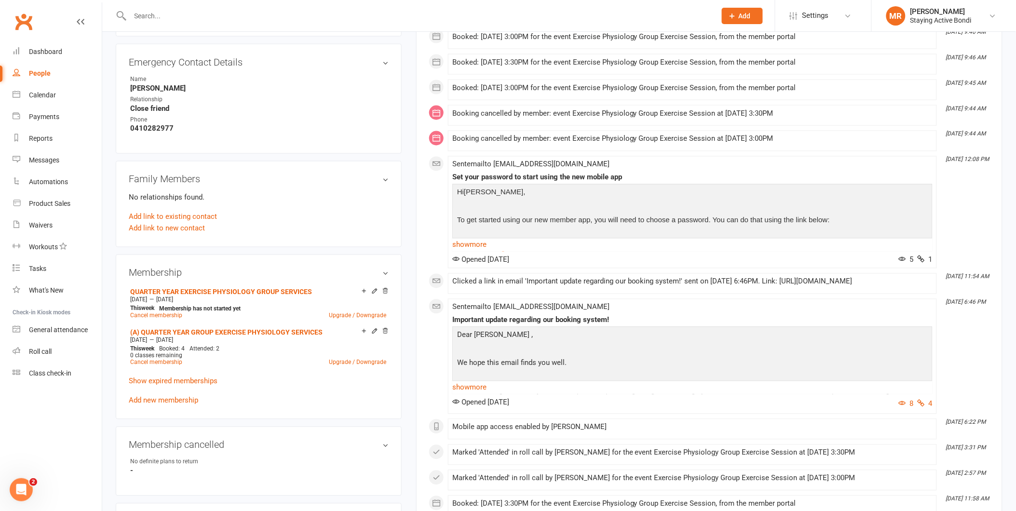
scroll to position [536, 0]
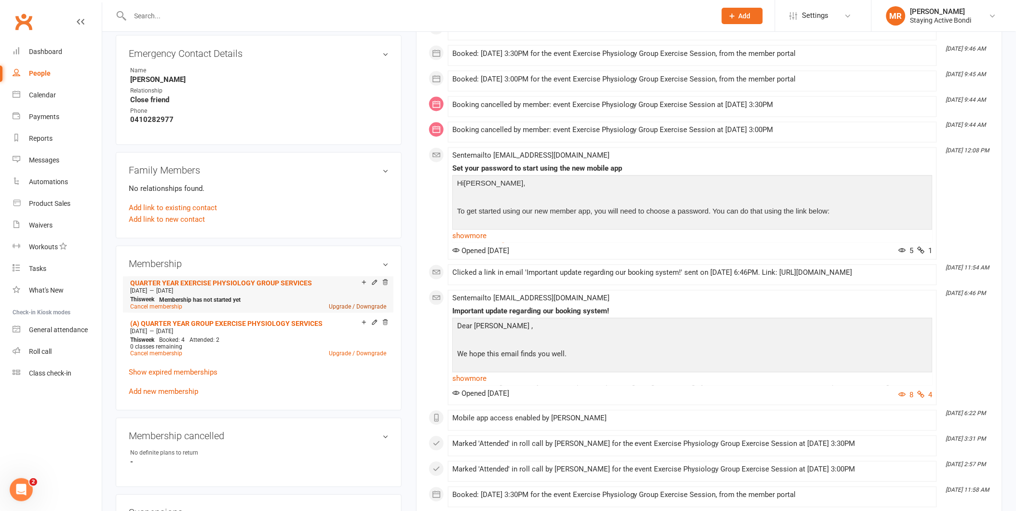
click at [373, 304] on link "Upgrade / Downgrade" at bounding box center [357, 307] width 57 height 7
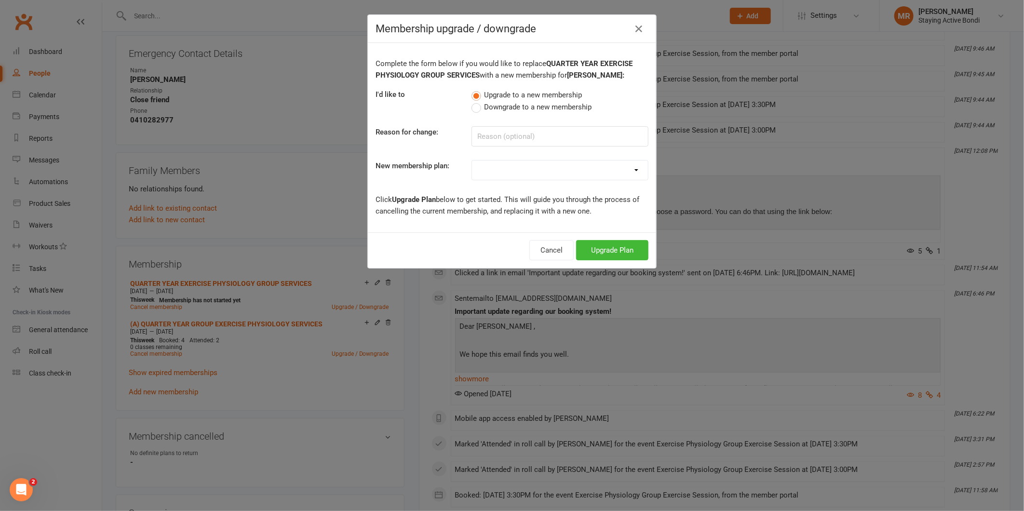
click at [471, 107] on label "Downgrade to a new membership" at bounding box center [531, 107] width 121 height 12
click at [471, 101] on input "Downgrade to a new membership" at bounding box center [474, 101] width 6 height 0
click at [534, 248] on button "Cancel" at bounding box center [542, 250] width 44 height 20
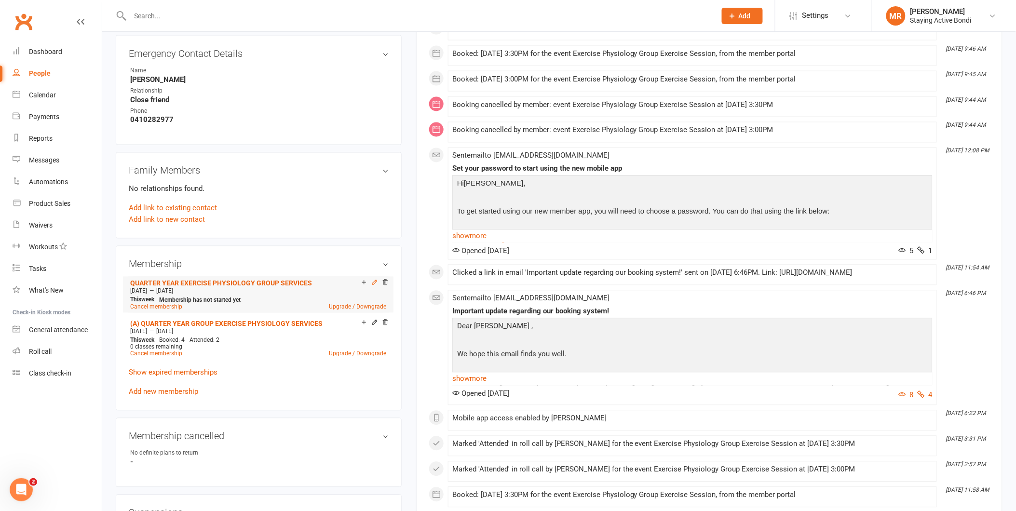
click at [374, 281] on icon at bounding box center [374, 283] width 4 height 4
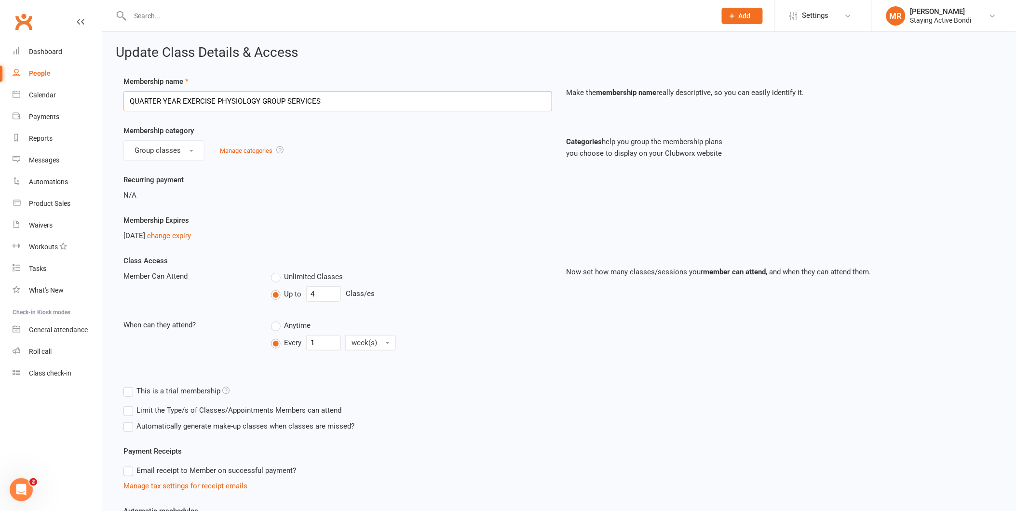
click at [293, 108] on input "QUARTER YEAR EXERCISE PHYSIOLOGY GROUP SERVICES" at bounding box center [337, 101] width 429 height 20
click at [295, 95] on input "QUARTER YEAR EXERCISE PHYSIOLOGY GROUP SERVICES" at bounding box center [337, 101] width 429 height 20
drag, startPoint x: 341, startPoint y: 97, endPoint x: -2, endPoint y: 95, distance: 343.7
click at [0, 95] on html "Prospect Member Non-attending contact Class / event Appointment Task Membership…" at bounding box center [508, 334] width 1016 height 668
type input "q"
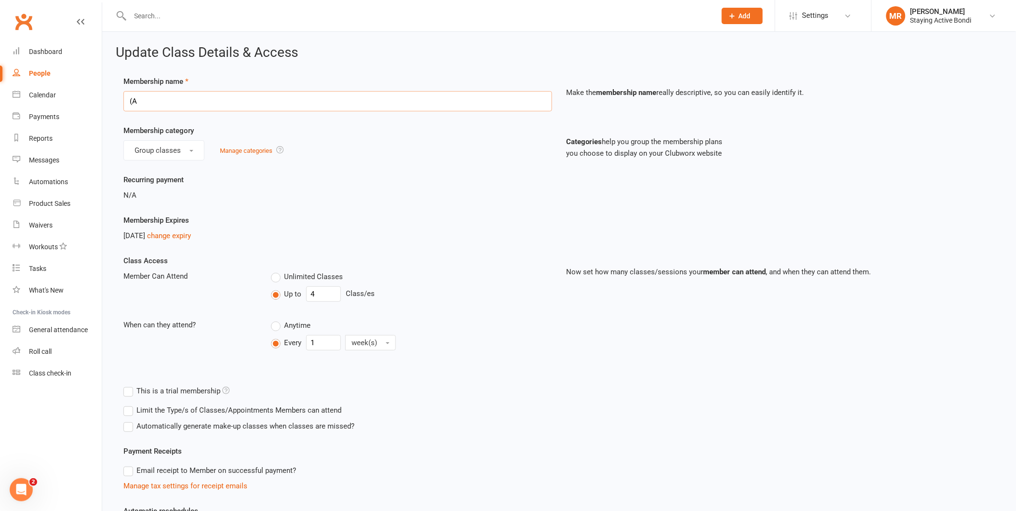
type input "(A) QUARTER YEAR GROUP EXERCISE PHYSIOLOGY SERVICES"
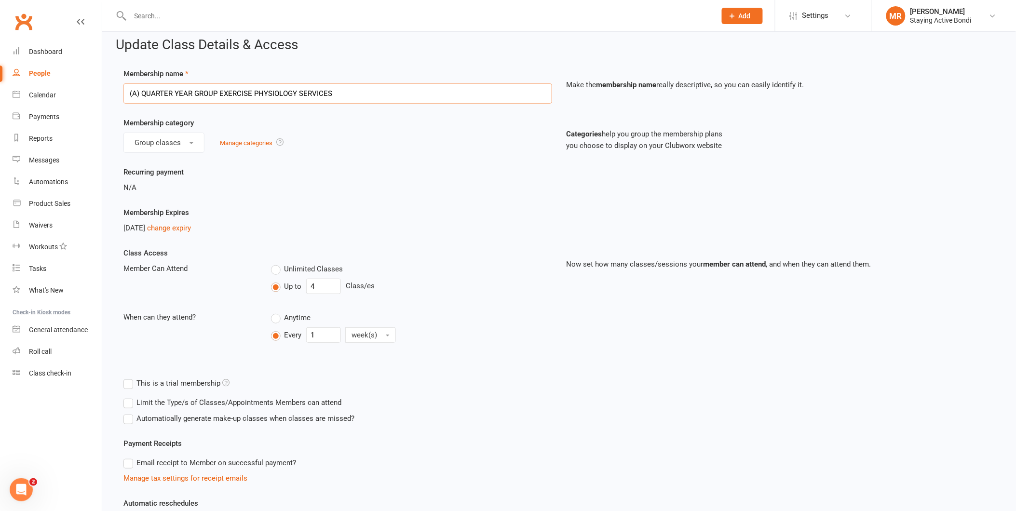
scroll to position [157, 0]
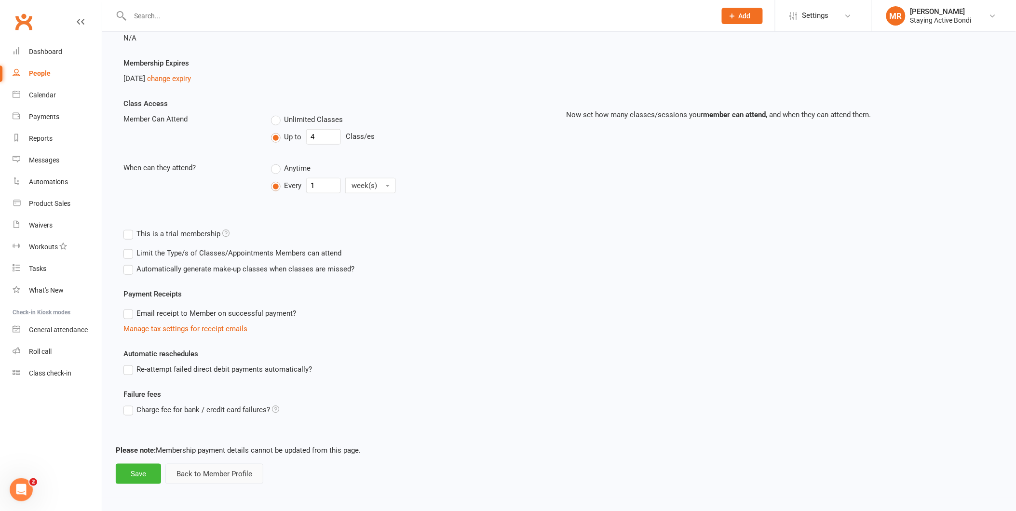
click at [223, 469] on button "Back to Member Profile" at bounding box center [214, 474] width 98 height 20
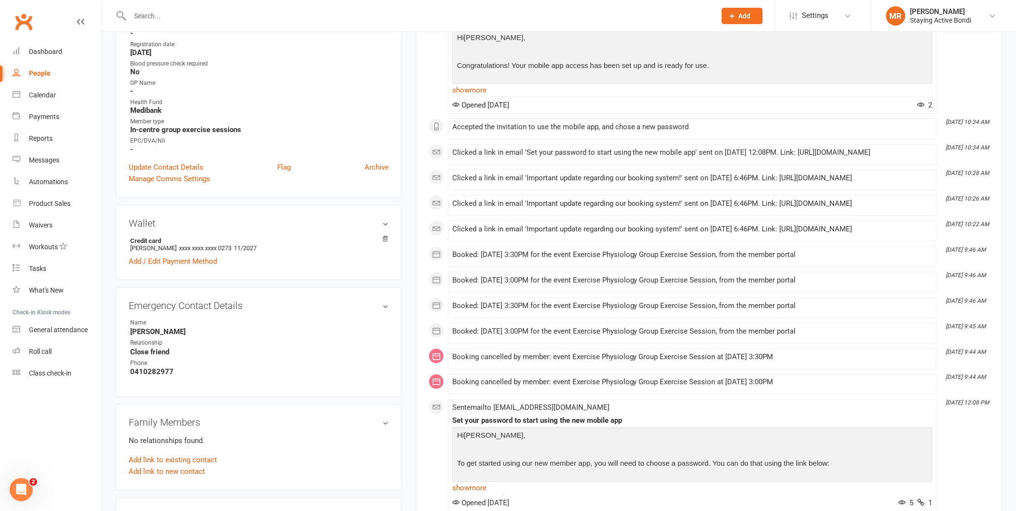
scroll to position [375, 0]
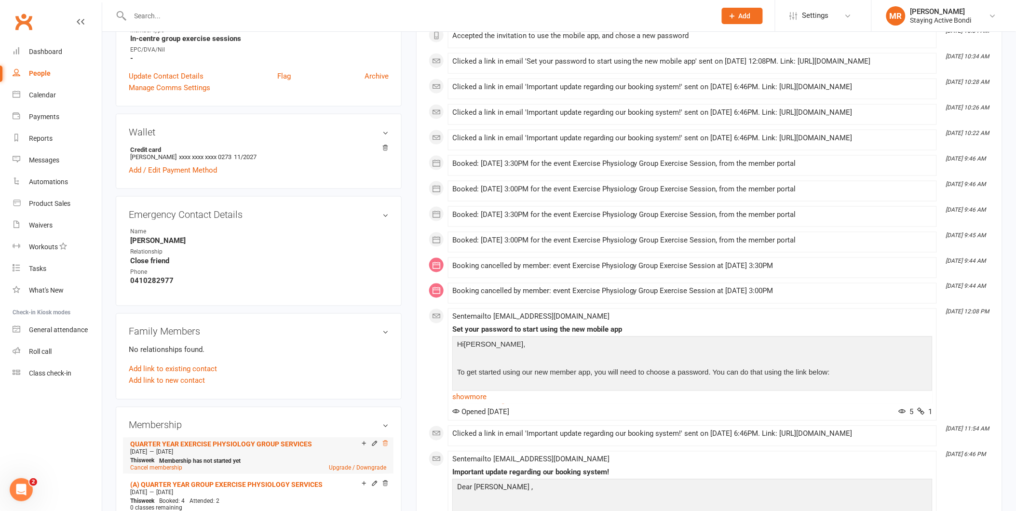
click at [383, 441] on icon at bounding box center [385, 443] width 5 height 5
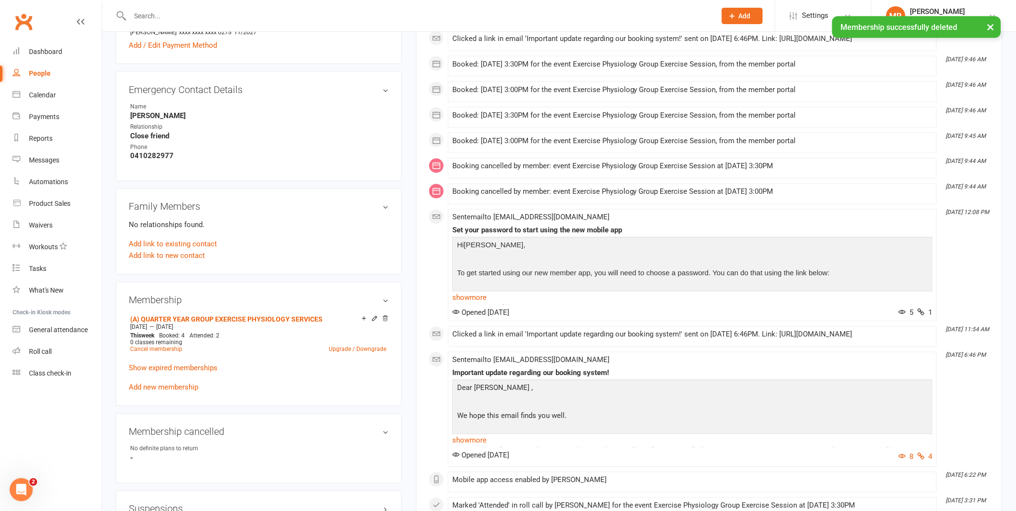
scroll to position [536, 0]
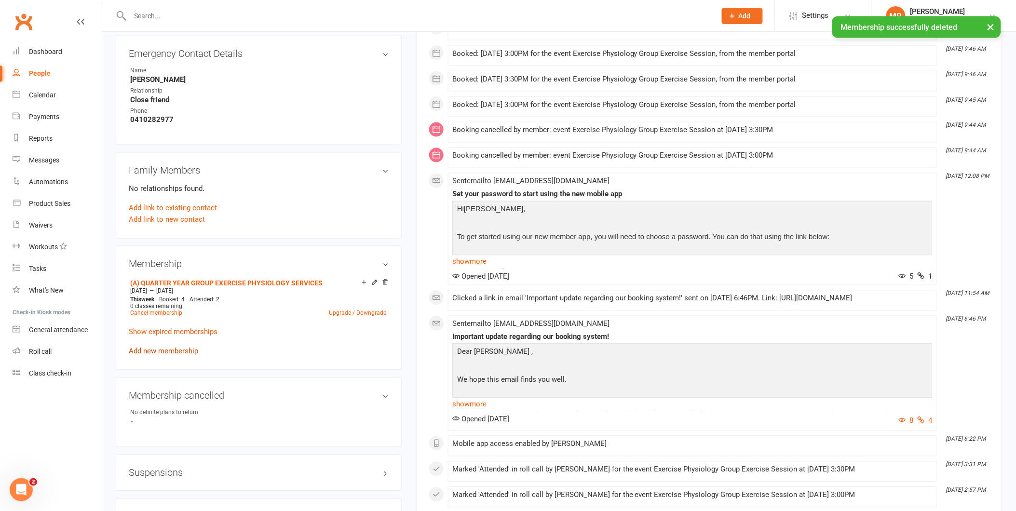
click at [162, 348] on link "Add new membership" at bounding box center [163, 351] width 69 height 9
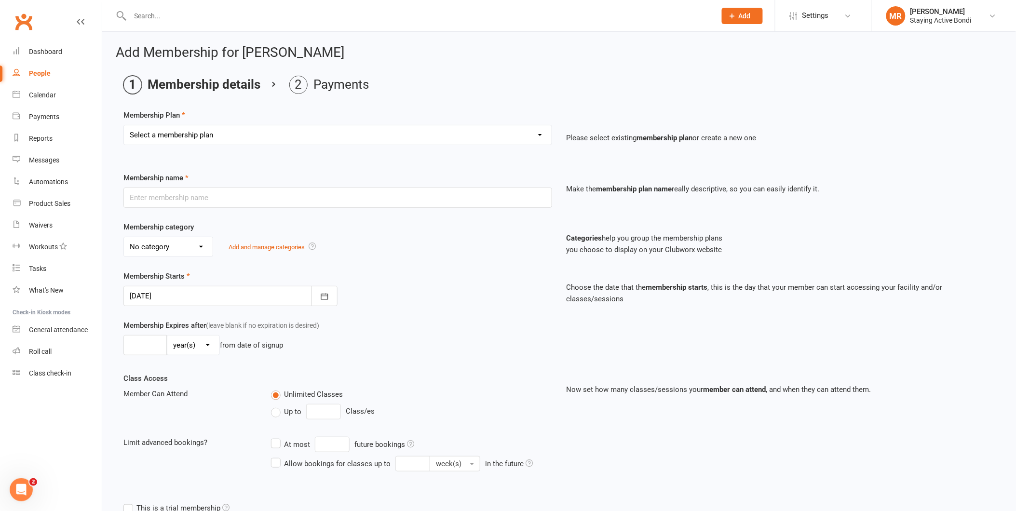
click at [252, 126] on select "Select a membership plan Create new Membership Plan 30 MIN GROUP EXERCISE PHYSI…" at bounding box center [338, 134] width 428 height 19
select select "10"
click at [124, 125] on select "Select a membership plan Create new Membership Plan 30 MIN GROUP EXERCISE PHYSI…" at bounding box center [338, 134] width 428 height 19
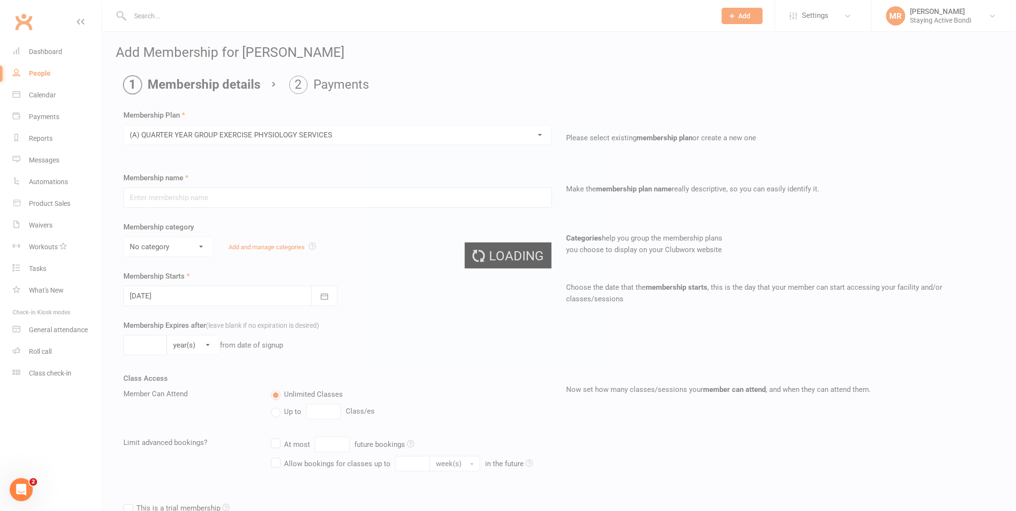
type input "(A) QUARTER YEAR GROUP EXERCISE PHYSIOLOGY SERVICES"
select select "1"
type input "13"
select select "1"
type input "4"
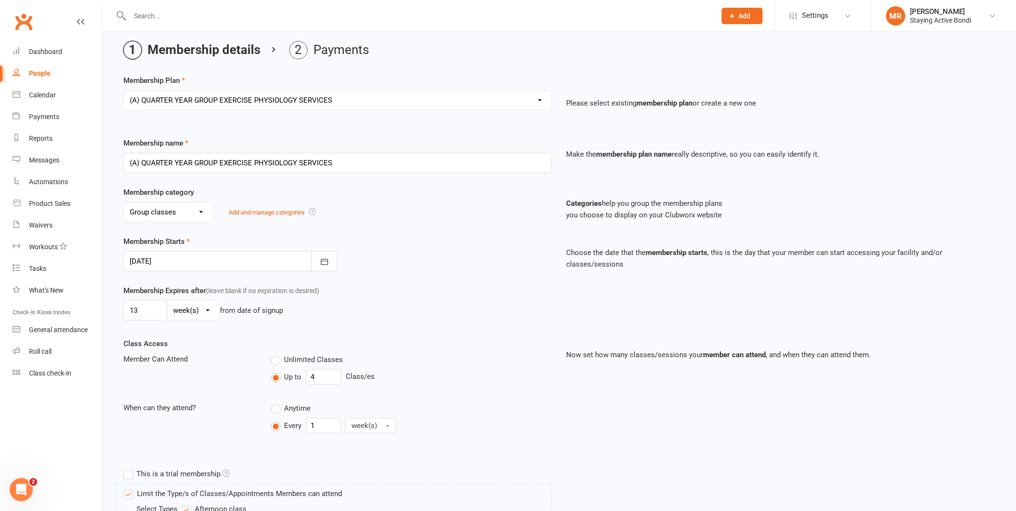
scroll to position [54, 0]
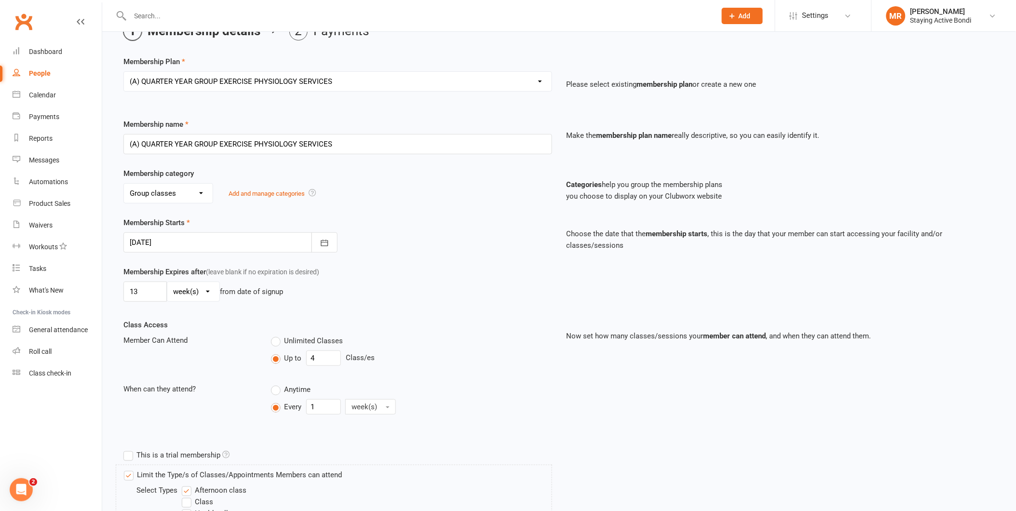
click at [179, 241] on div at bounding box center [230, 242] width 214 height 20
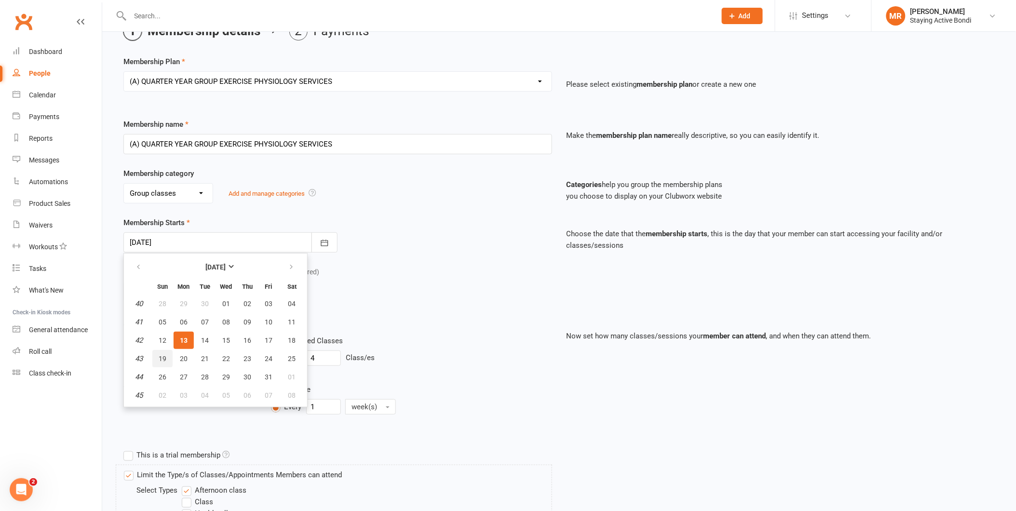
click at [161, 356] on span "19" at bounding box center [163, 359] width 8 height 8
type input "[DATE]"
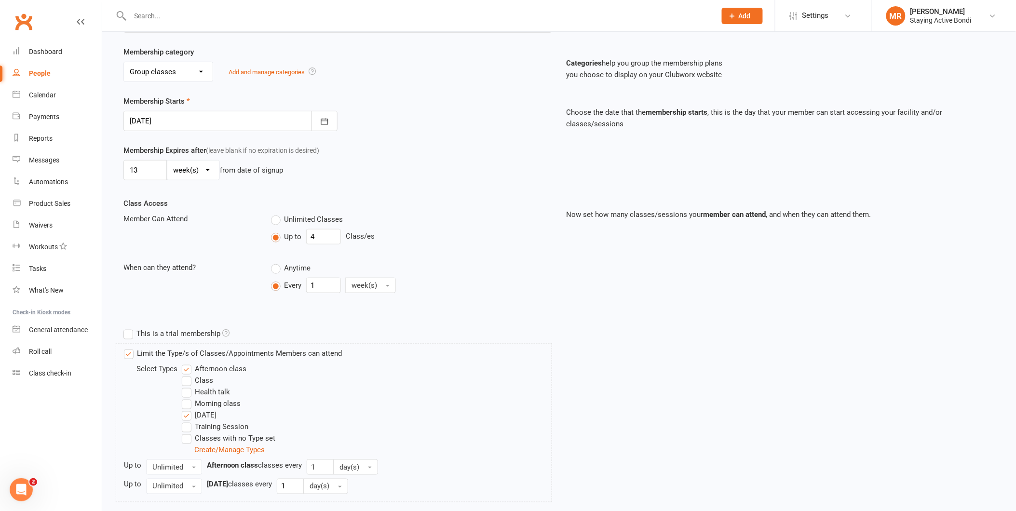
scroll to position [262, 0]
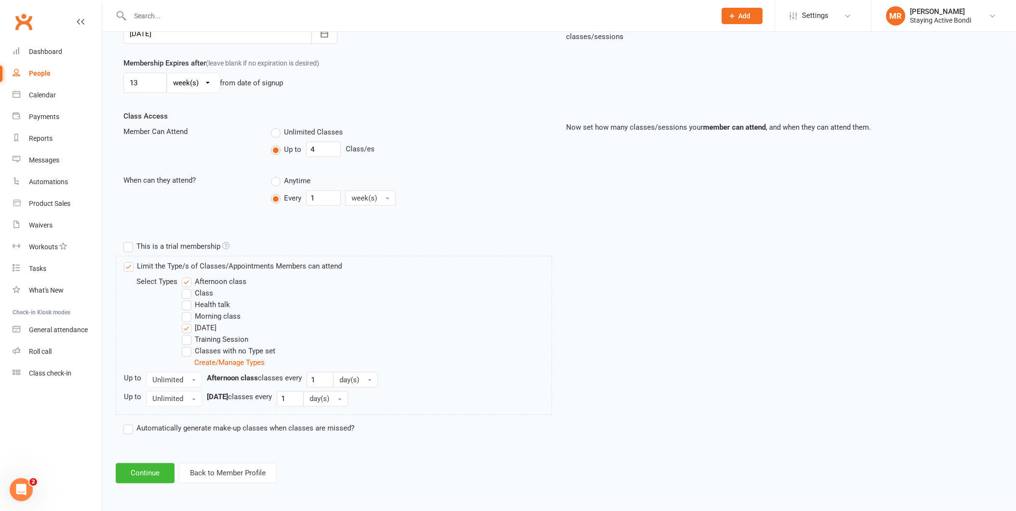
click at [189, 304] on label "Health talk" at bounding box center [206, 305] width 48 height 12
click at [188, 299] on input "Health talk" at bounding box center [185, 299] width 6 height 0
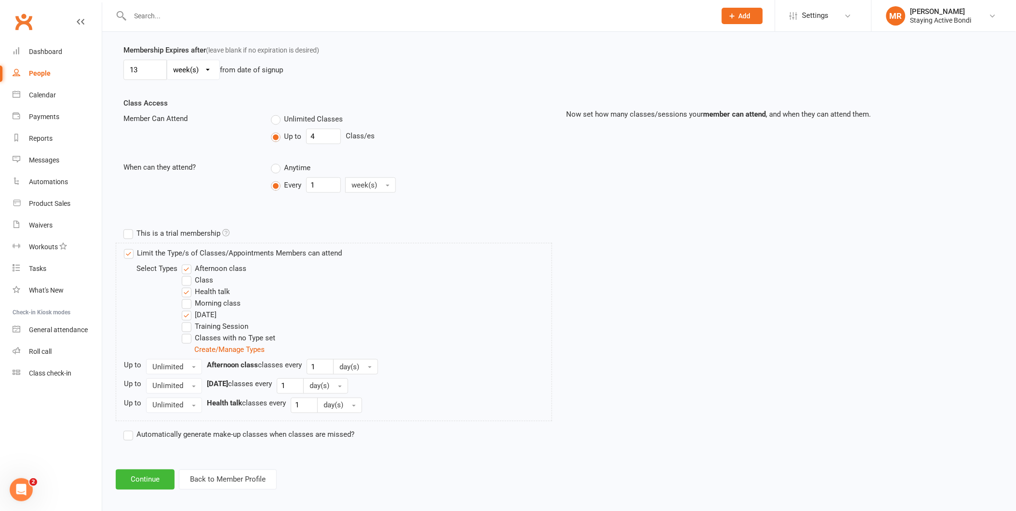
scroll to position [282, 0]
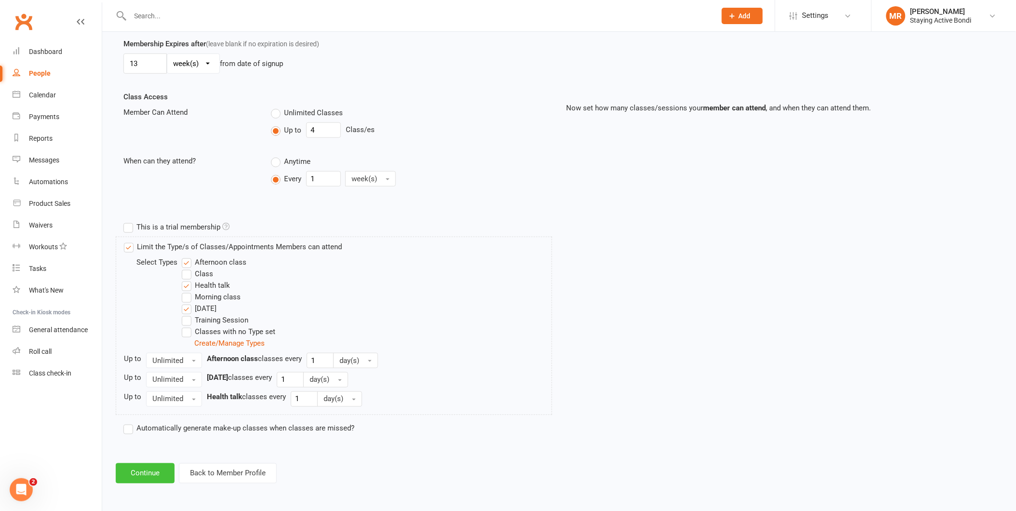
click at [151, 470] on button "Continue" at bounding box center [145, 473] width 59 height 20
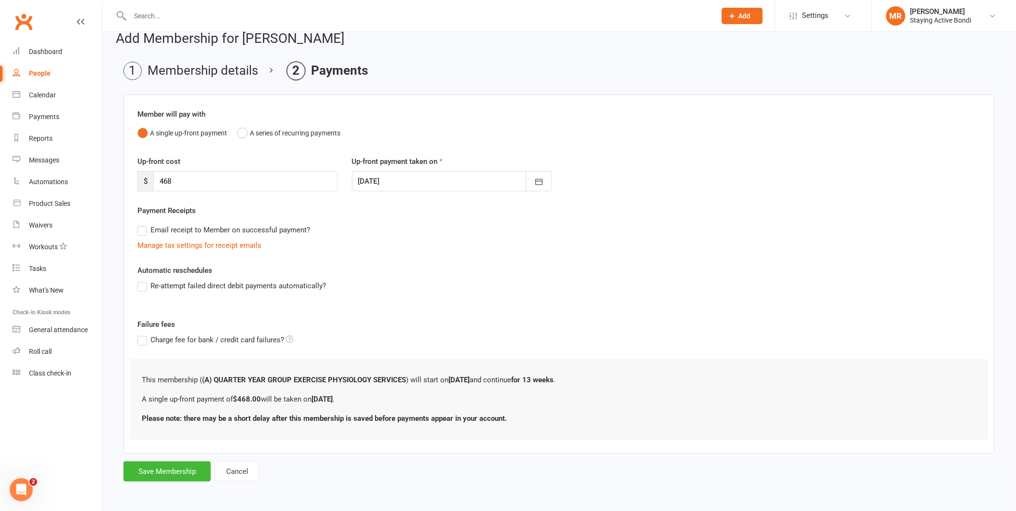
scroll to position [0, 0]
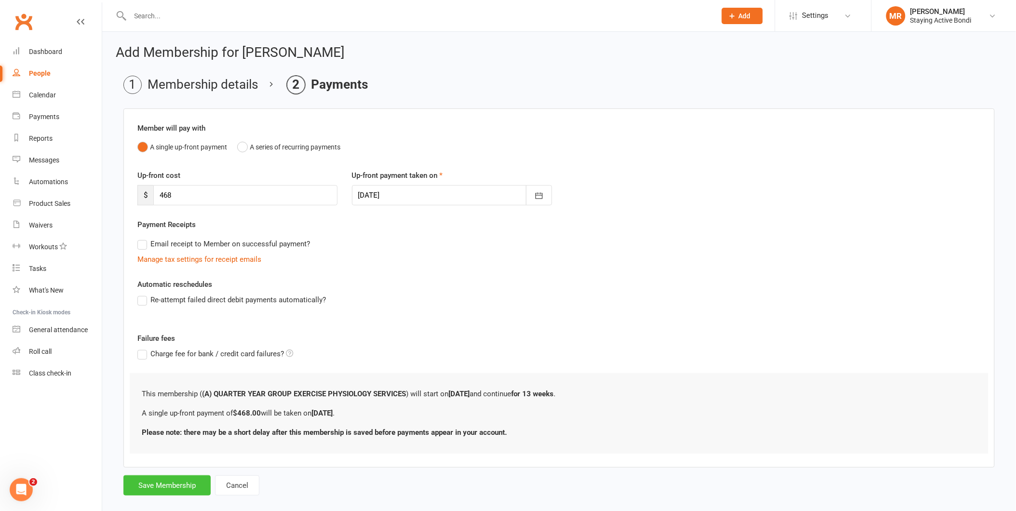
click at [162, 483] on button "Save Membership" at bounding box center [166, 485] width 87 height 20
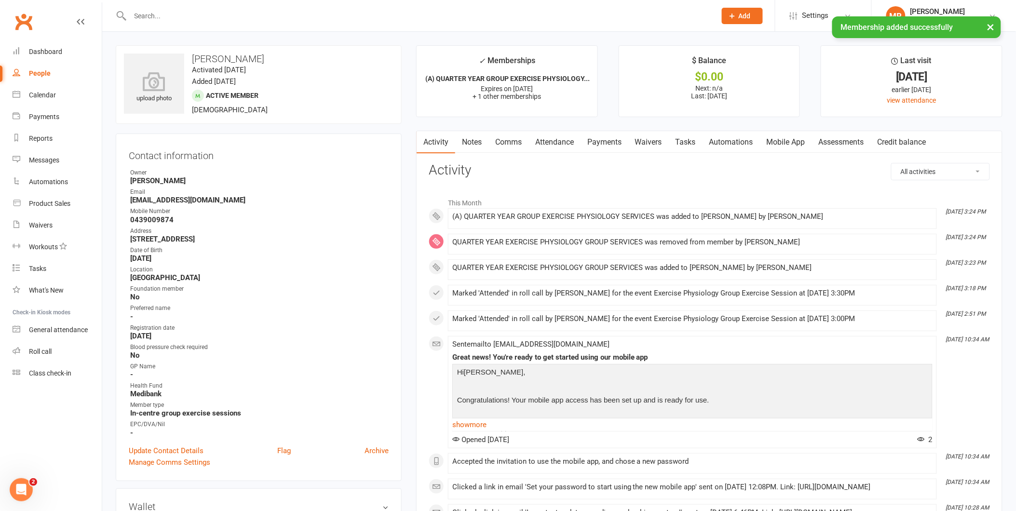
click at [609, 136] on link "Payments" at bounding box center [604, 142] width 48 height 22
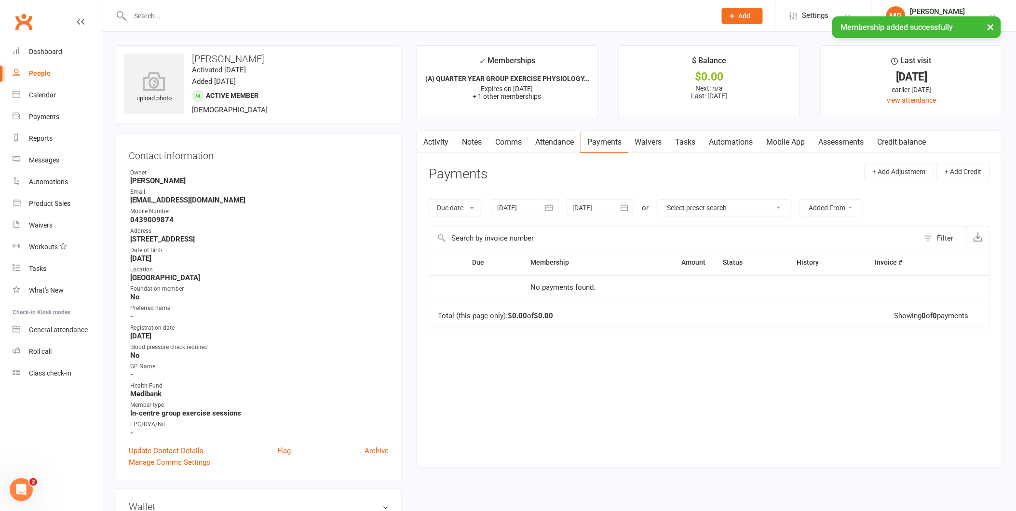
click at [625, 207] on icon "button" at bounding box center [624, 208] width 10 height 10
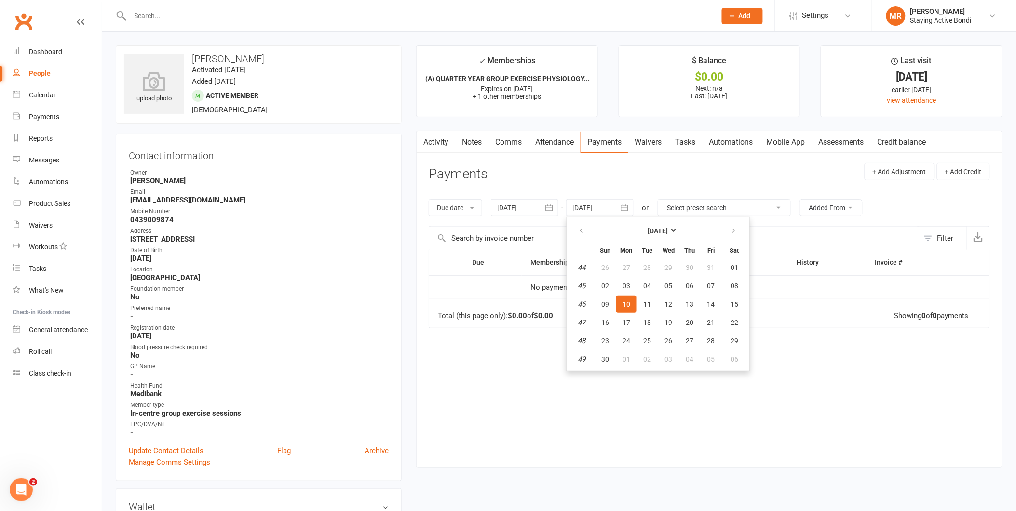
click at [547, 172] on header "Payments + Add Adjustment + Add Credit" at bounding box center [709, 176] width 561 height 27
click at [587, 148] on link "Payments" at bounding box center [604, 142] width 48 height 22
click at [626, 206] on icon "button" at bounding box center [624, 208] width 10 height 10
click at [692, 299] on button "13" at bounding box center [690, 304] width 20 height 17
type input "[DATE]"
